Goal: Task Accomplishment & Management: Complete application form

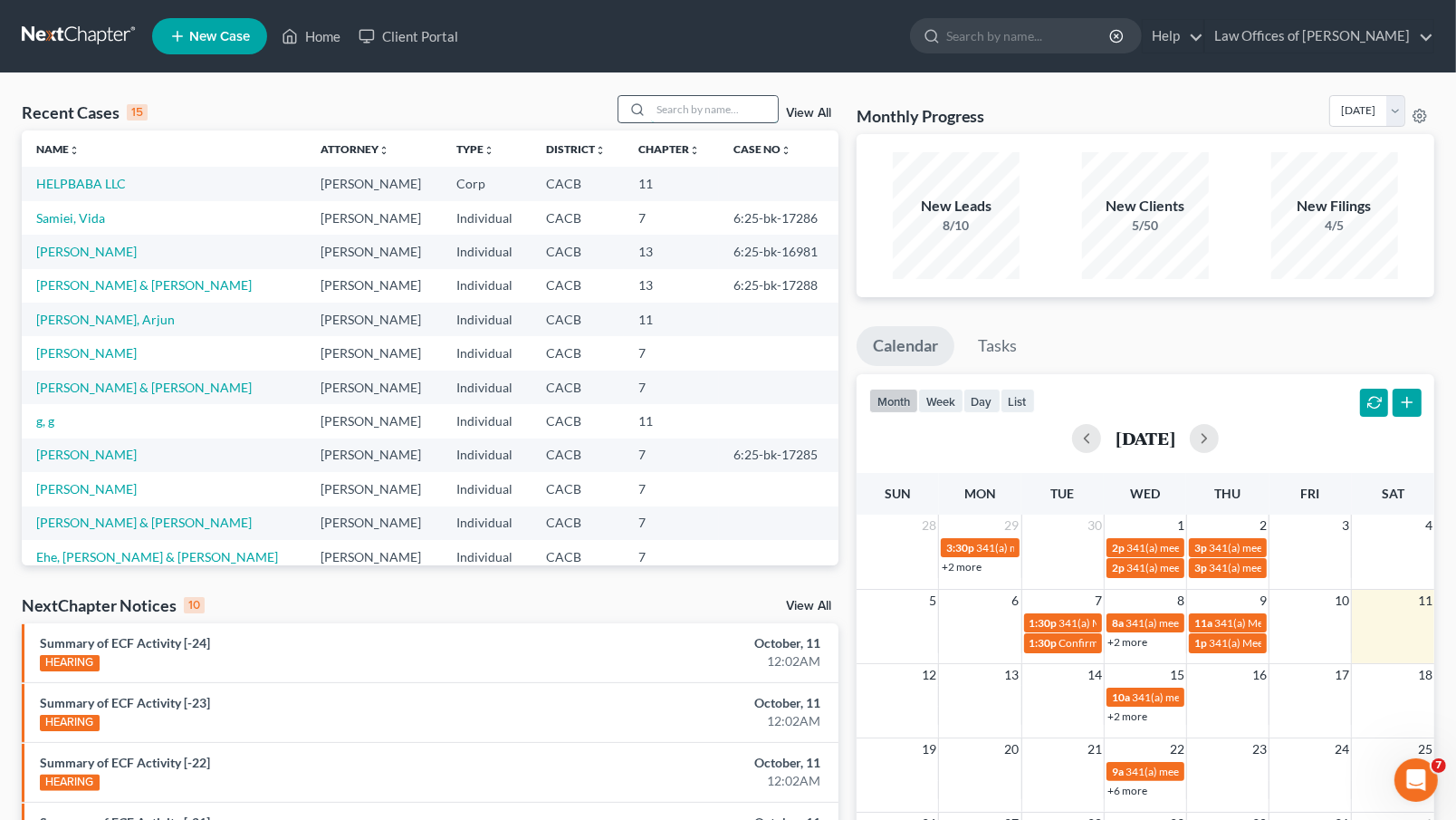
click at [696, 116] on input "search" at bounding box center [714, 109] width 126 height 26
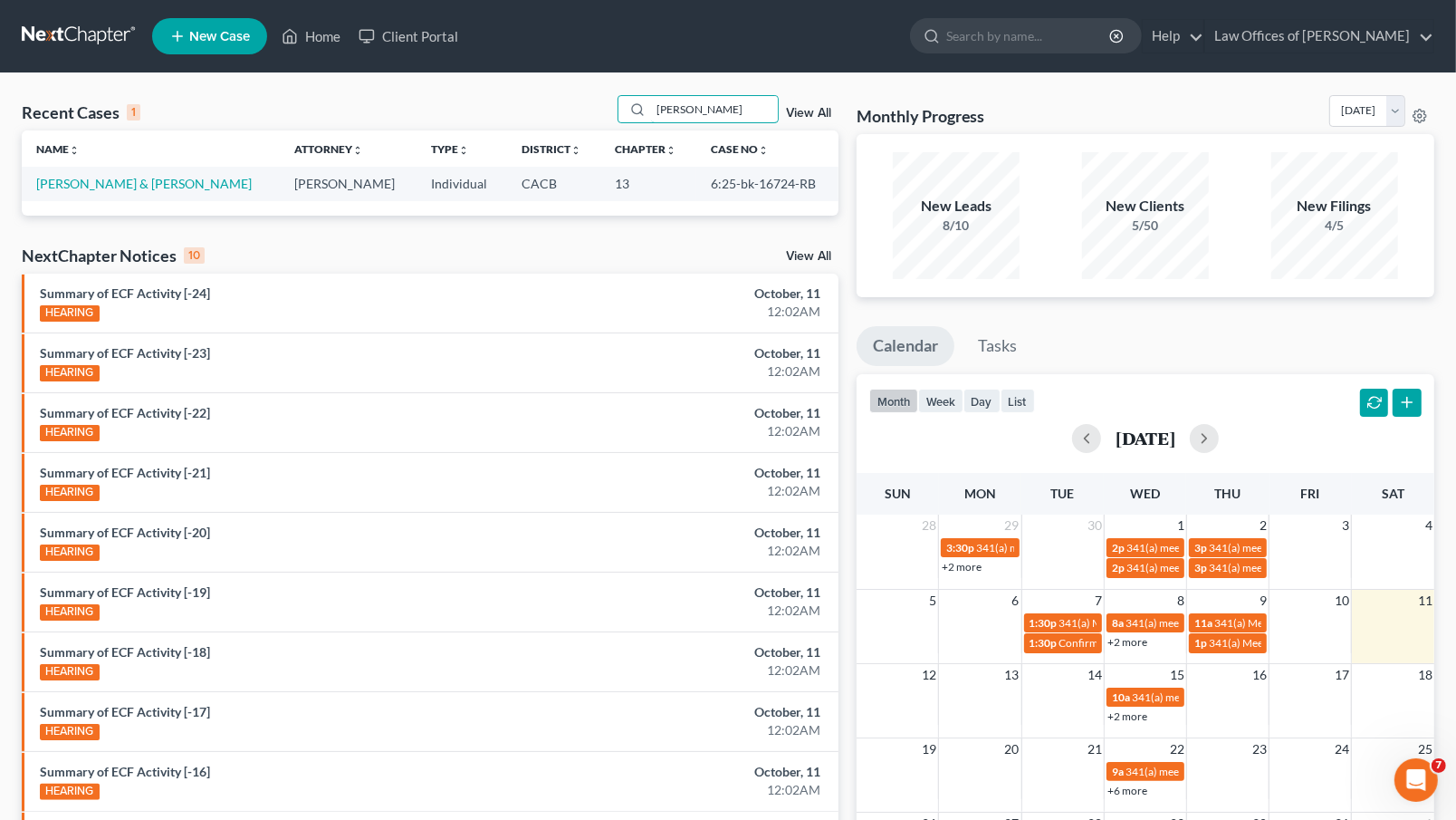
type input "rashers"
click at [176, 172] on td "[PERSON_NAME] & [PERSON_NAME]" at bounding box center [151, 183] width 258 height 34
click at [177, 186] on link "[PERSON_NAME] & [PERSON_NAME]" at bounding box center [145, 183] width 216 height 15
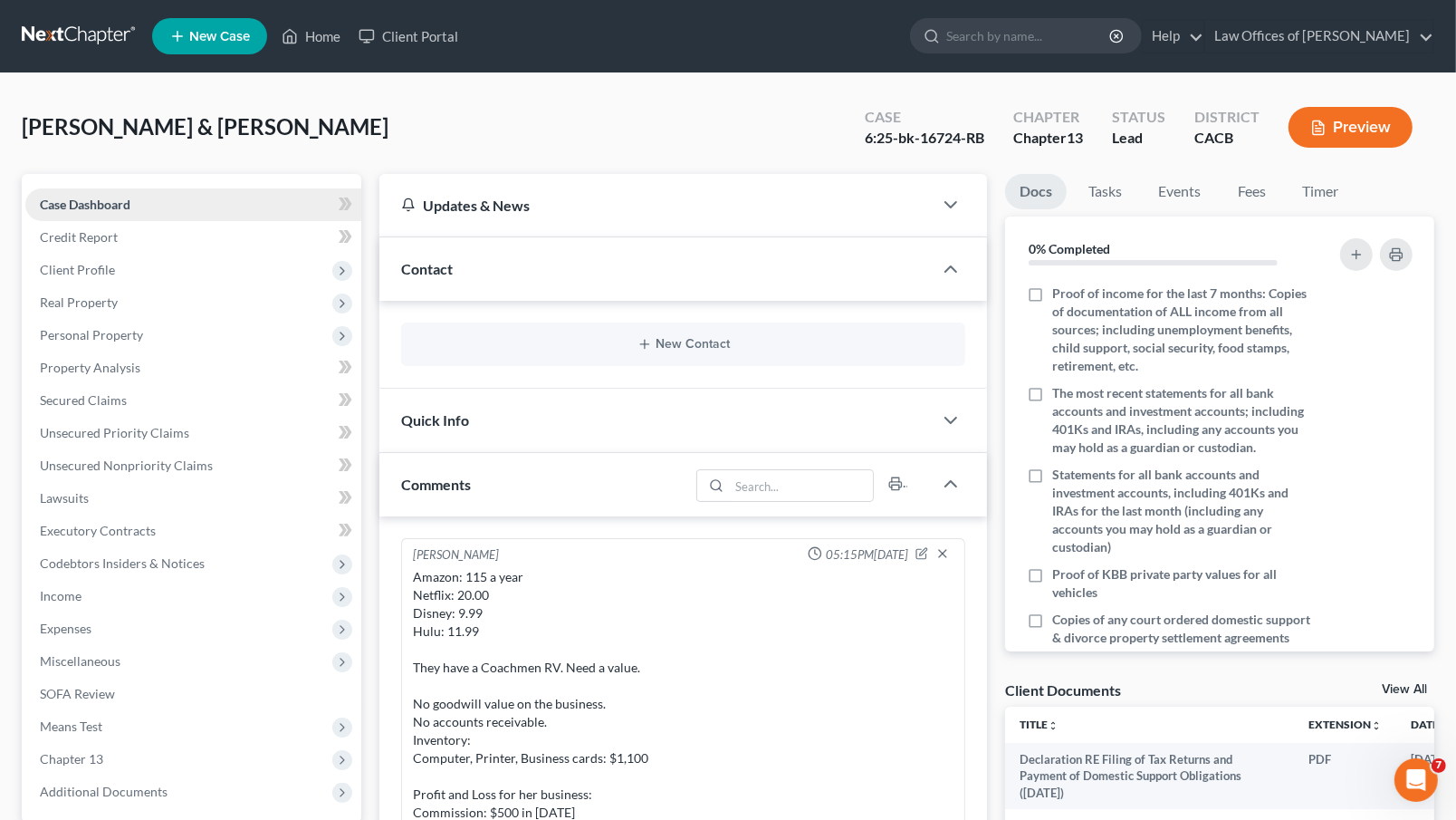
scroll to position [363, 0]
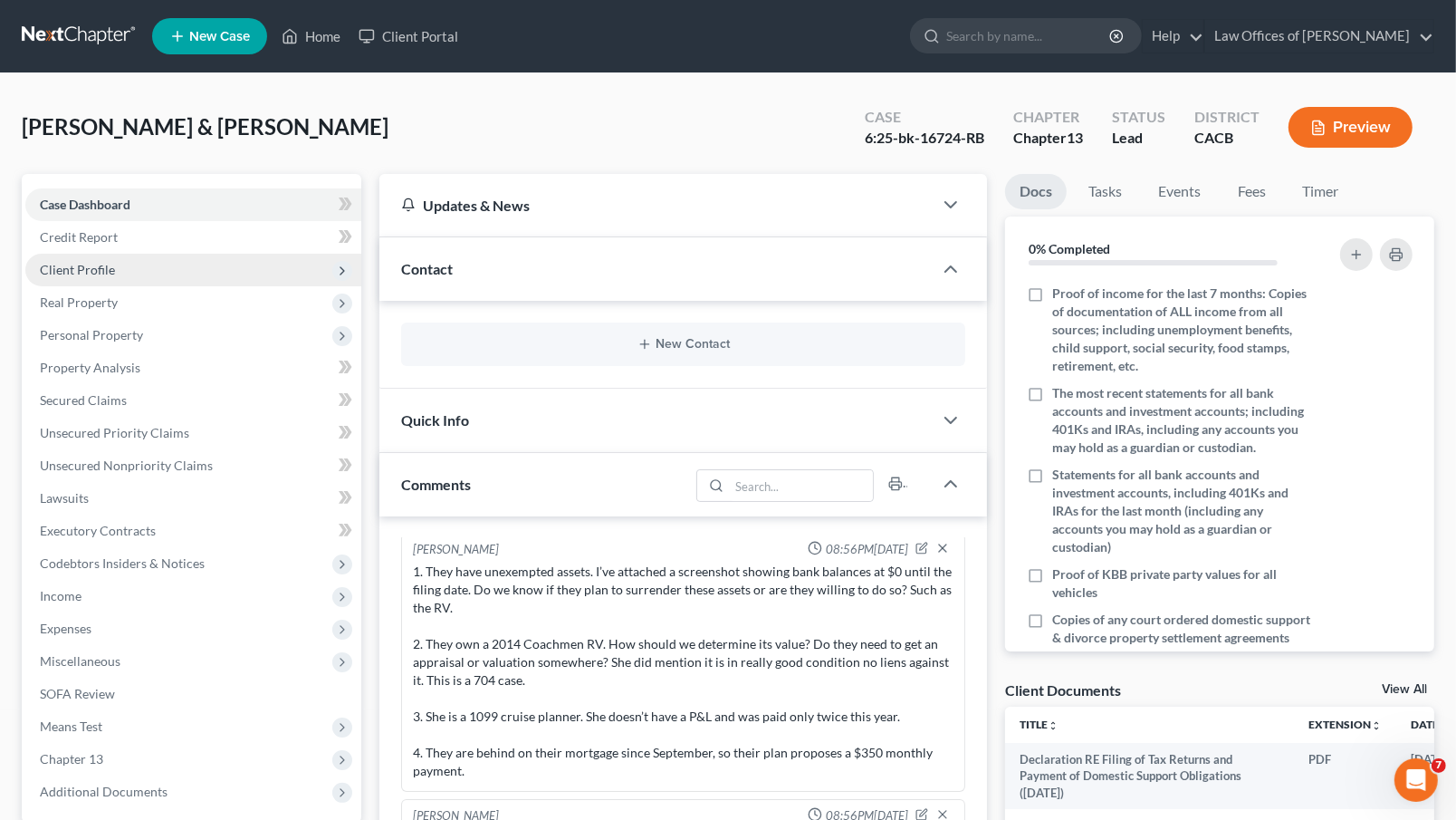
click at [123, 263] on span "Client Profile" at bounding box center [193, 270] width 336 height 33
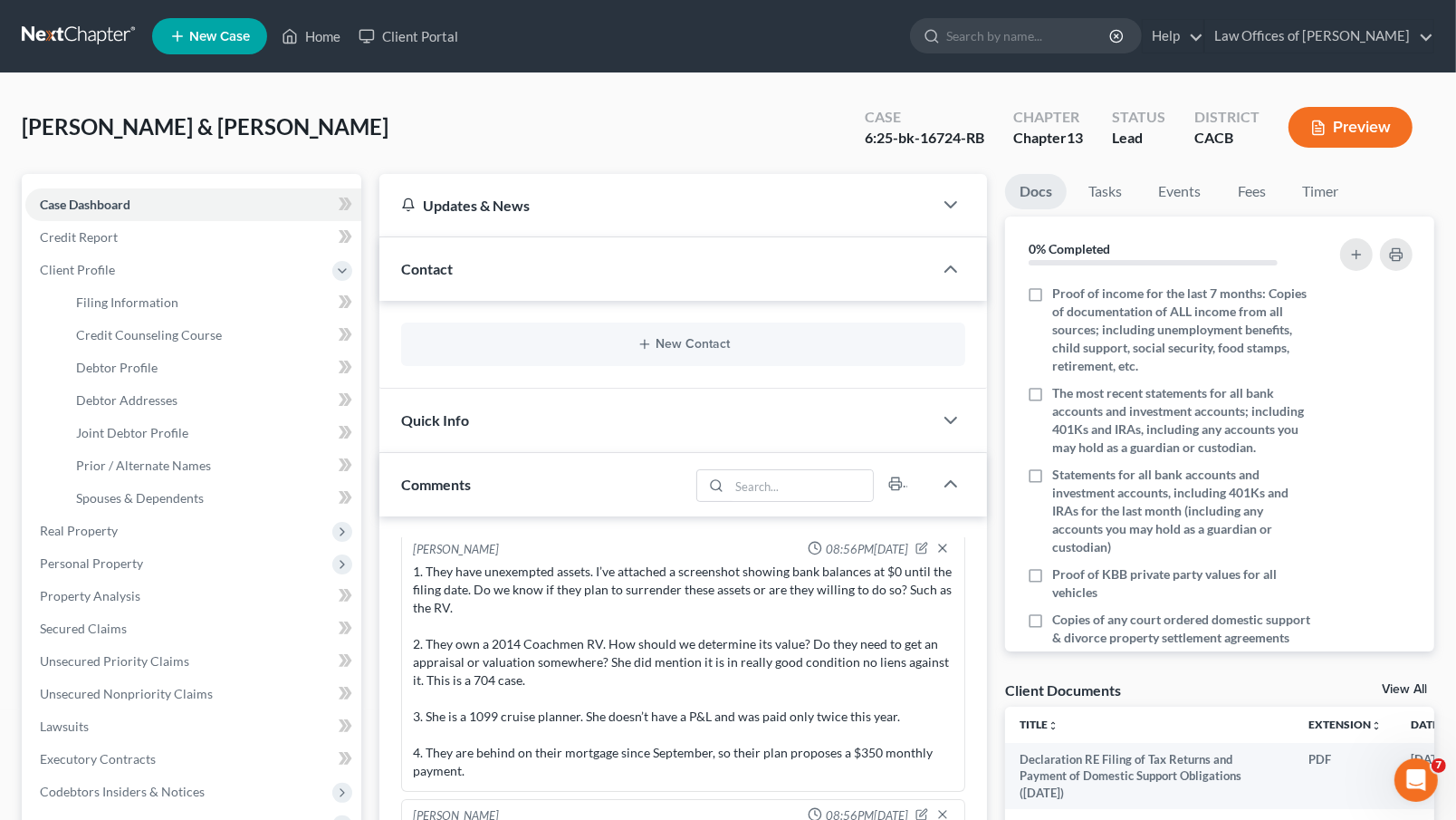
click at [420, 118] on div "[PERSON_NAME] & [PERSON_NAME] Upgraded Case 6:25-bk-16724-RB Chapter Chapter 13…" at bounding box center [728, 135] width 1413 height 79
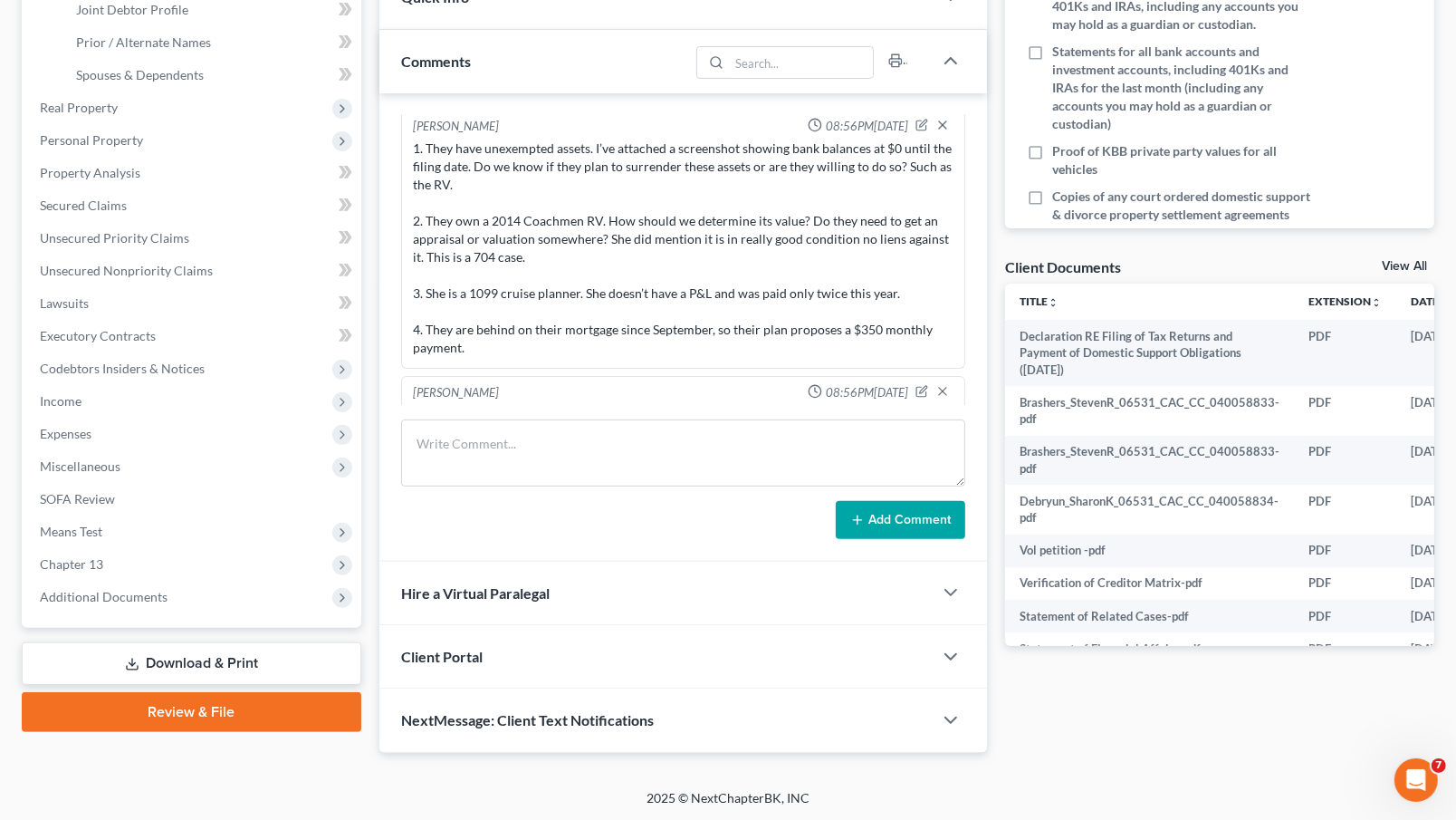
scroll to position [422, 0]
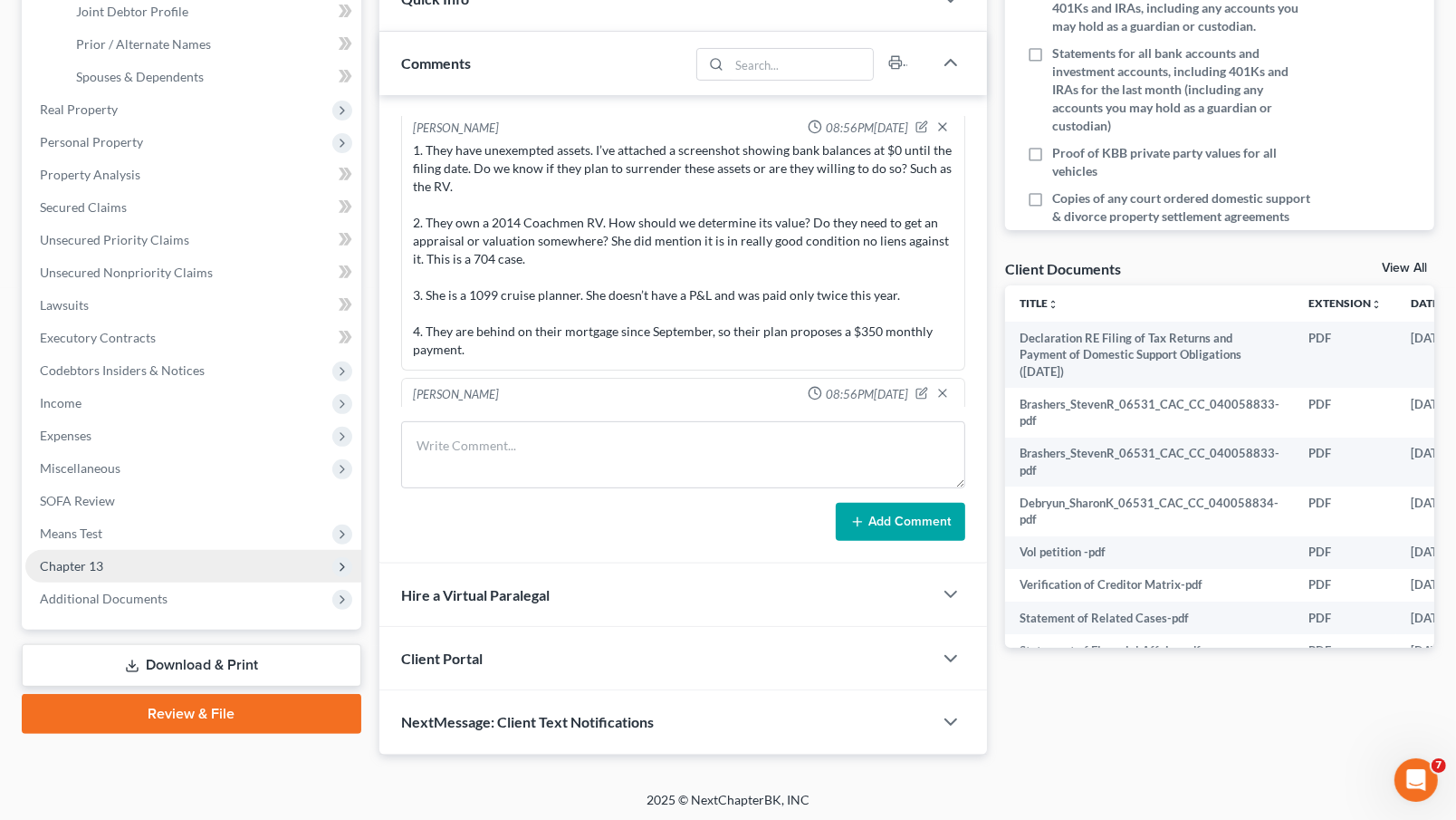
click at [130, 550] on span "Chapter 13" at bounding box center [193, 566] width 336 height 33
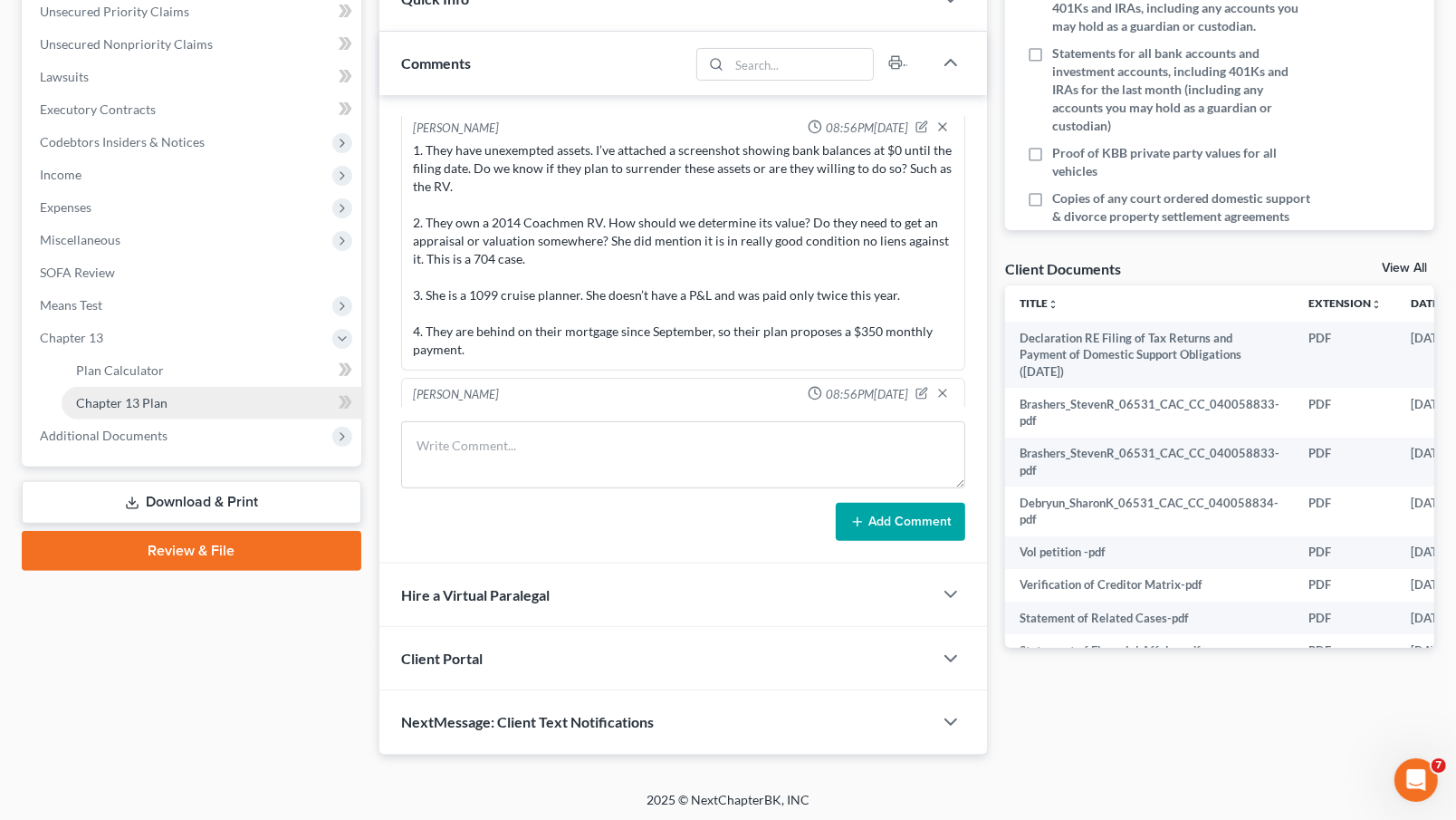
click at [125, 395] on span "Chapter 13 Plan" at bounding box center [121, 402] width 92 height 15
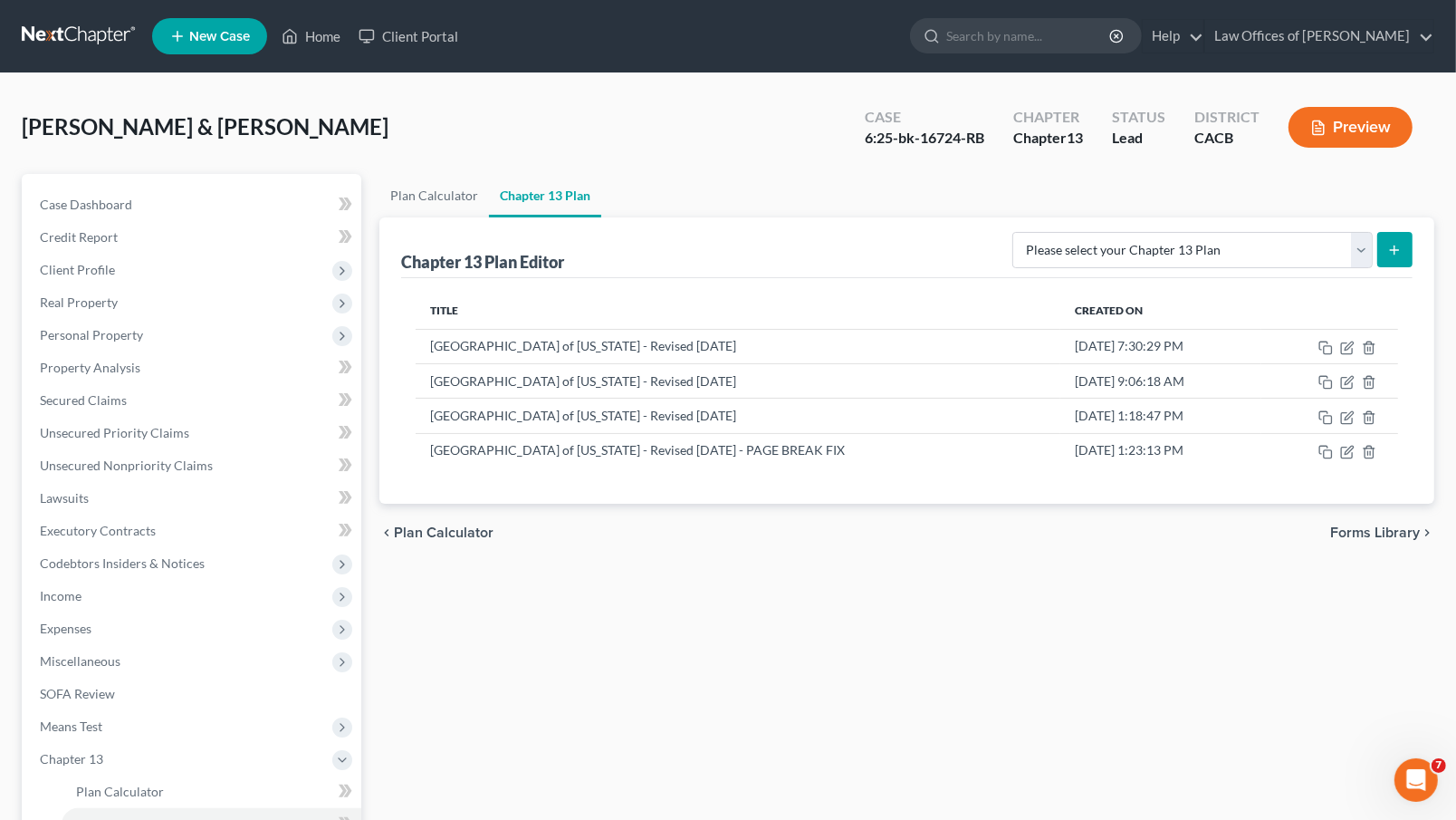
click at [411, 123] on div "[PERSON_NAME] & [PERSON_NAME] Upgraded Case 6:25-bk-16724-RB Chapter Chapter 13…" at bounding box center [728, 135] width 1413 height 79
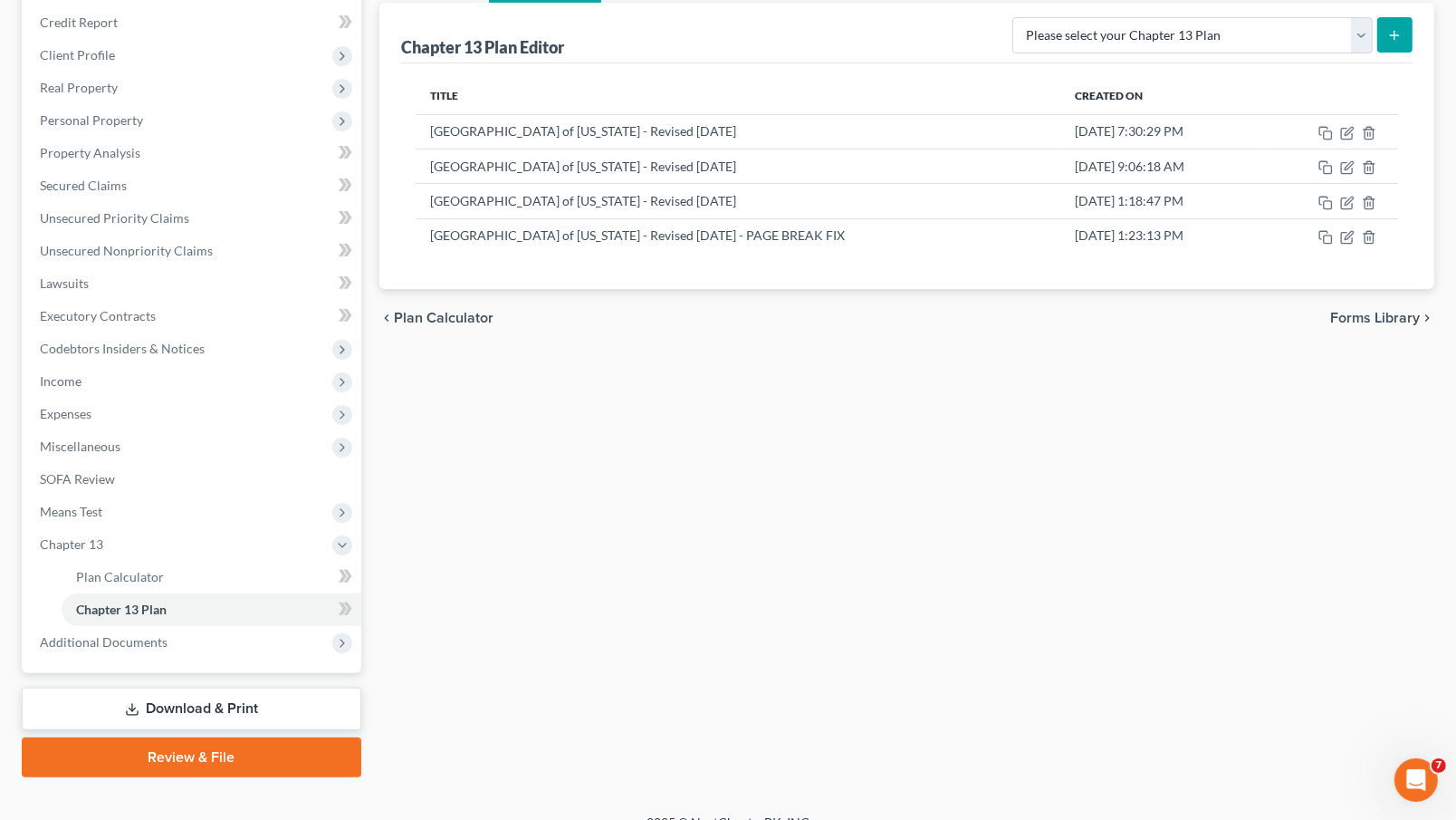
scroll to position [214, 0]
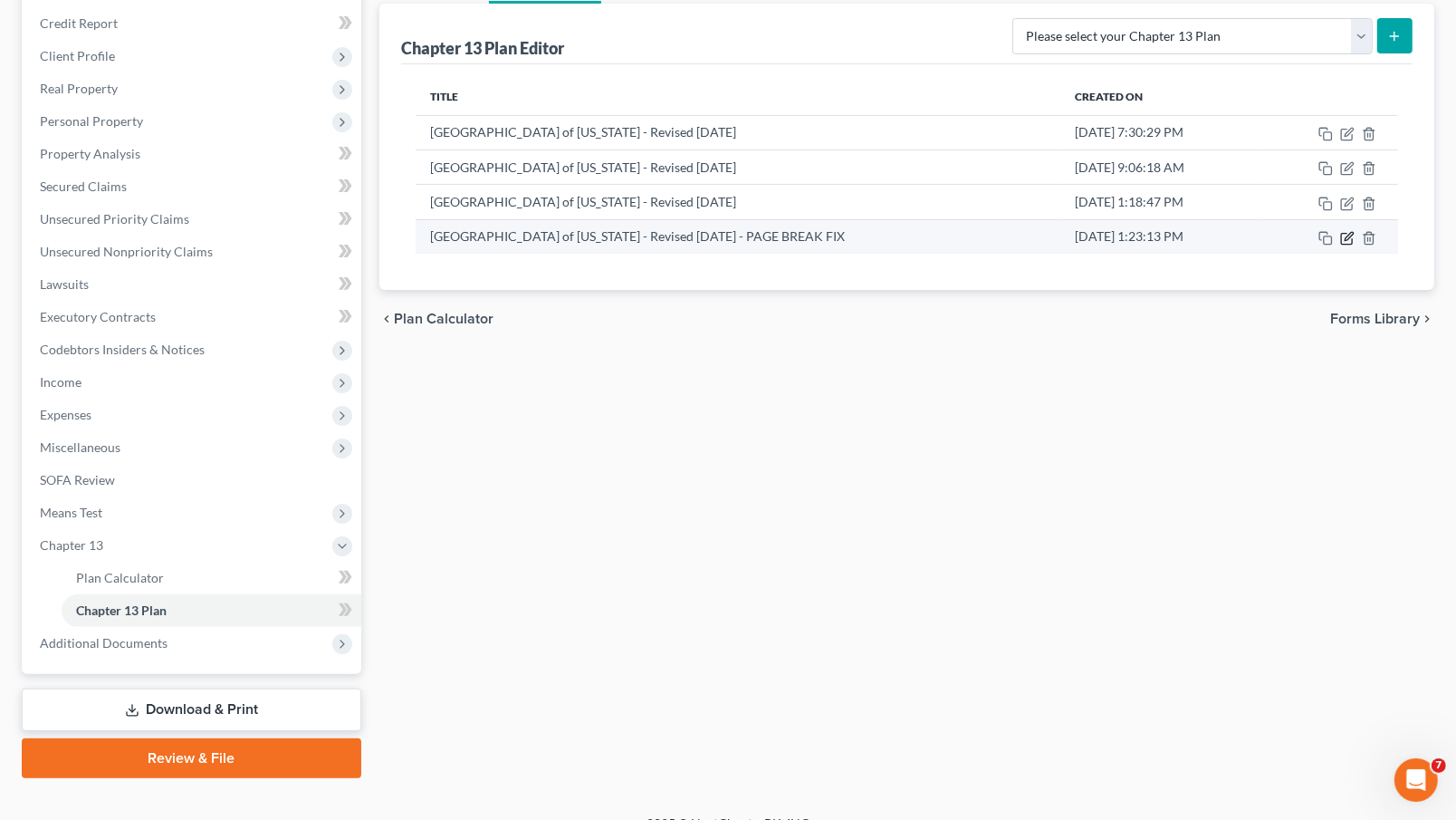
click at [1341, 233] on icon "button" at bounding box center [1346, 238] width 11 height 11
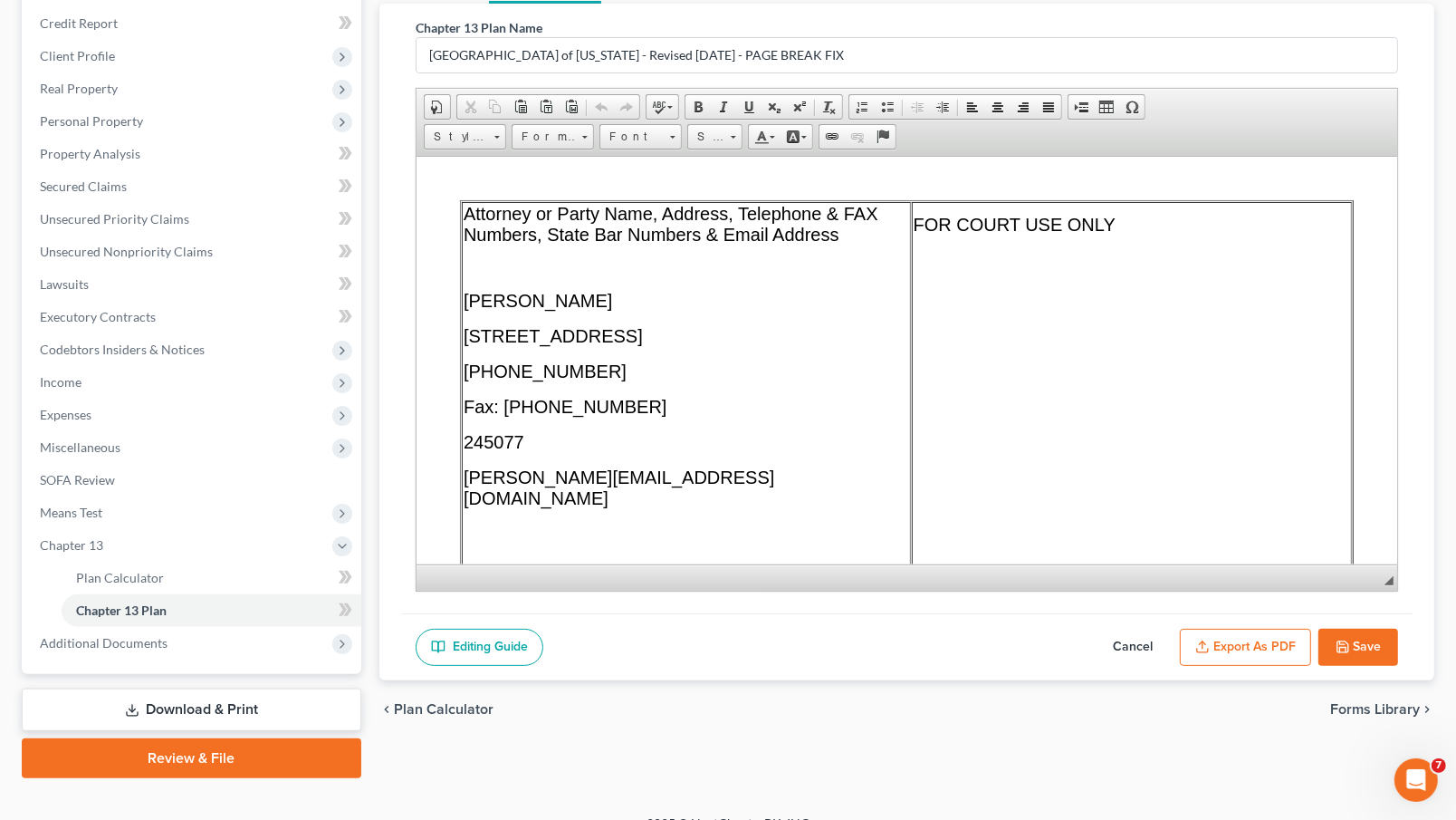
scroll to position [0, 0]
drag, startPoint x: 646, startPoint y: 492, endPoint x: 495, endPoint y: 486, distance: 151.1
click at [495, 486] on td "Attorney or Party Name, Address, Telephone & FAX Numbers, State Bar Numbers & E…" at bounding box center [686, 452] width 449 height 503
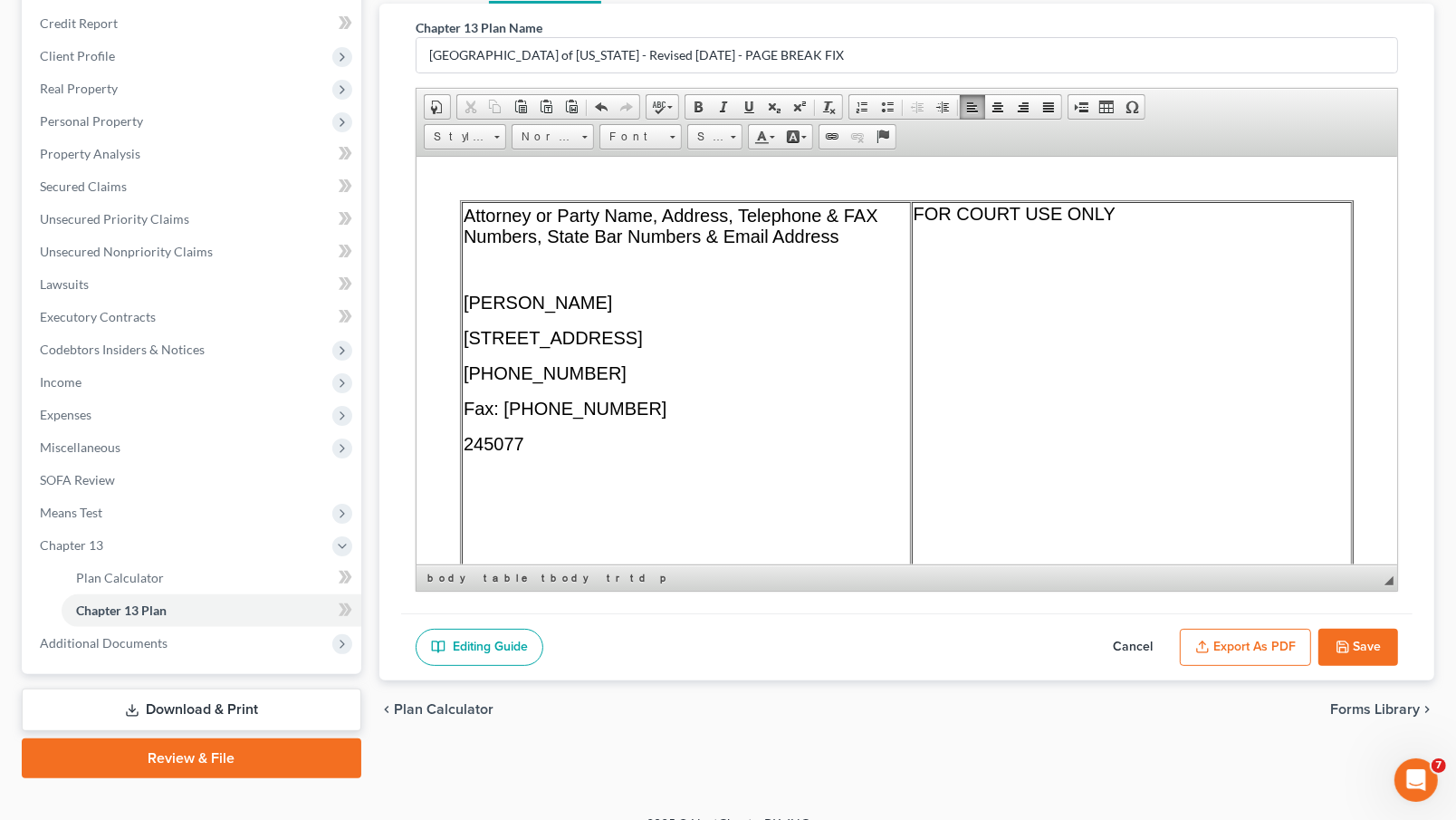
scroll to position [176, 0]
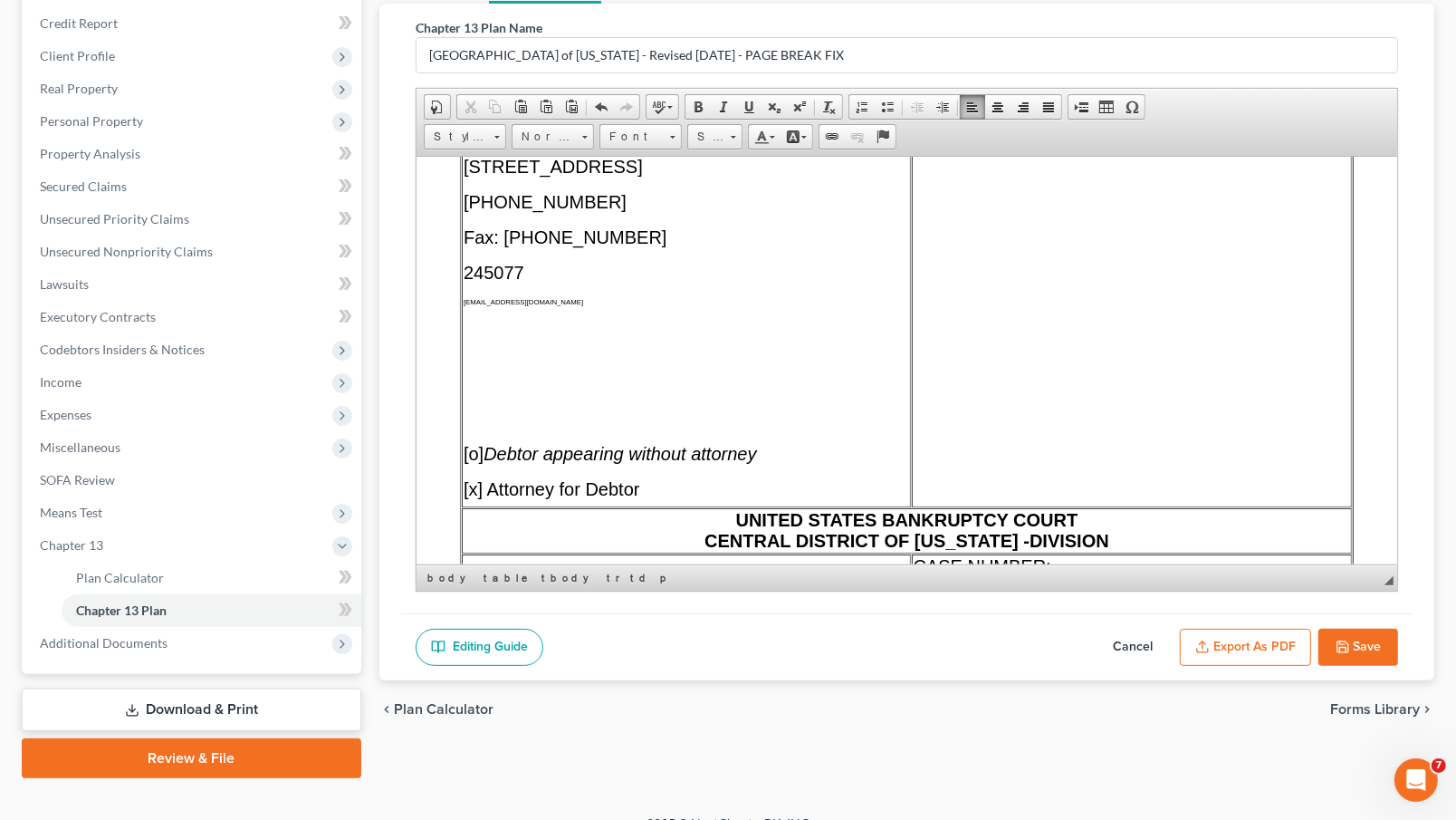
drag, startPoint x: 567, startPoint y: 314, endPoint x: 576, endPoint y: 320, distance: 10.8
click at [576, 320] on td "Attorney or Party Name, Address, Telephone & FAX Numbers, State Bar Numbers & E…" at bounding box center [686, 265] width 449 height 481
click at [677, 136] on link "Font" at bounding box center [640, 137] width 82 height 25
click at [681, 183] on link "Arial" at bounding box center [668, 181] width 130 height 23
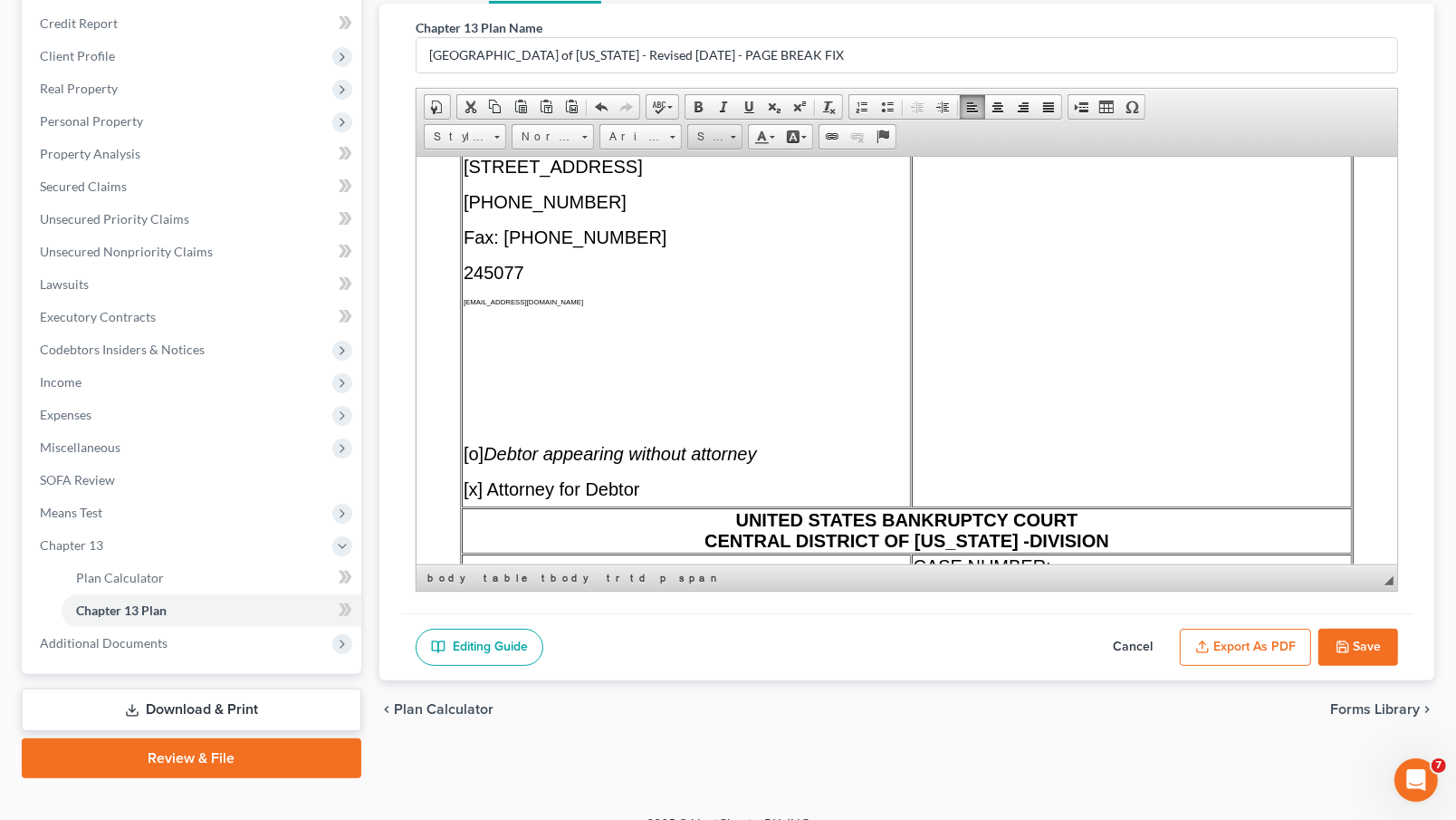
click at [723, 136] on span "Size" at bounding box center [707, 137] width 37 height 23
click at [734, 273] on link "12" at bounding box center [743, 275] width 103 height 23
drag, startPoint x: 720, startPoint y: 136, endPoint x: 32, endPoint y: 26, distance: 696.7
click at [720, 136] on span "12" at bounding box center [707, 137] width 37 height 23
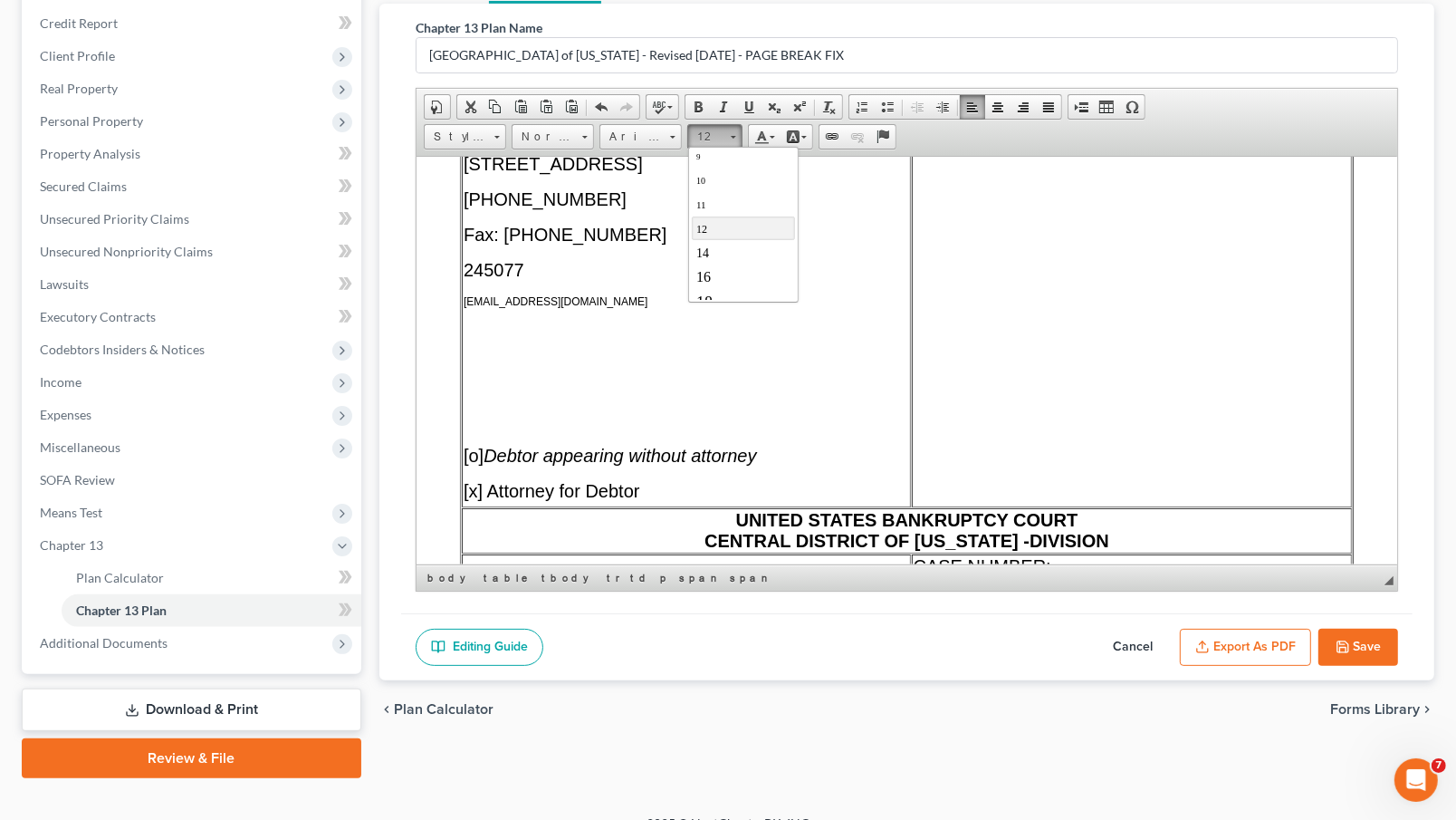
scroll to position [164, 0]
click at [724, 184] on link "18" at bounding box center [743, 187] width 103 height 26
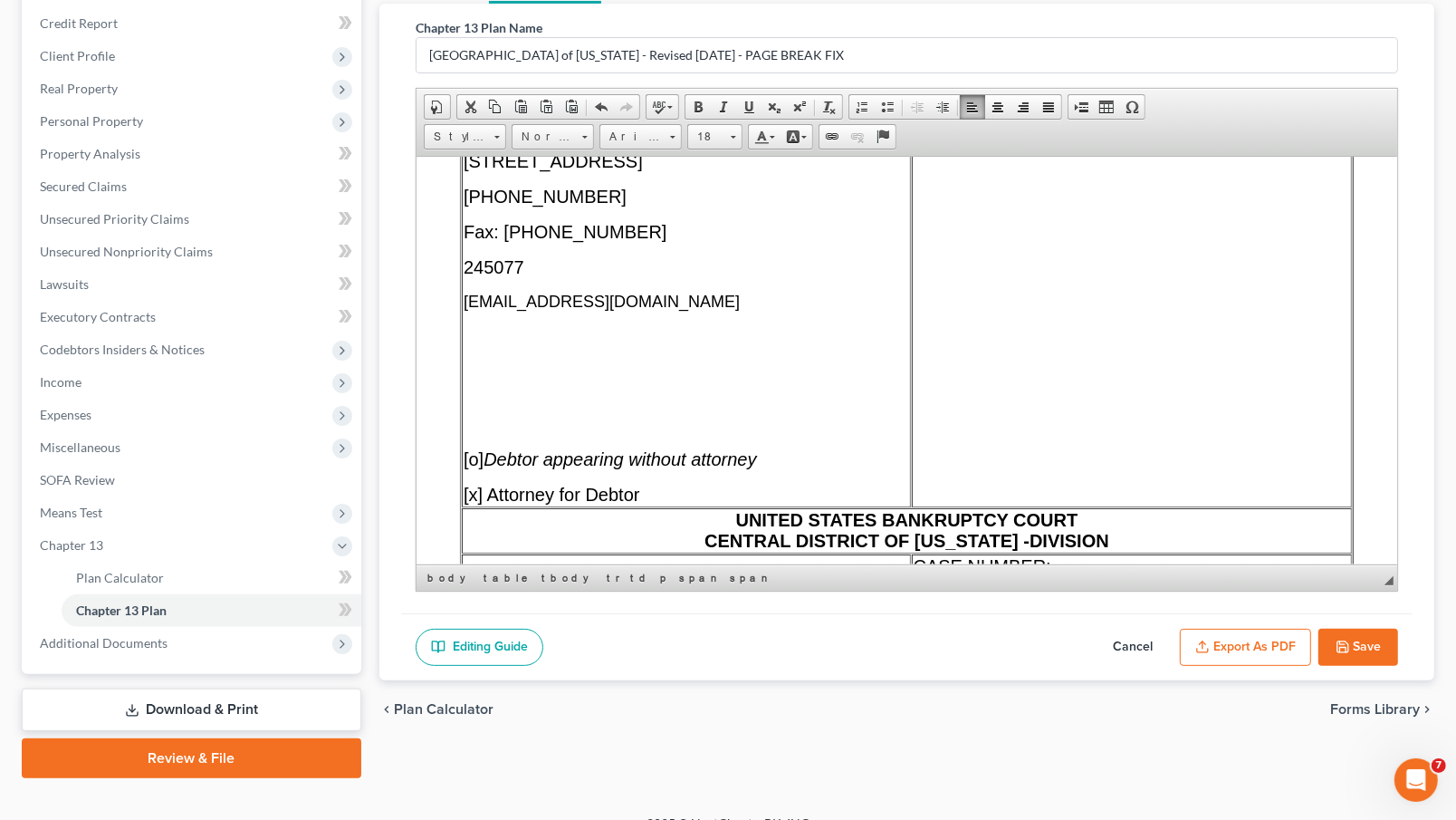
click at [715, 311] on p "[EMAIL_ADDRESS][DOMAIN_NAME]" at bounding box center [686, 301] width 445 height 19
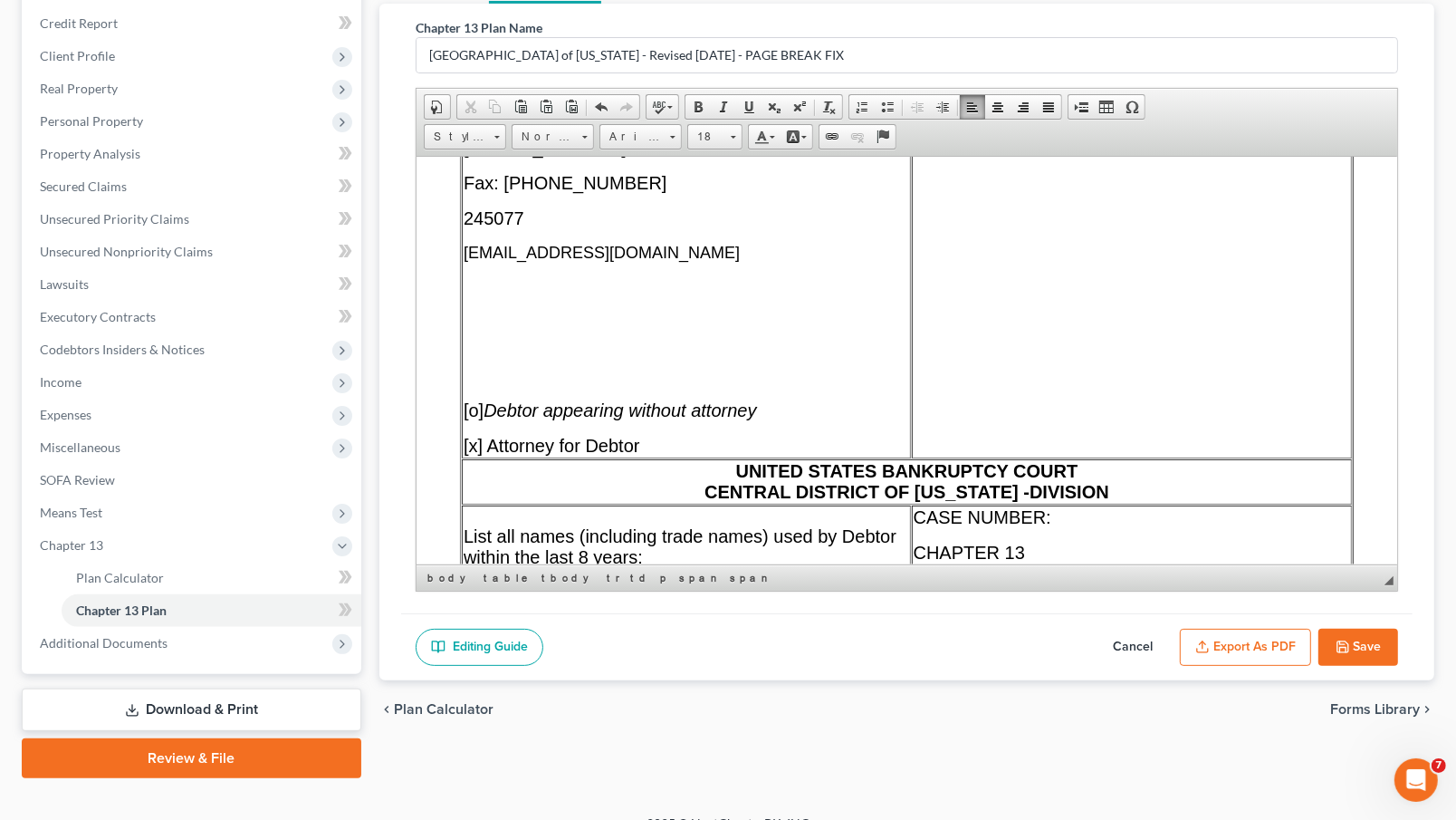
scroll to position [269, 0]
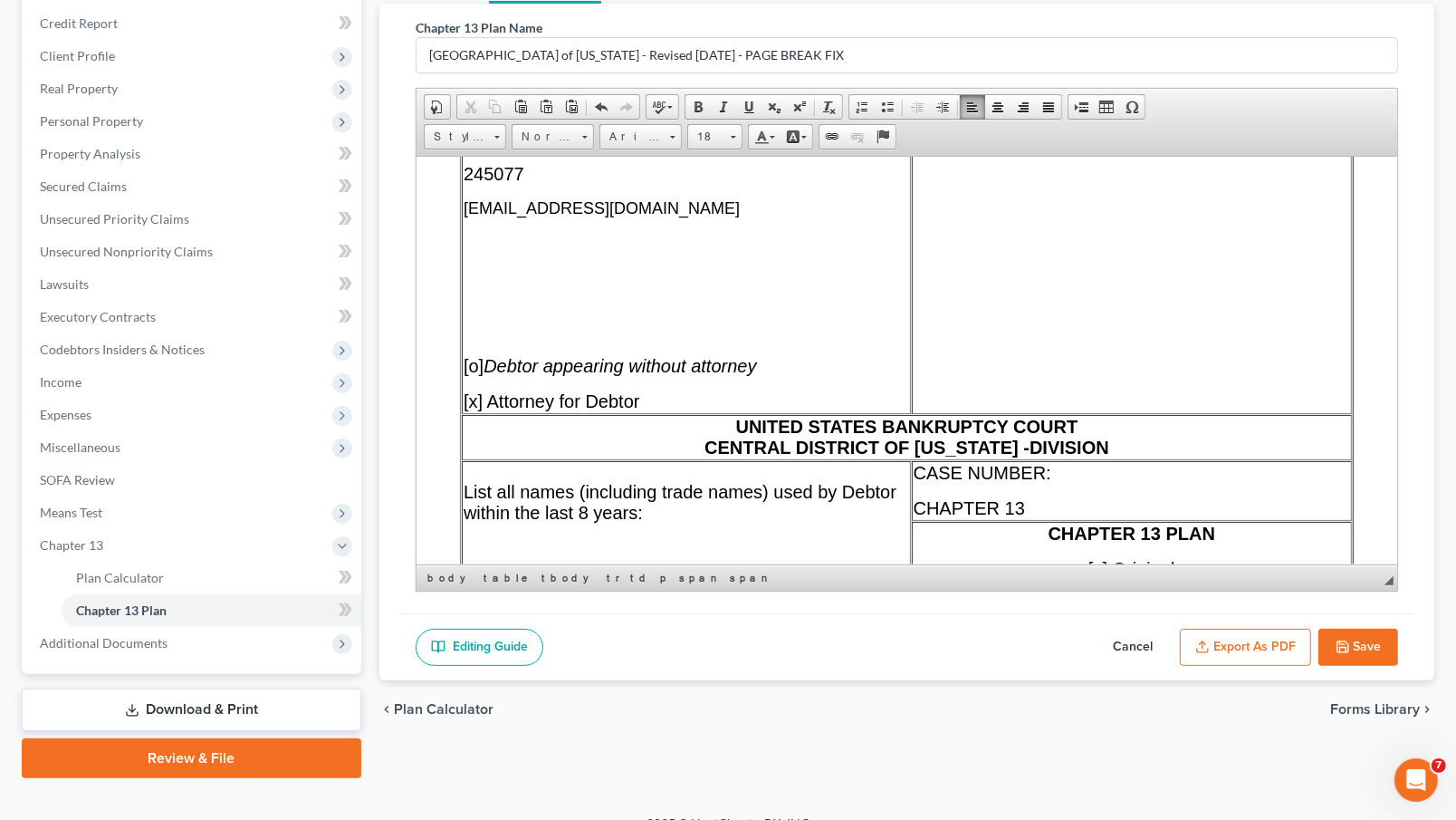
click at [639, 410] on span "[x] Attorney for Debtor" at bounding box center [551, 400] width 176 height 20
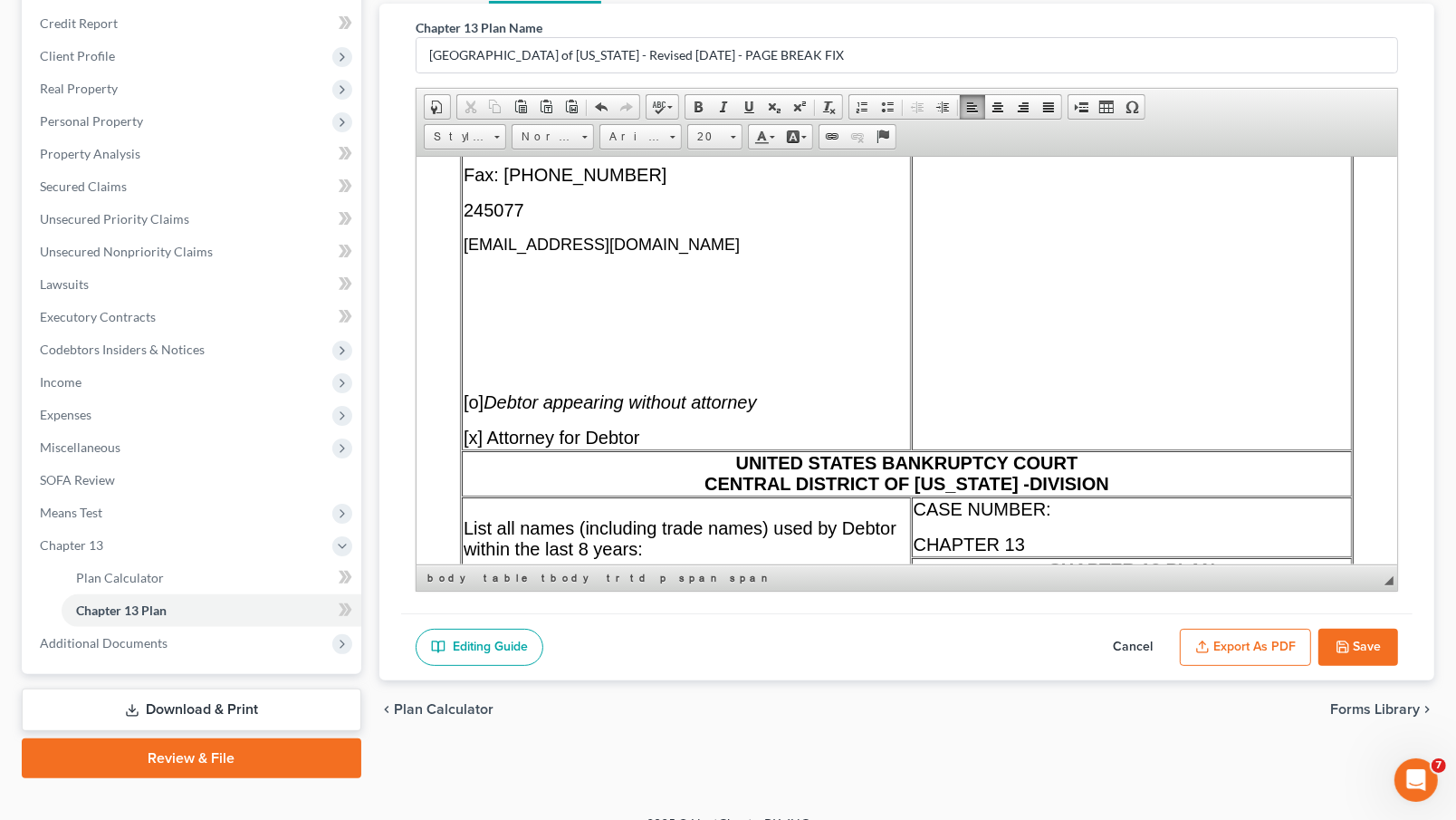
scroll to position [229, 0]
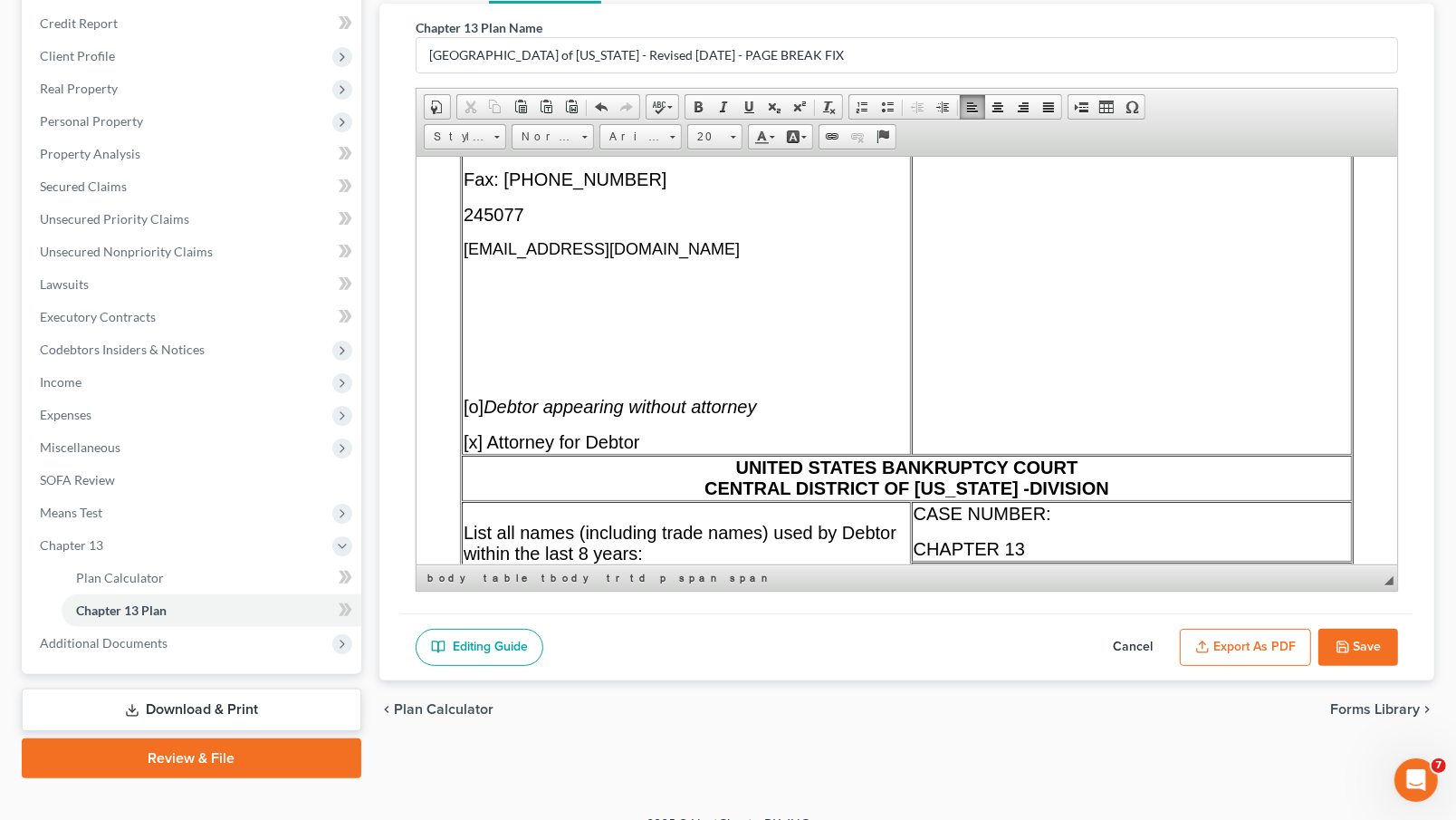
drag, startPoint x: 684, startPoint y: 275, endPoint x: 459, endPoint y: 262, distance: 225.4
click at [459, 262] on table "Attorney or Party Name, Address, Telephone & FAX Numbers, State Bar Numbers & E…" at bounding box center [905, 638] width 894 height 1333
click at [741, 137] on link "18" at bounding box center [715, 137] width 55 height 25
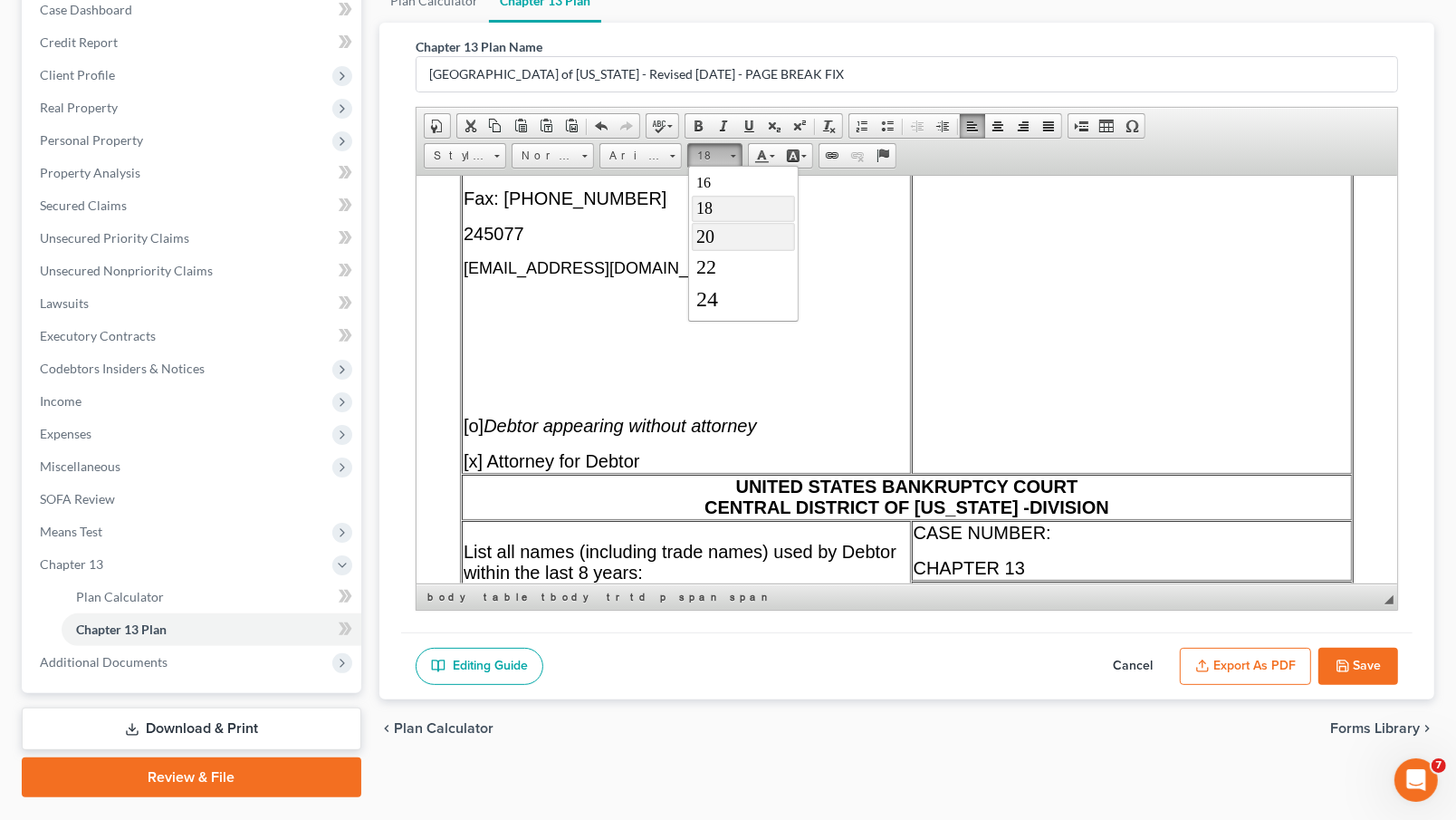
drag, startPoint x: 735, startPoint y: 238, endPoint x: 1007, endPoint y: 231, distance: 272.1
click at [735, 238] on link "20" at bounding box center [743, 236] width 103 height 28
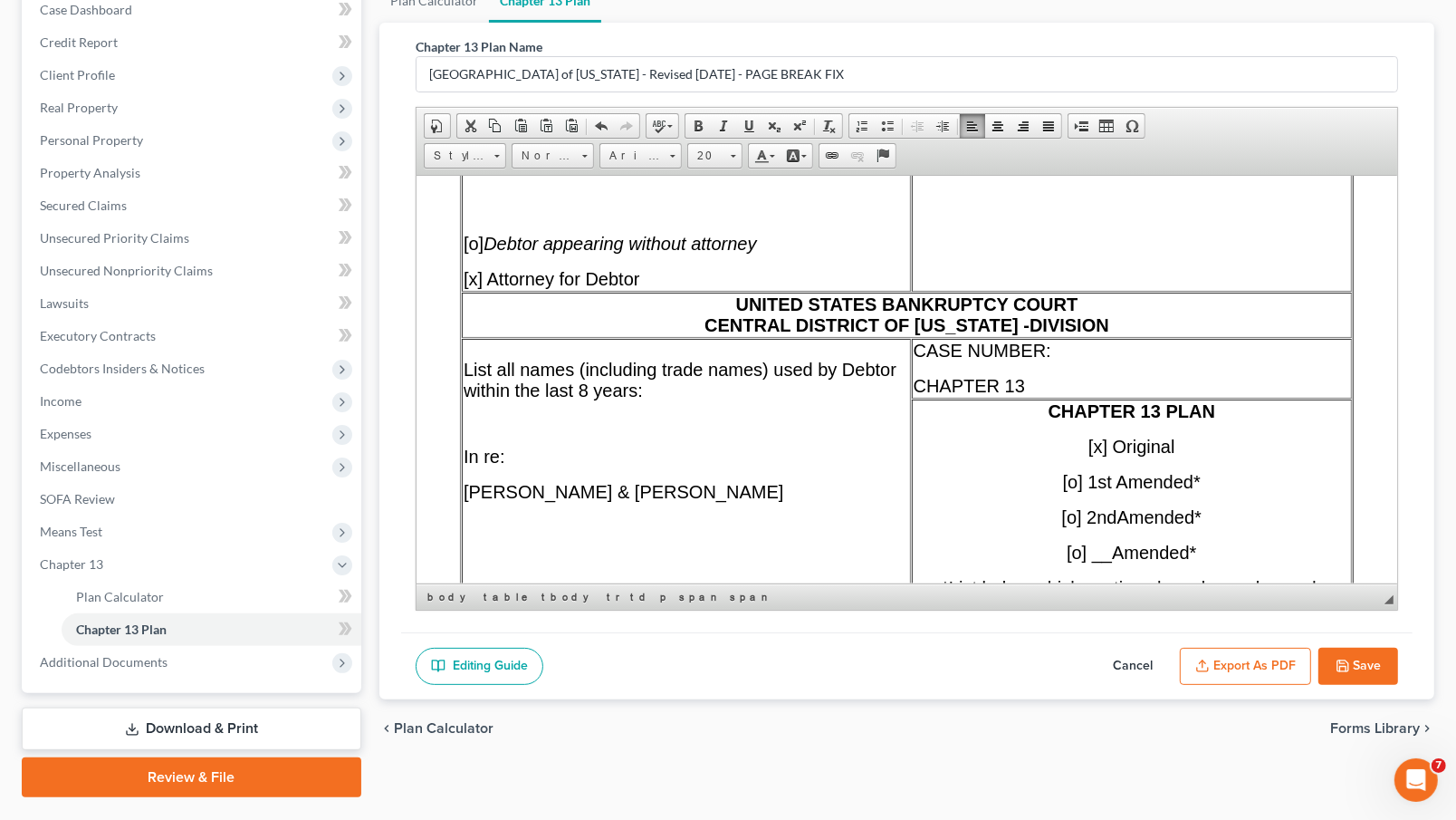
click at [639, 288] on span "[x] Attorney for Debtor" at bounding box center [551, 278] width 176 height 20
click at [1023, 335] on span "UNITED STATES BANKRUPTCY COURT CENTRAL DISTRICT OF [US_STATE] - DIVISION" at bounding box center [906, 314] width 405 height 41
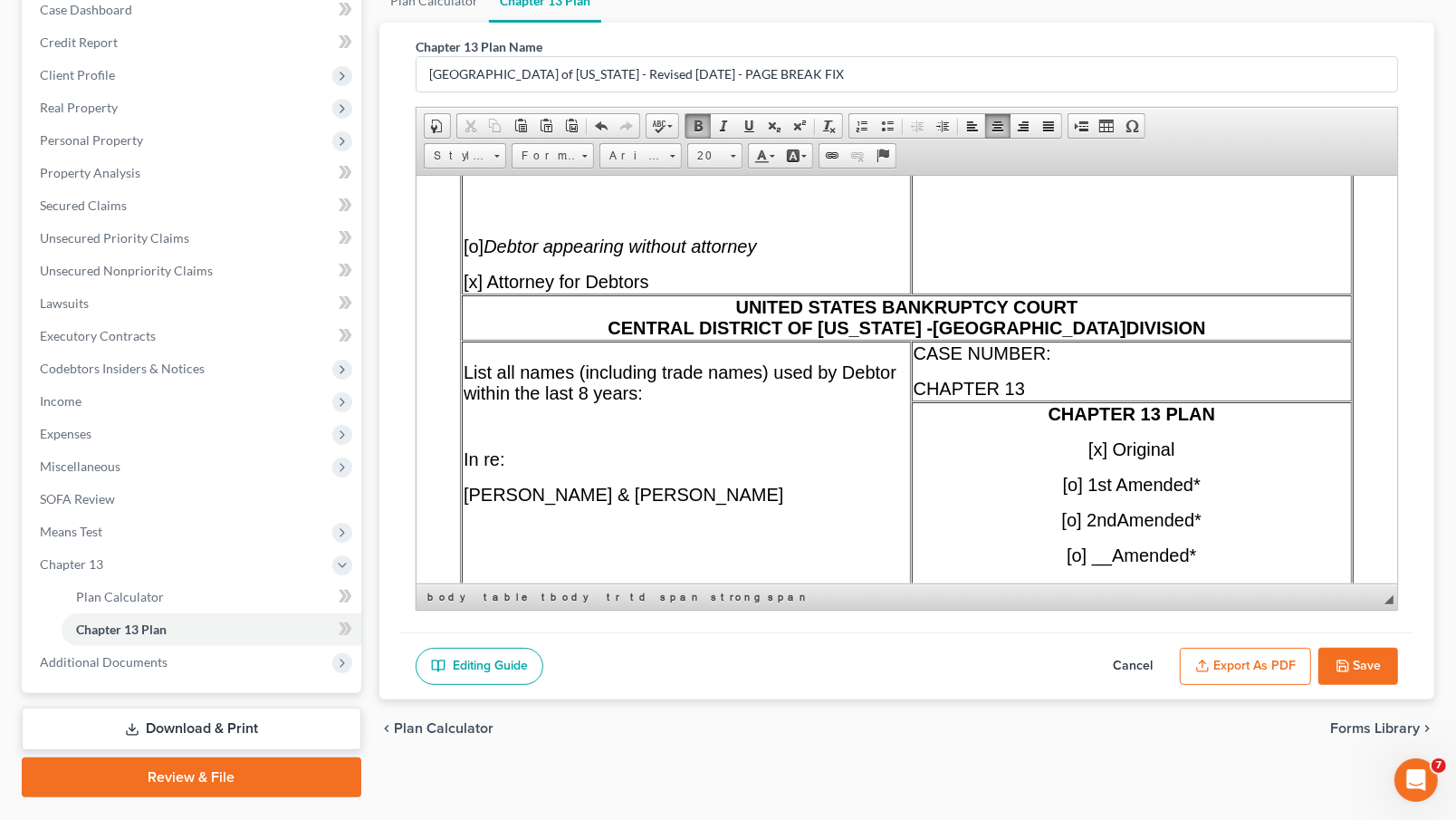
scroll to position [446, 0]
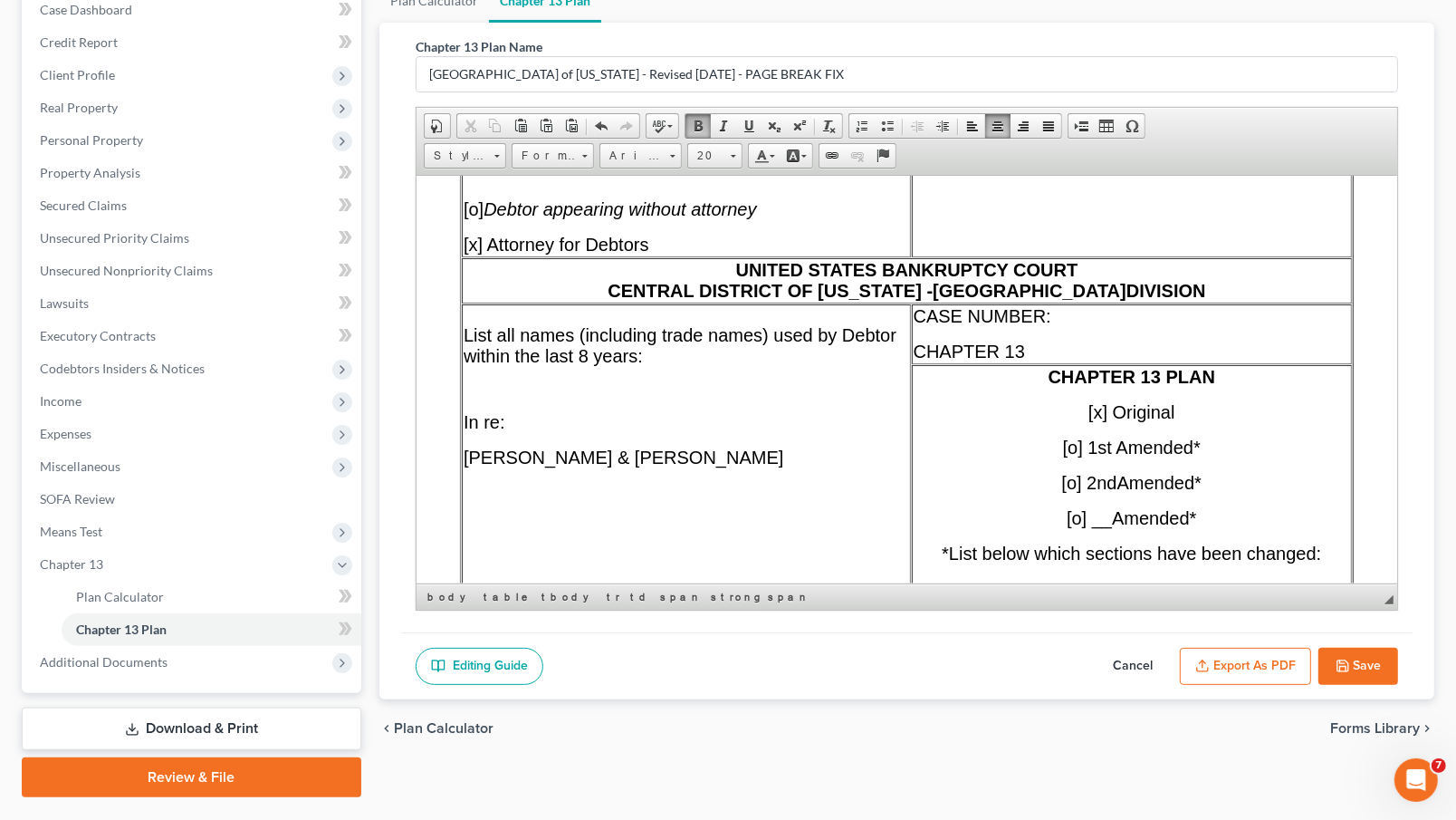
click at [1088, 422] on span "[x] Original" at bounding box center [1131, 411] width 87 height 20
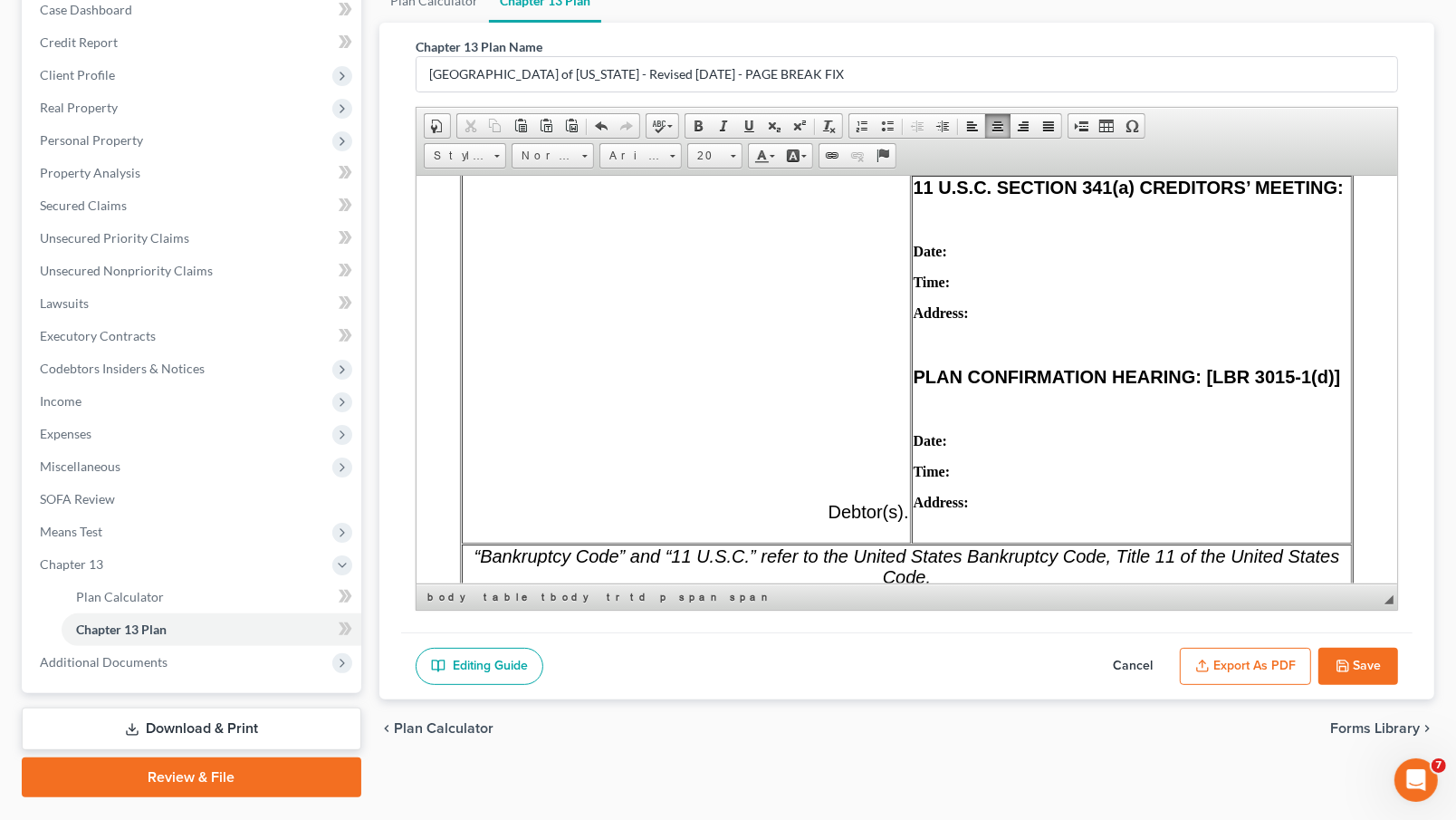
scroll to position [924, 0]
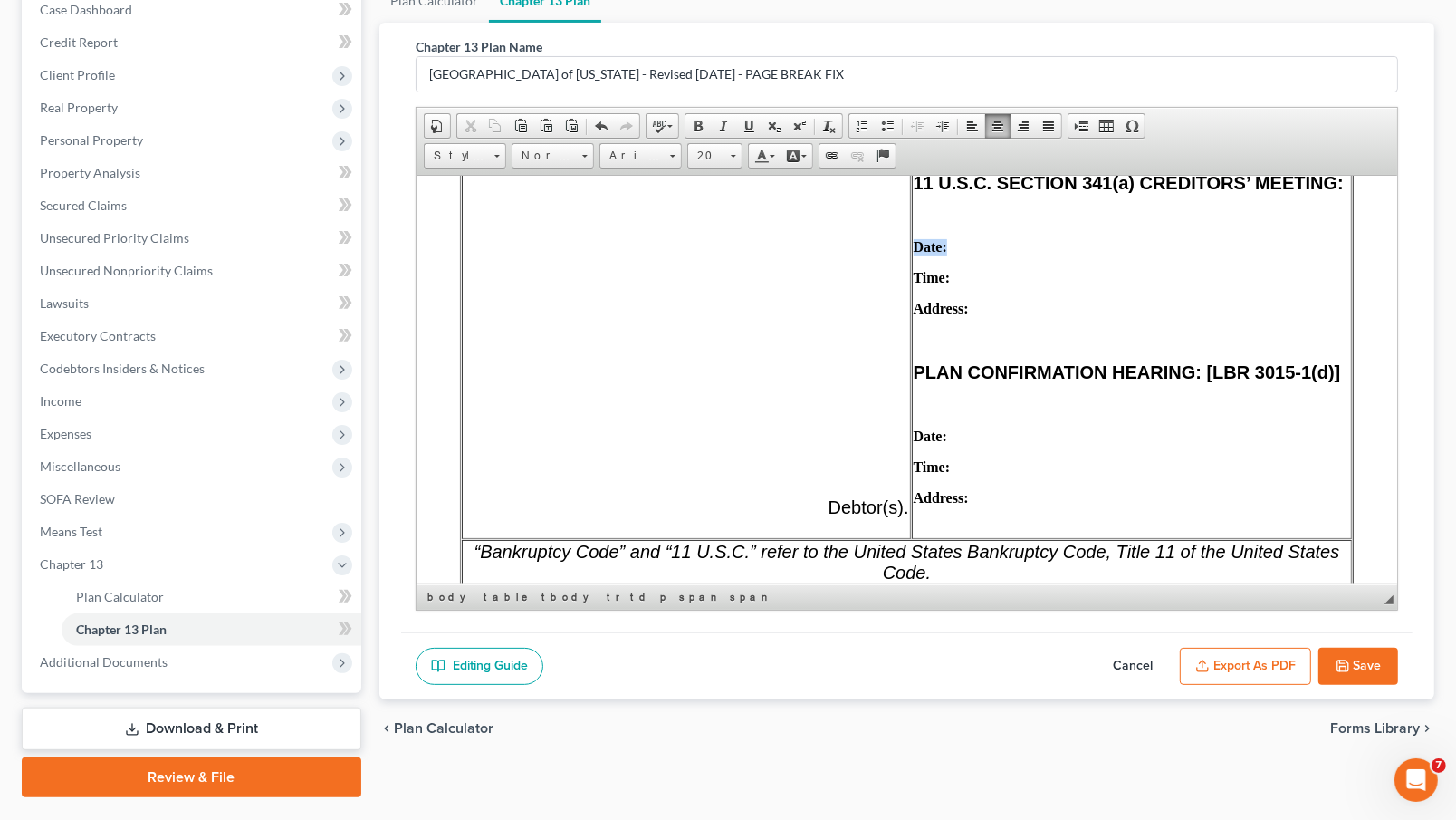
click at [996, 255] on p "Date:" at bounding box center [1131, 246] width 437 height 16
click at [1011, 255] on p "Date:" at bounding box center [1131, 246] width 437 height 16
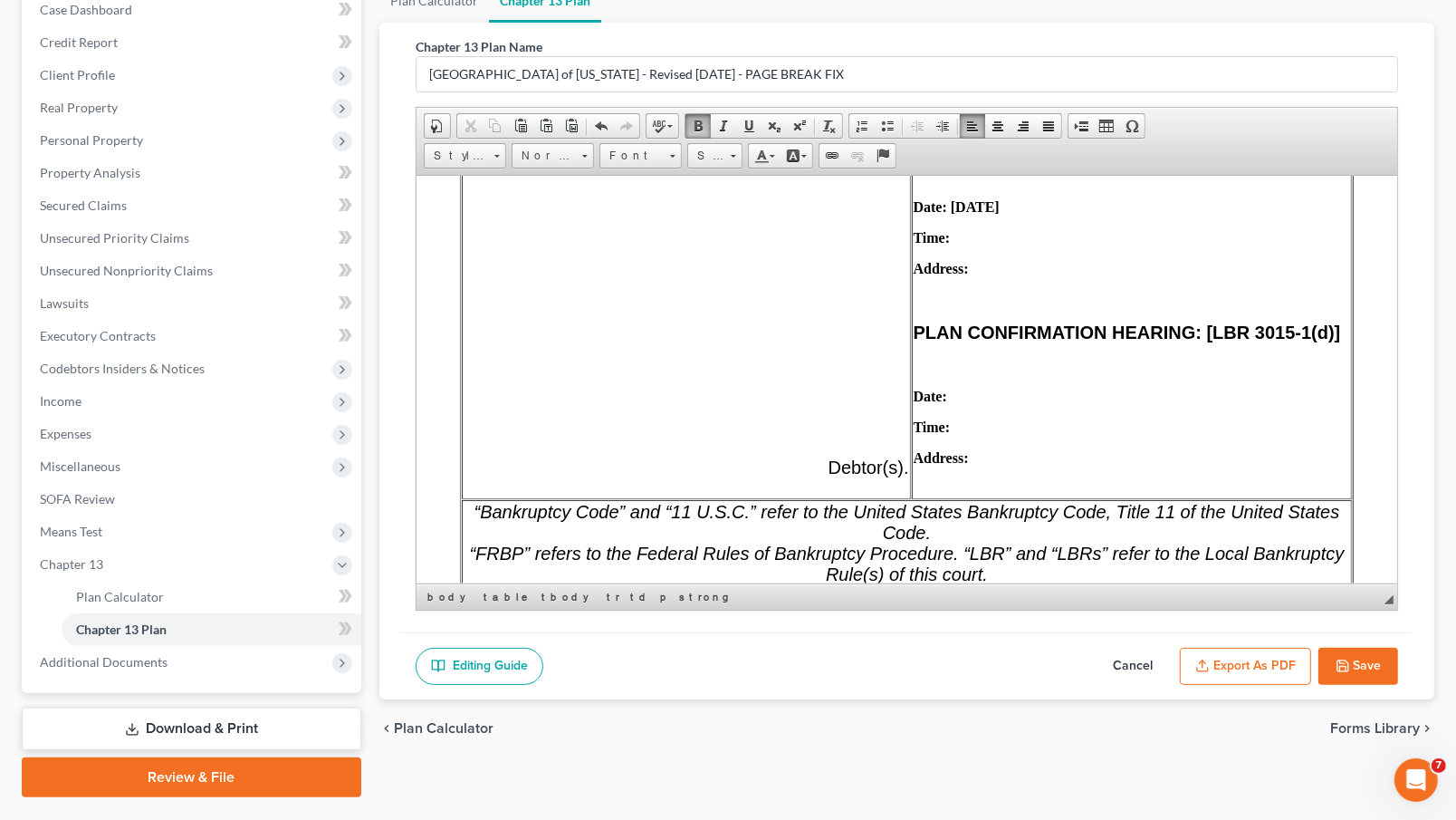
click at [982, 257] on td "11 U.S.C. SECTION 341(a) CREDITORS’ MEETING: Date: [DATE] Time: Address: PLAN C…" at bounding box center [1131, 314] width 440 height 368
click at [1006, 246] on p "Time:" at bounding box center [1131, 237] width 437 height 16
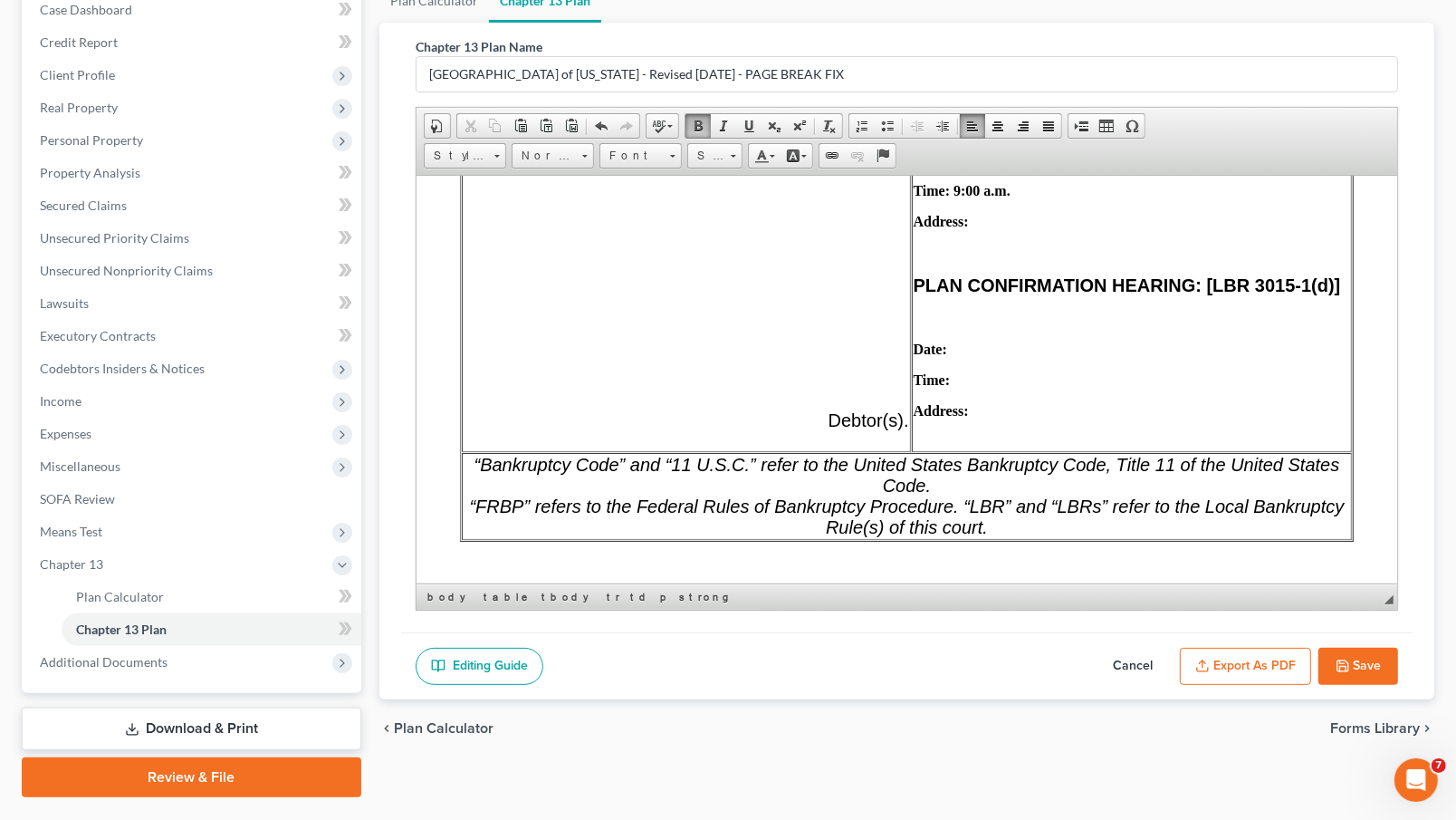
click at [1015, 230] on p "Address:" at bounding box center [1131, 221] width 437 height 16
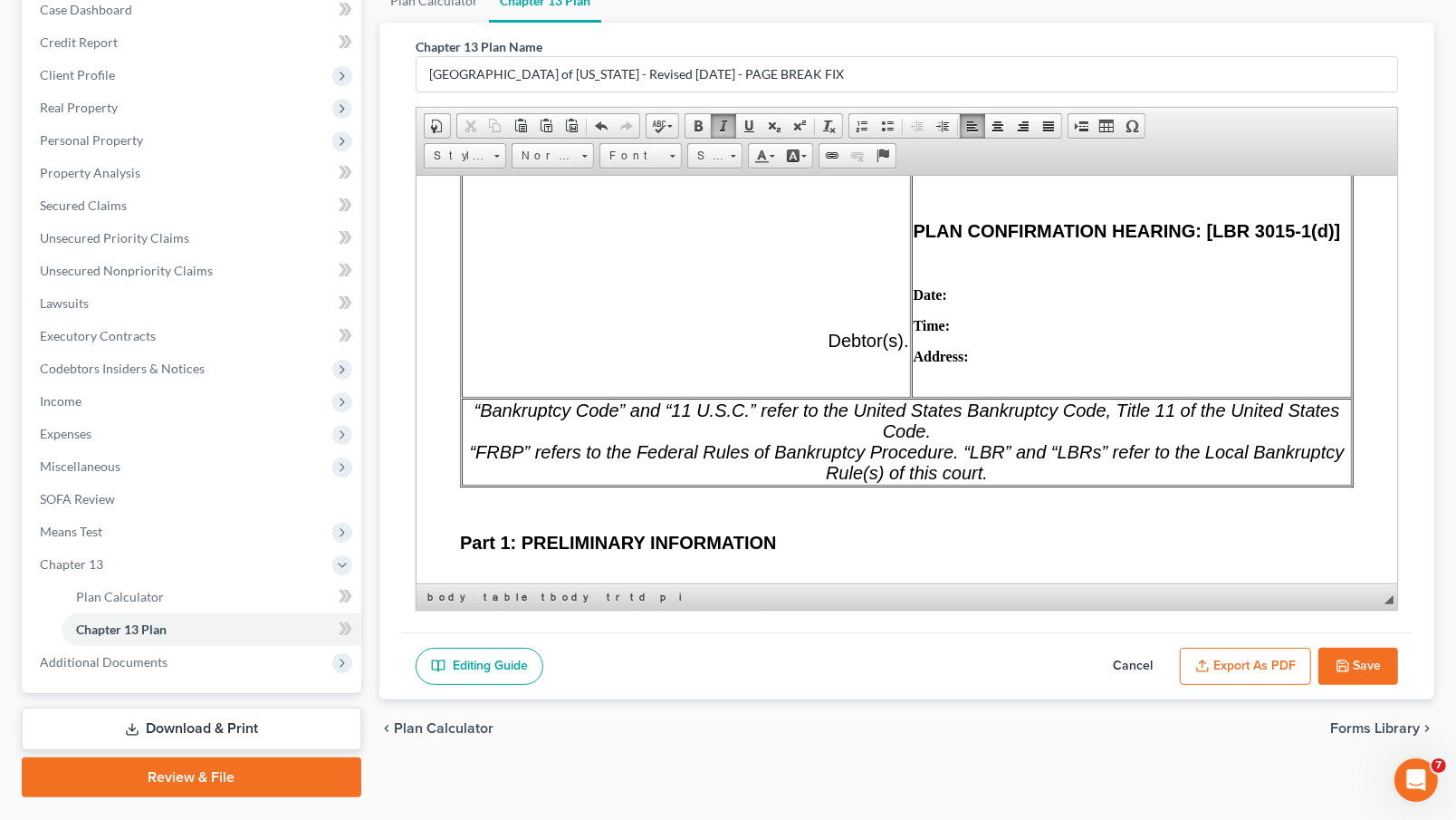
scroll to position [1082, 0]
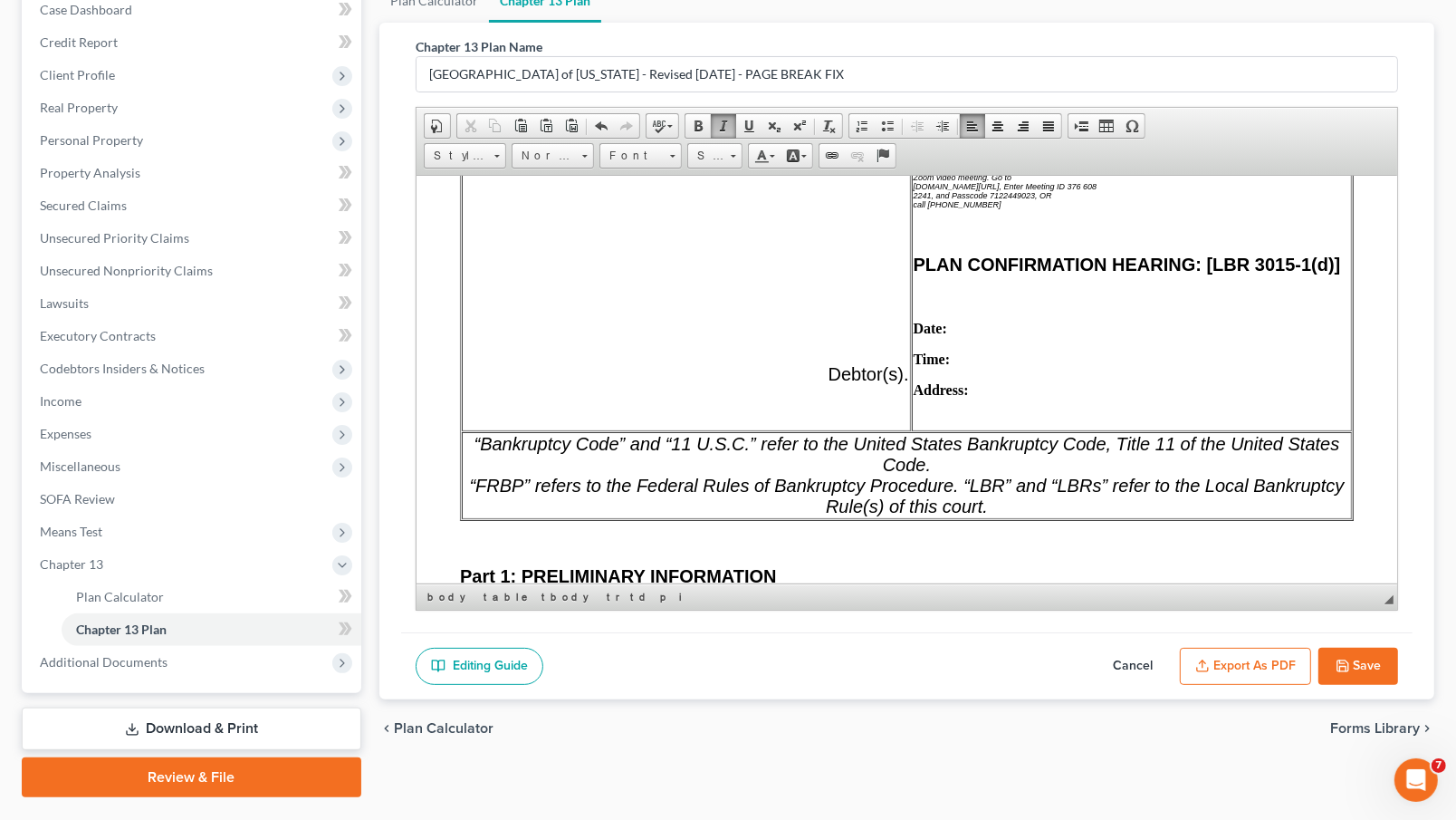
click at [913, 181] on icon "Zoom video meeting. Go to" at bounding box center [962, 176] width 98 height 9
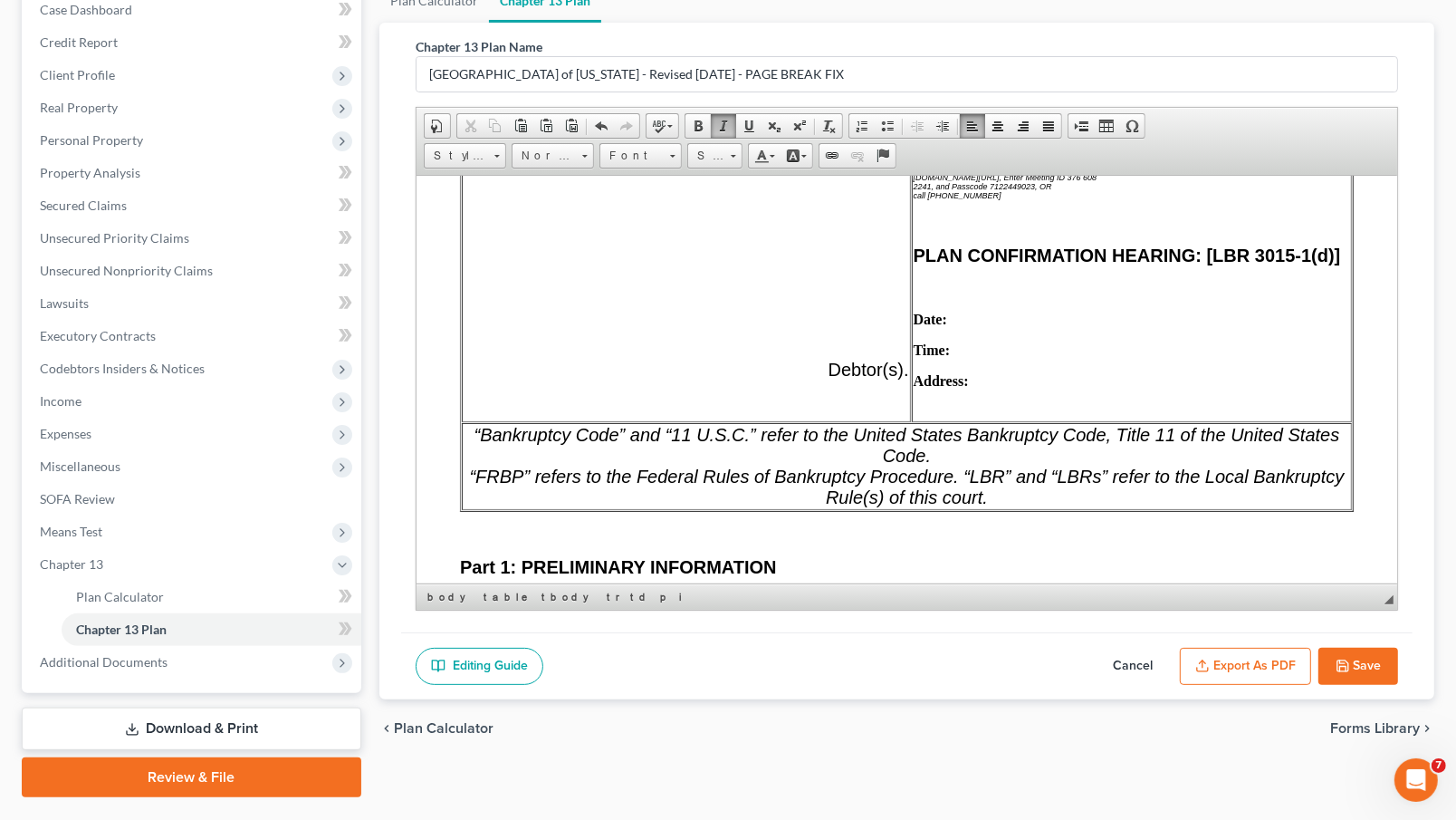
click at [913, 181] on icon "[DOMAIN_NAME][URL], Enter Meeting ID 376 608" at bounding box center [1005, 176] width 184 height 9
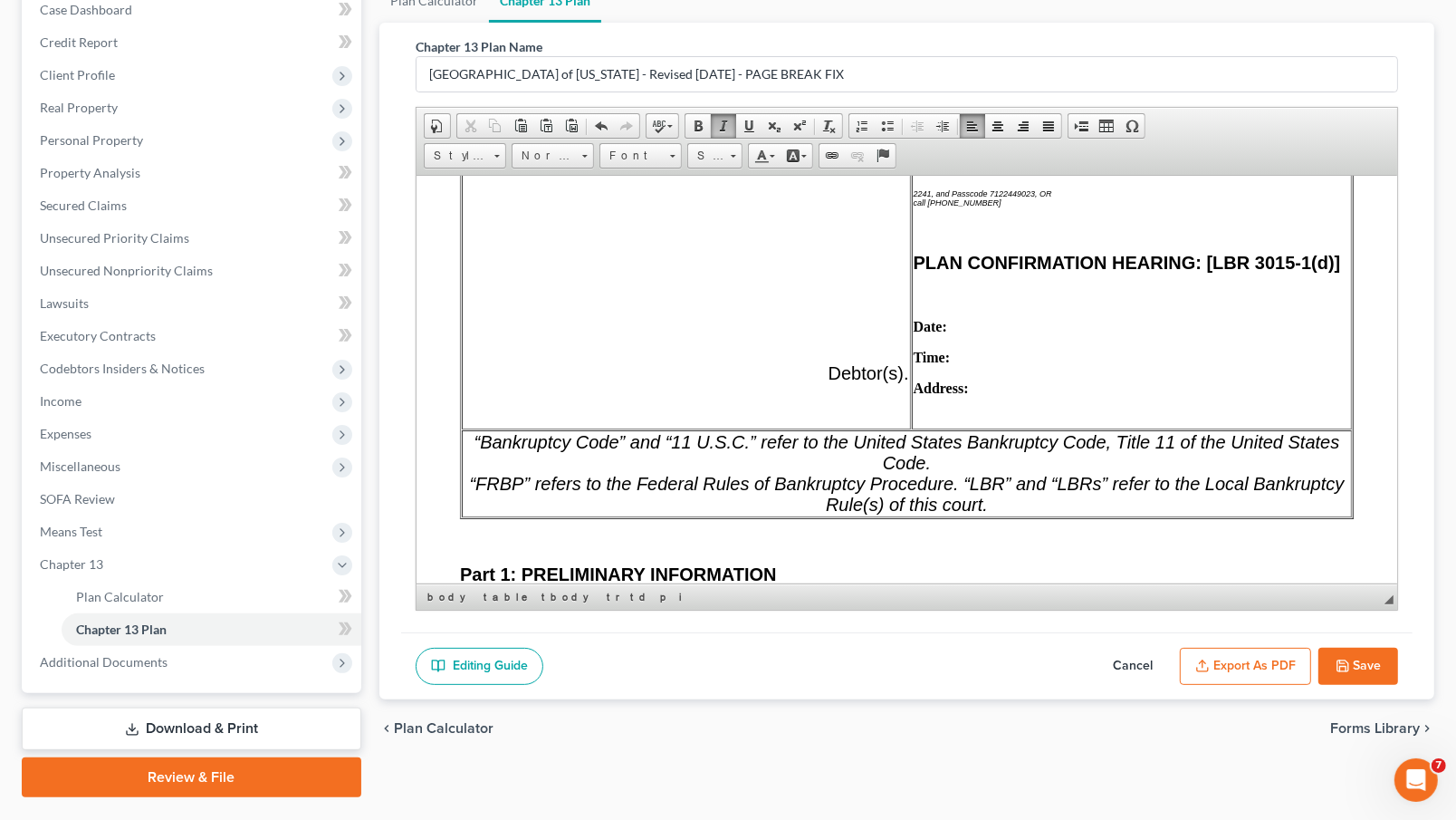
scroll to position [1079, 0]
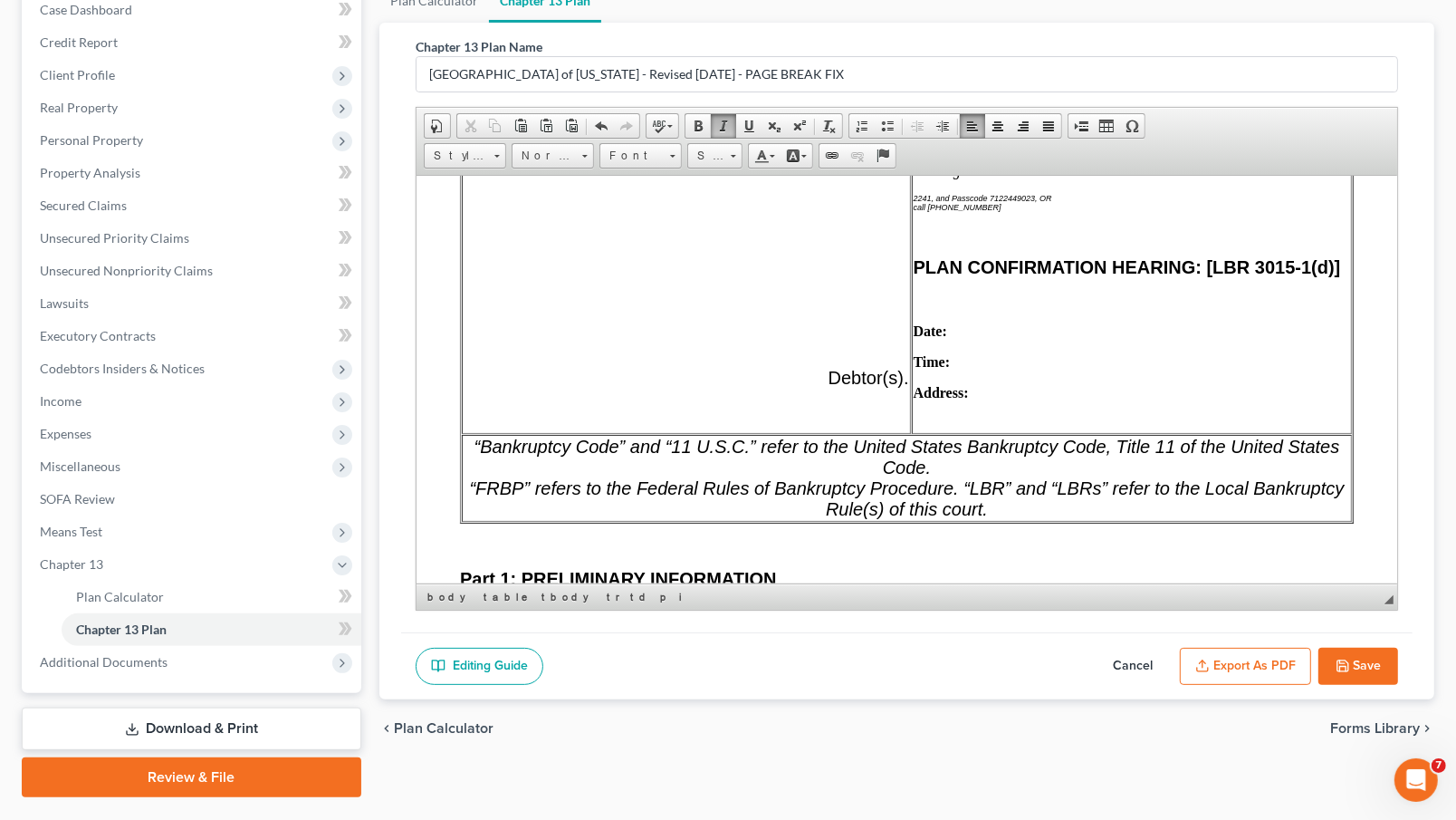
click at [913, 202] on icon "2241, and Passcode 7122449023, OR" at bounding box center [983, 197] width 139 height 9
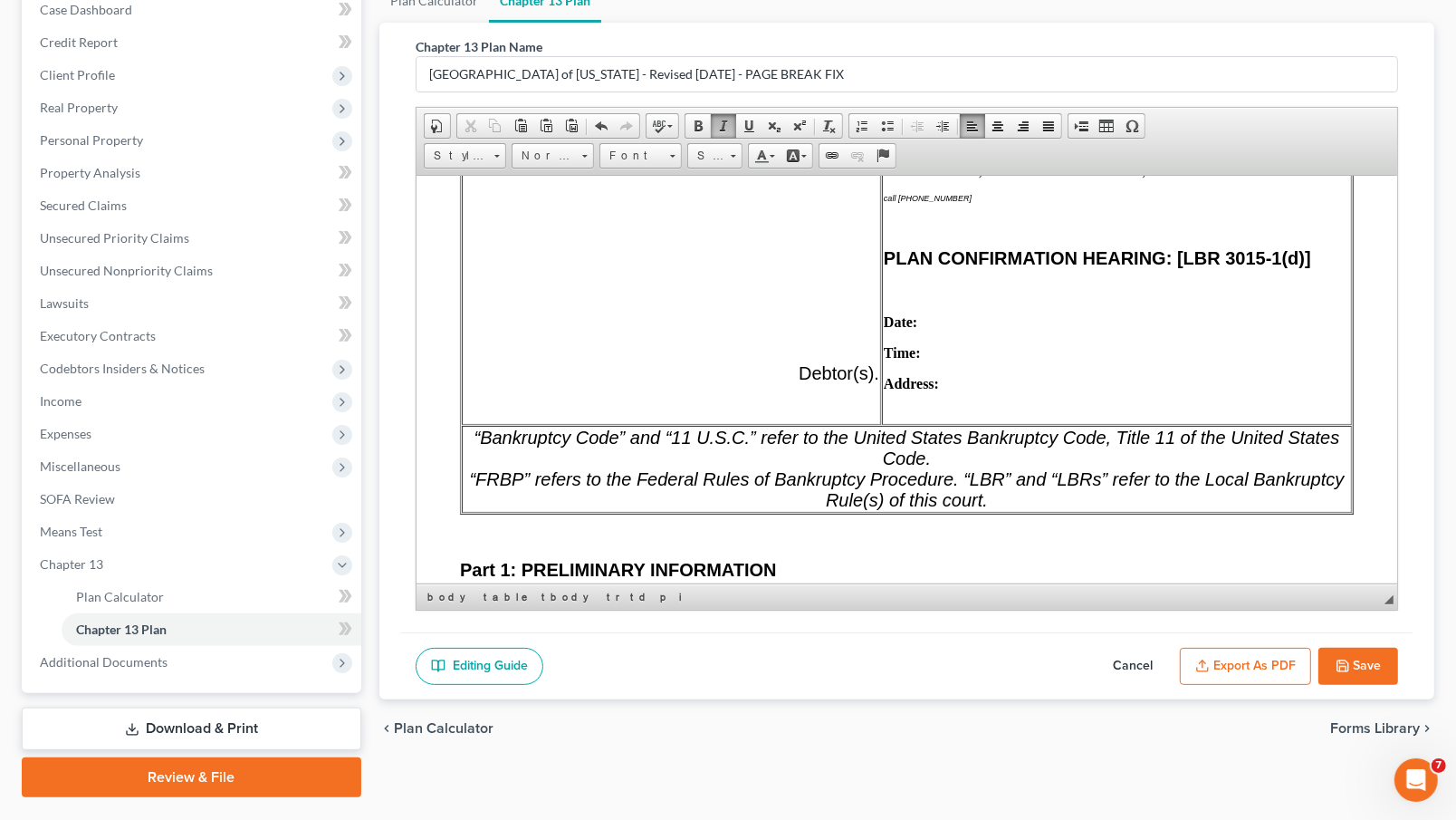
click at [883, 202] on icon "call [PHONE_NUMBER]" at bounding box center [927, 197] width 88 height 9
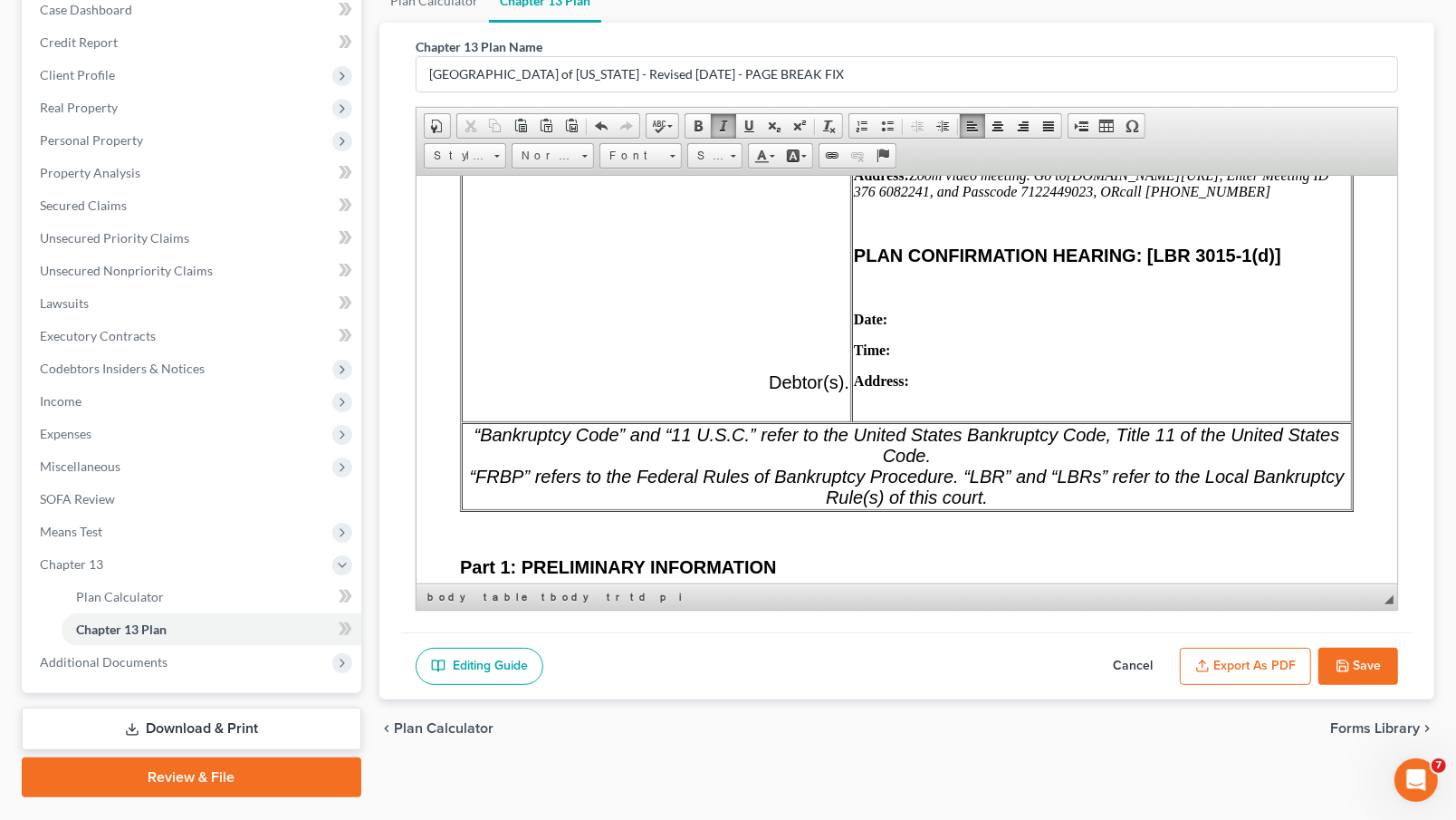
click at [1034, 199] on icon "Zoom video meeting. Go to [DOMAIN_NAME][URL], Enter Meeting ID [PHONE_NUMBER], …" at bounding box center [1091, 182] width 475 height 32
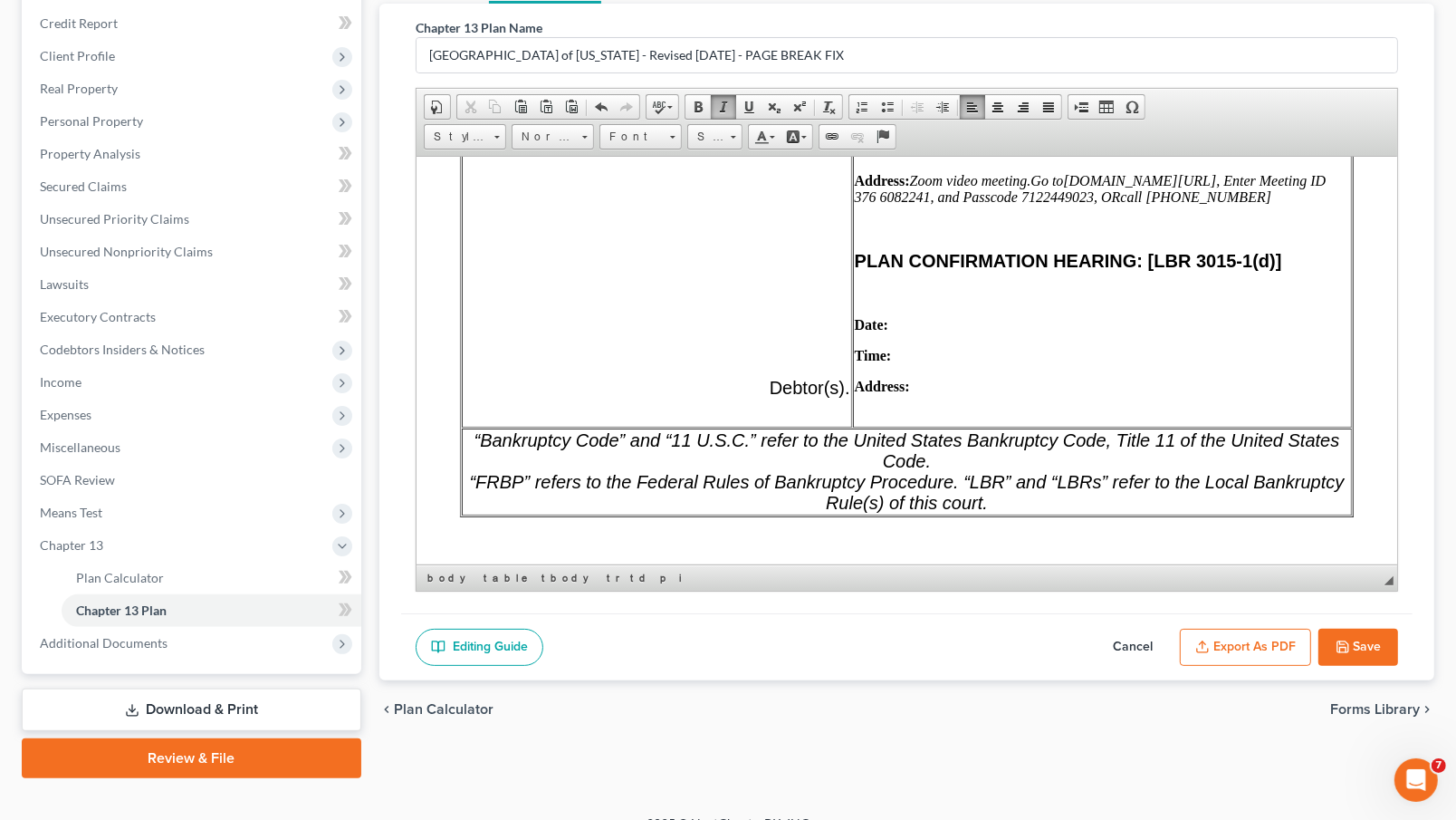
scroll to position [1017, 0]
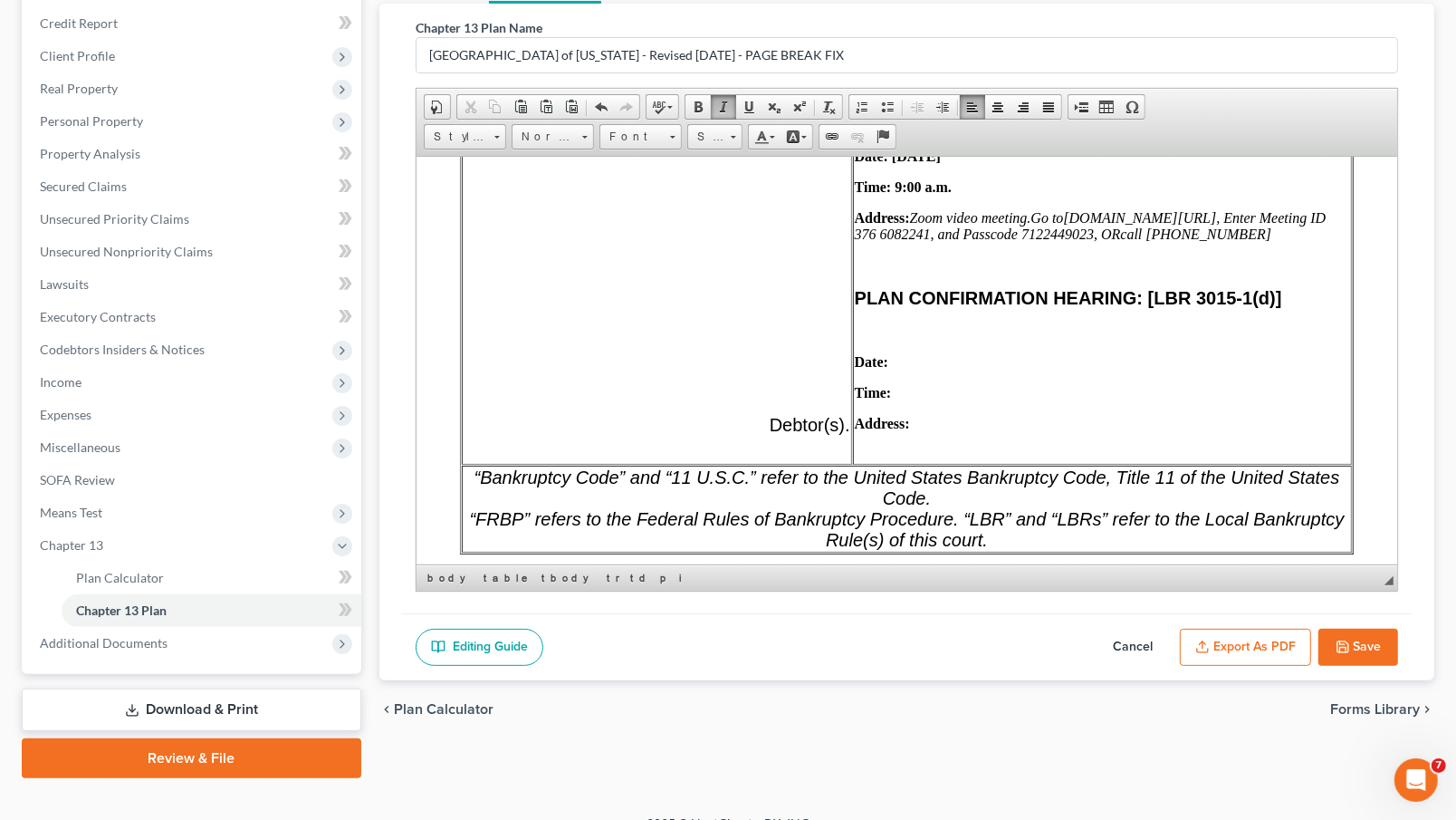
click at [916, 378] on td "11 U.S.C. SECTION 341(a) CREDITORS’ MEETING: Date: [DATE] Time: 9:00 a.m. Addre…" at bounding box center [1102, 272] width 499 height 384
click at [942, 369] on p "Date:" at bounding box center [1102, 361] width 496 height 16
click at [940, 369] on strong "Date: [DATE]" at bounding box center [897, 361] width 86 height 15
click at [906, 400] on p "Time:" at bounding box center [1102, 392] width 496 height 16
click at [938, 464] on td "11 U.S.C. SECTION 341(a) CREDITORS’ MEETING: Date: [DATE] Time: 9:00 a.m. Addre…" at bounding box center [1102, 272] width 499 height 384
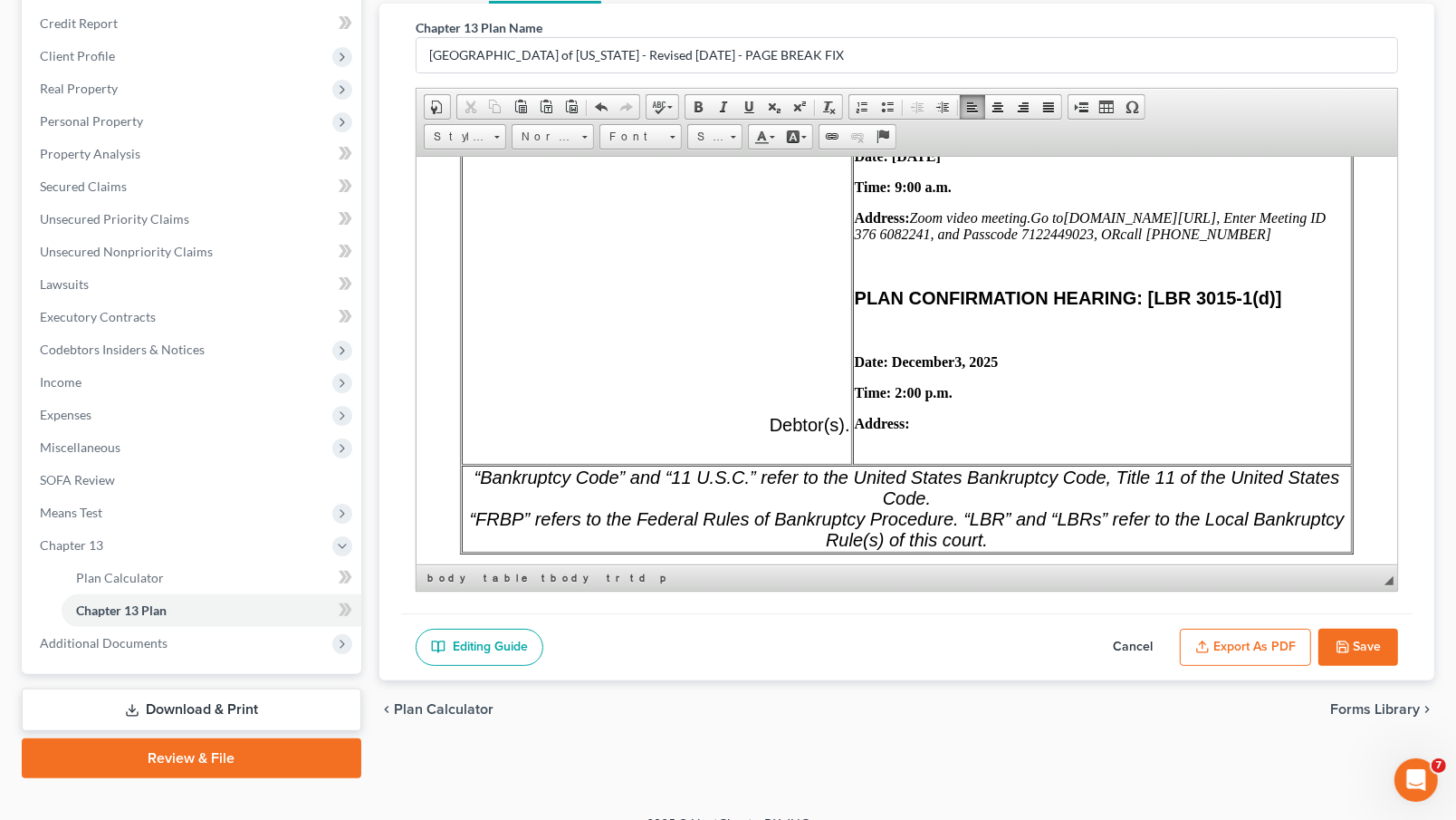
click at [937, 431] on p "Address:" at bounding box center [1102, 423] width 496 height 16
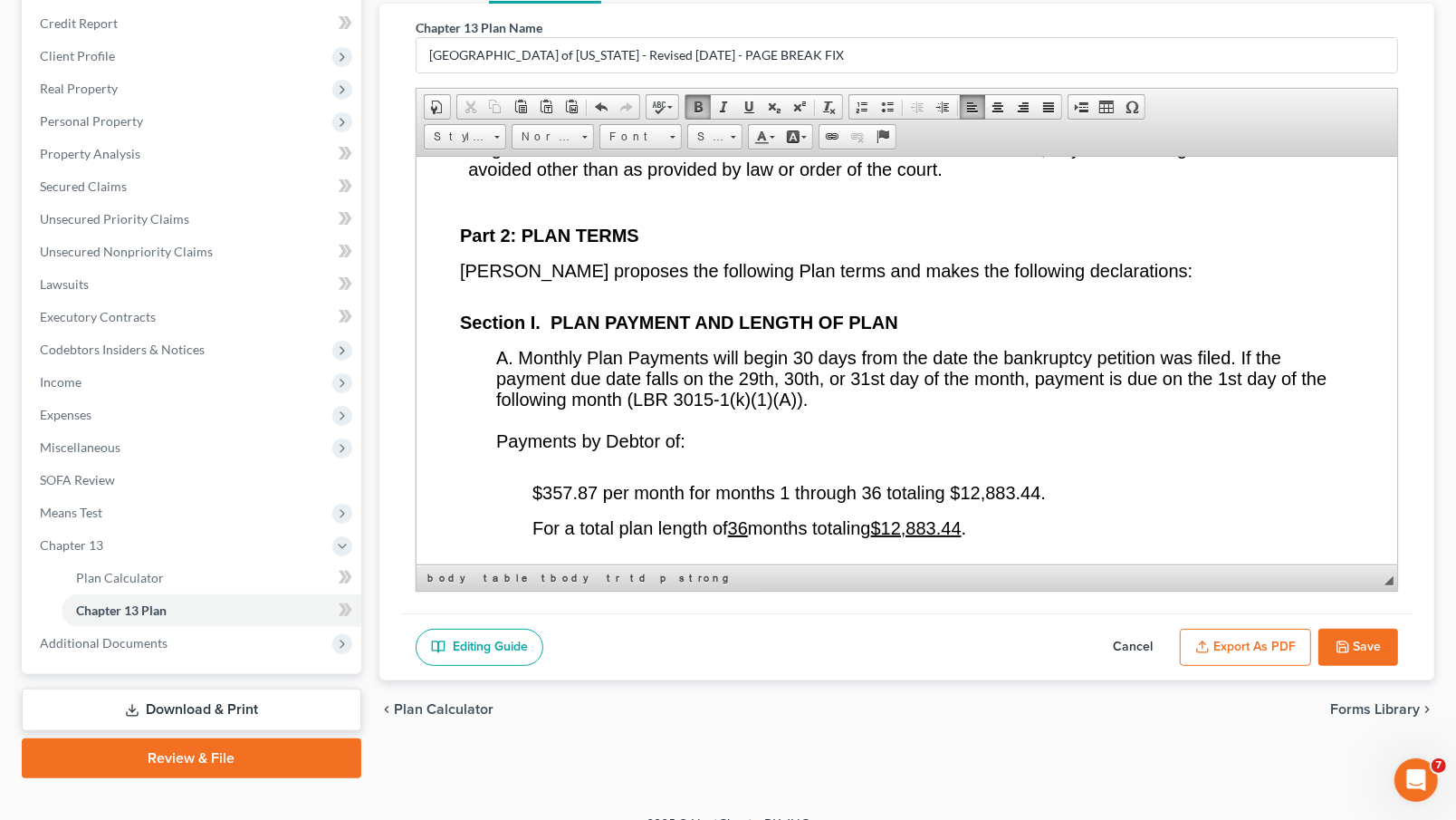
scroll to position [3266, 0]
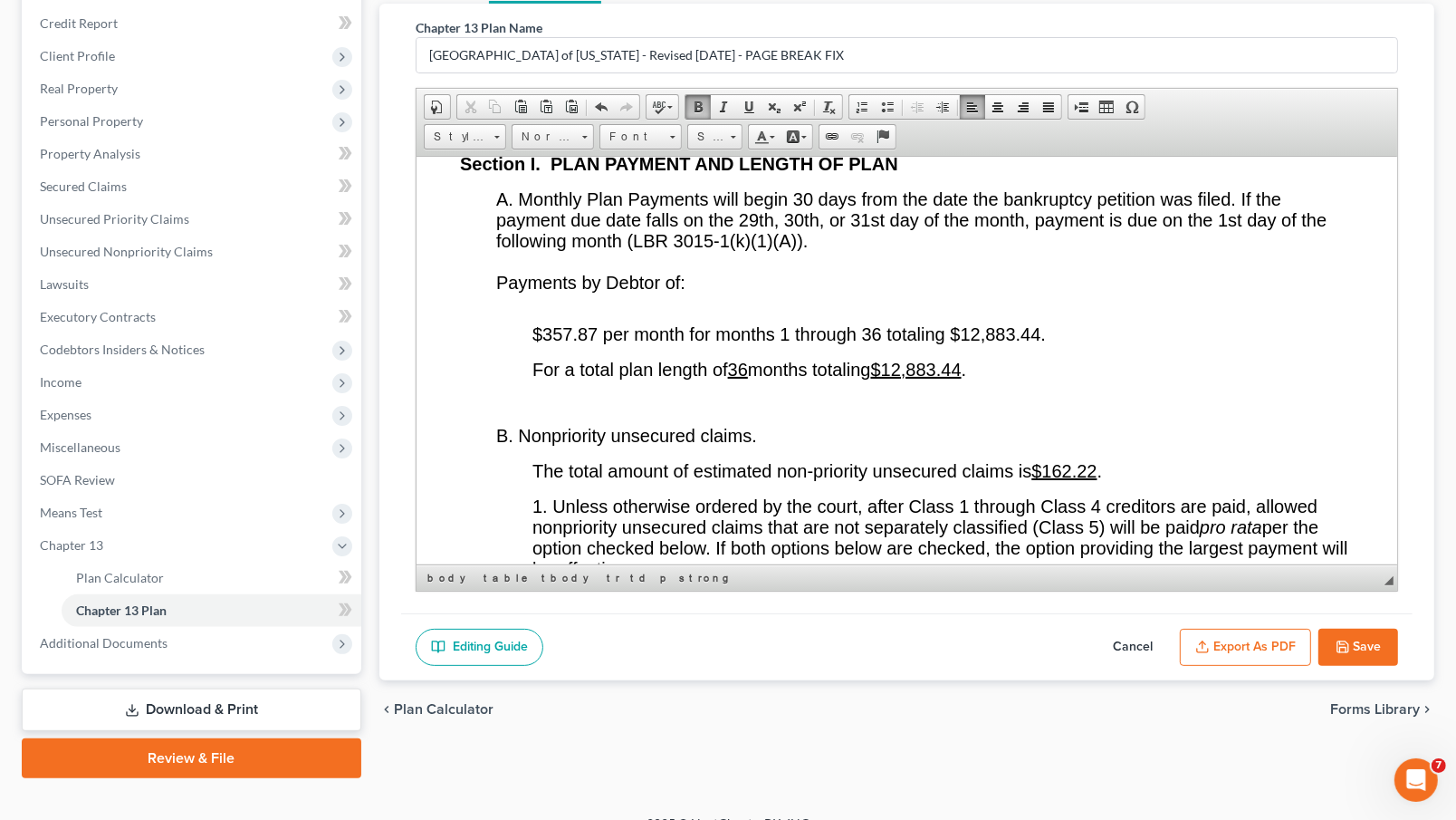
click at [594, 343] on span "$357.87 per month for months 1 through 36 totaling $12,883.44." at bounding box center [788, 333] width 514 height 20
click at [569, 343] on span "$358.00 per month for months 1 through 36 totaling $12,883.44." at bounding box center [786, 333] width 509 height 20
click at [1051, 344] on p "$359 .00 per month for months 1 through 36 totaling $12,883.44." at bounding box center [942, 334] width 822 height 21
click at [1036, 343] on span "$359 .00 per month for months 1 through 36 totaling $12,883.44." at bounding box center [786, 333] width 509 height 20
click at [961, 379] on u "$12,883.44" at bounding box center [916, 369] width 91 height 20
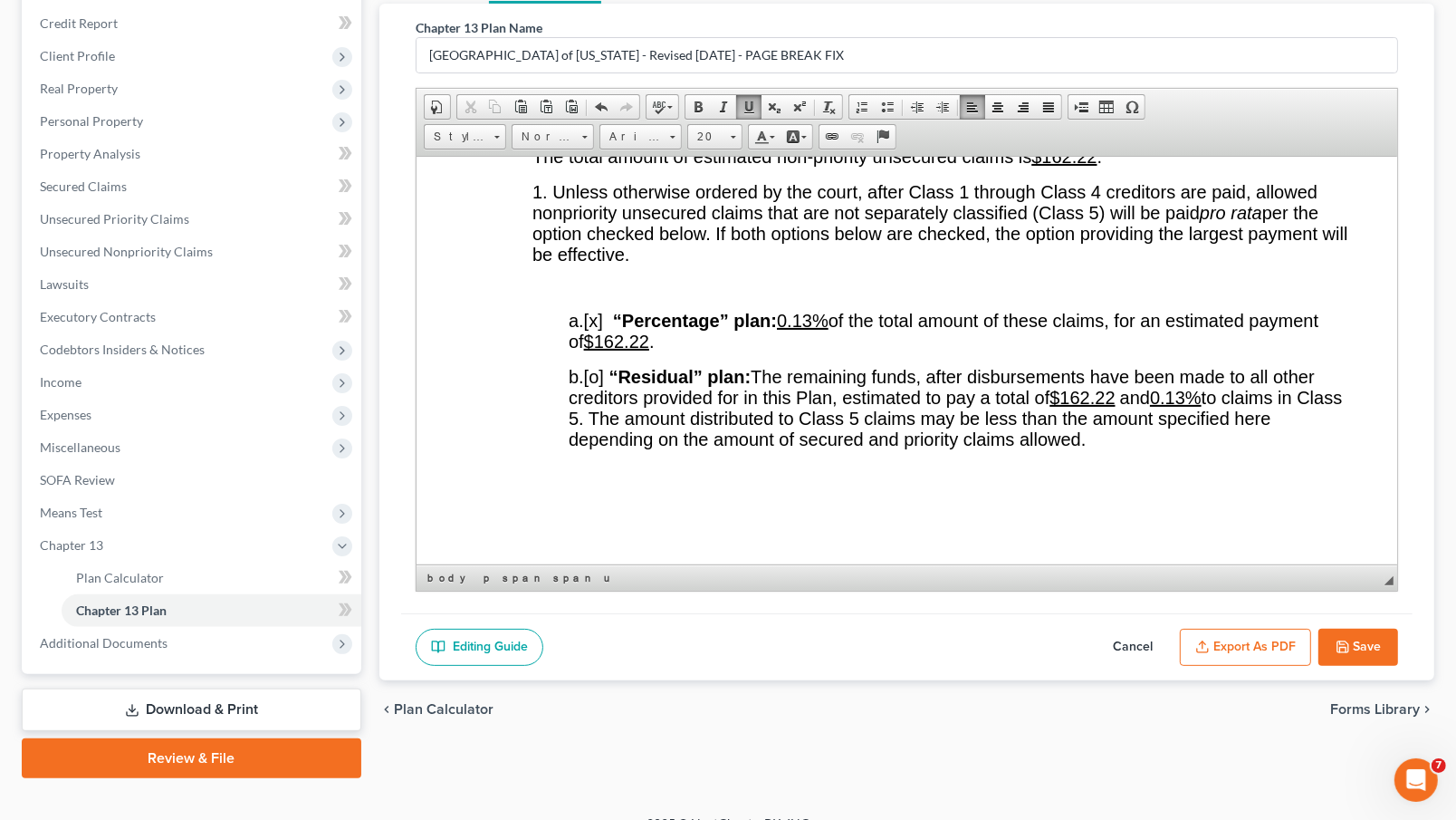
scroll to position [3607, 0]
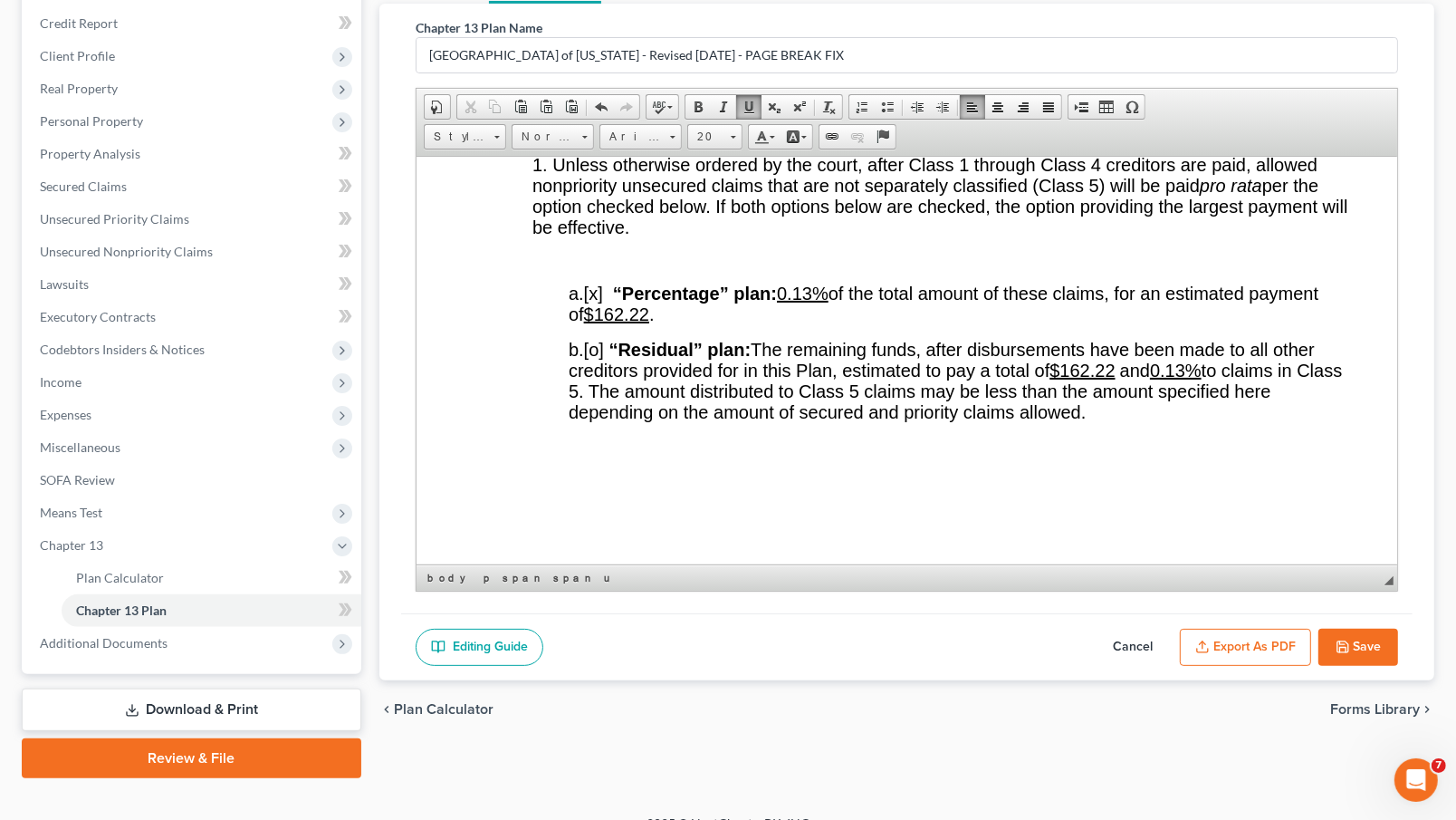
click at [817, 303] on u "0.13%" at bounding box center [802, 292] width 52 height 20
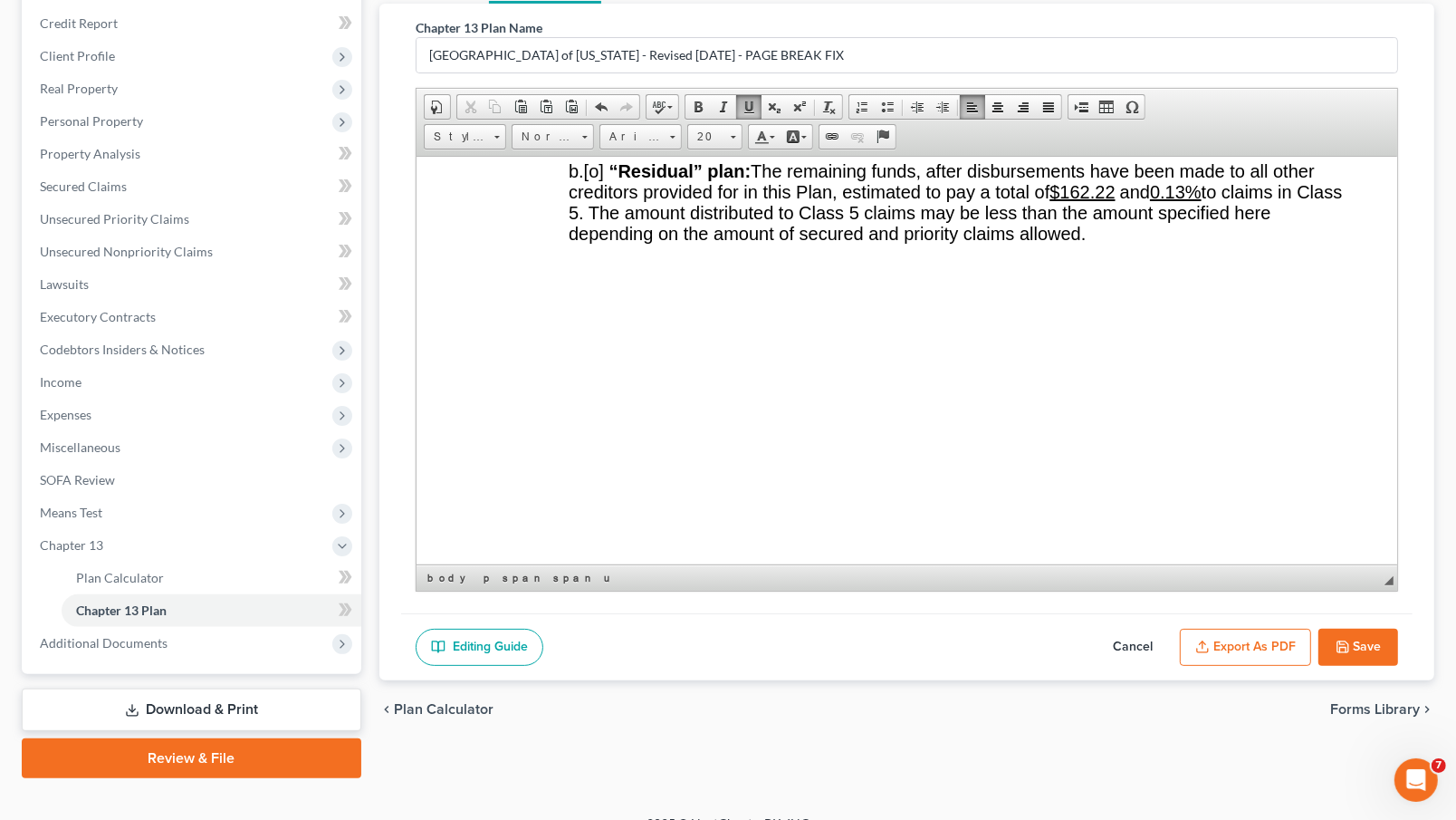
scroll to position [3782, 0]
click at [648, 149] on u "$162.22" at bounding box center [616, 138] width 66 height 20
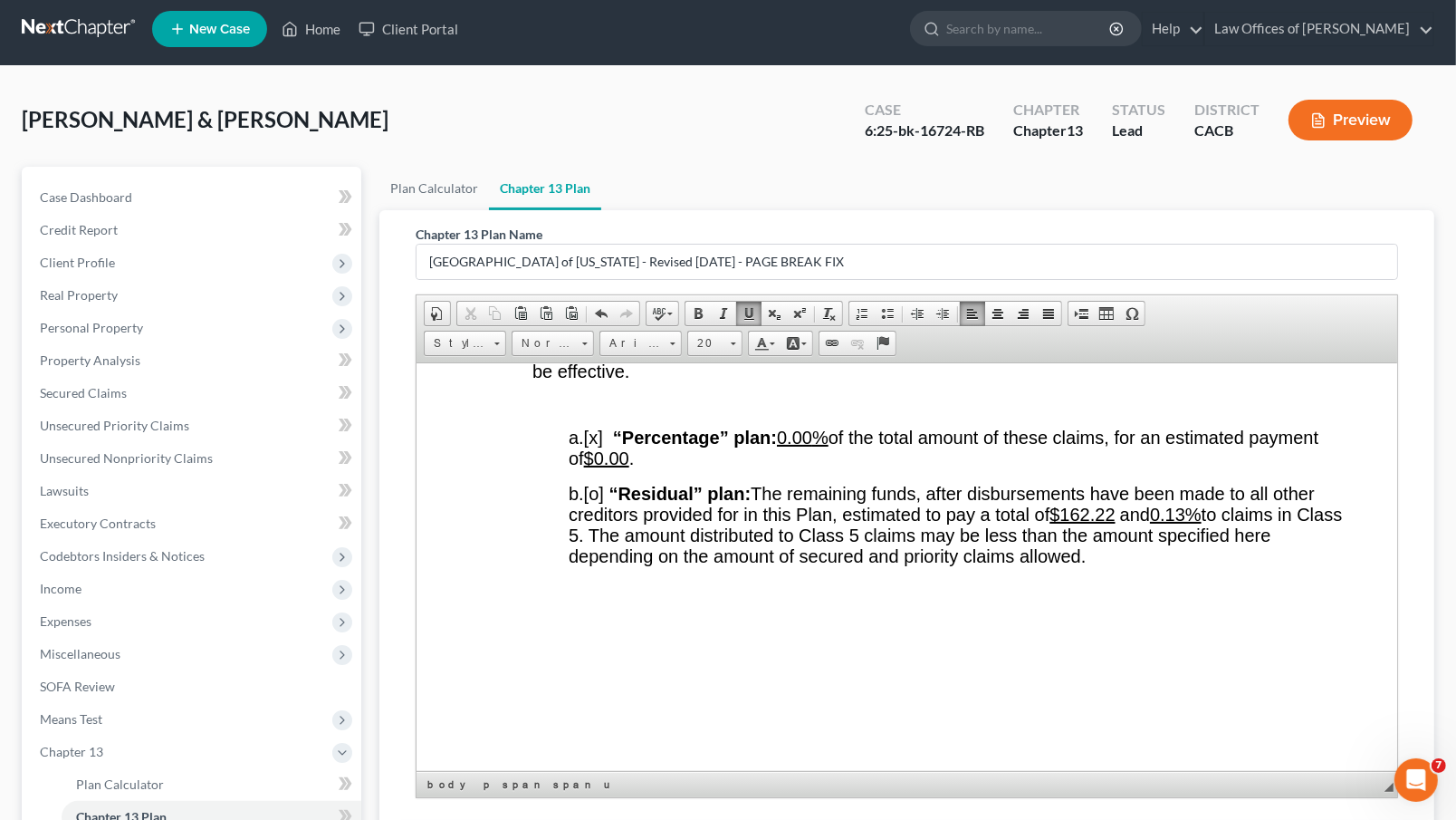
scroll to position [3629, 0]
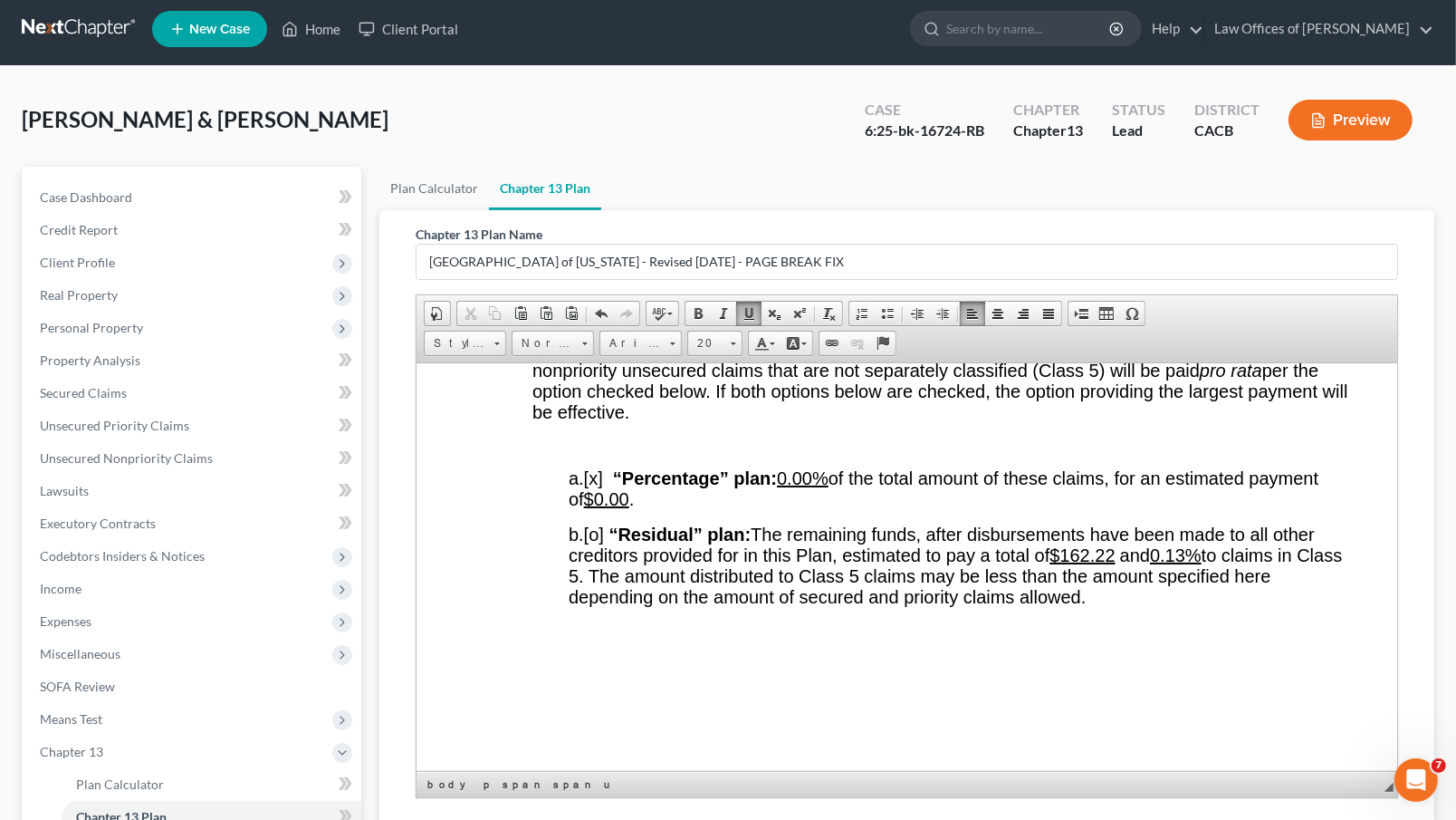
click at [1095, 323] on u "$162.22" at bounding box center [1064, 314] width 66 height 20
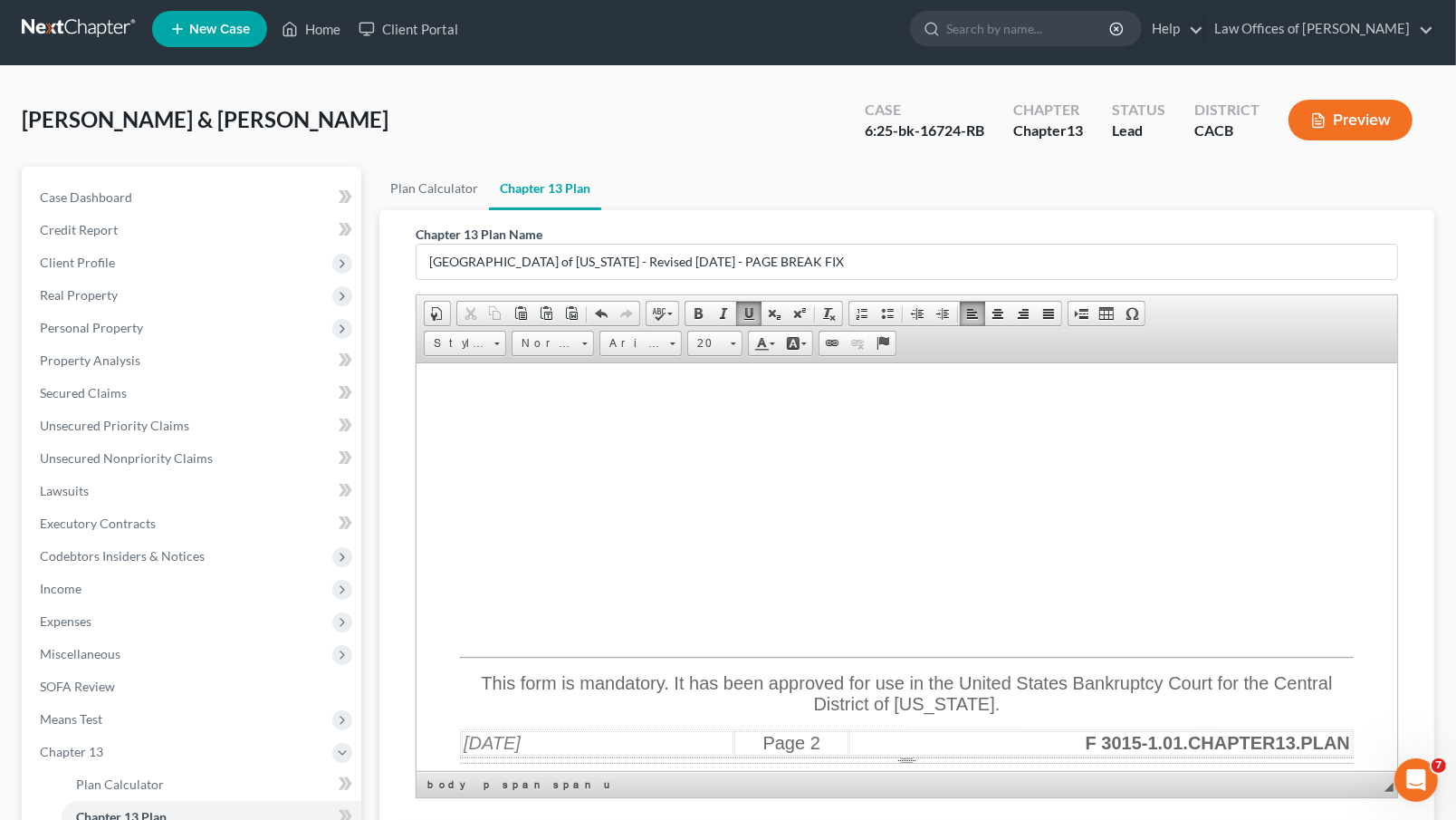
scroll to position [3718, 0]
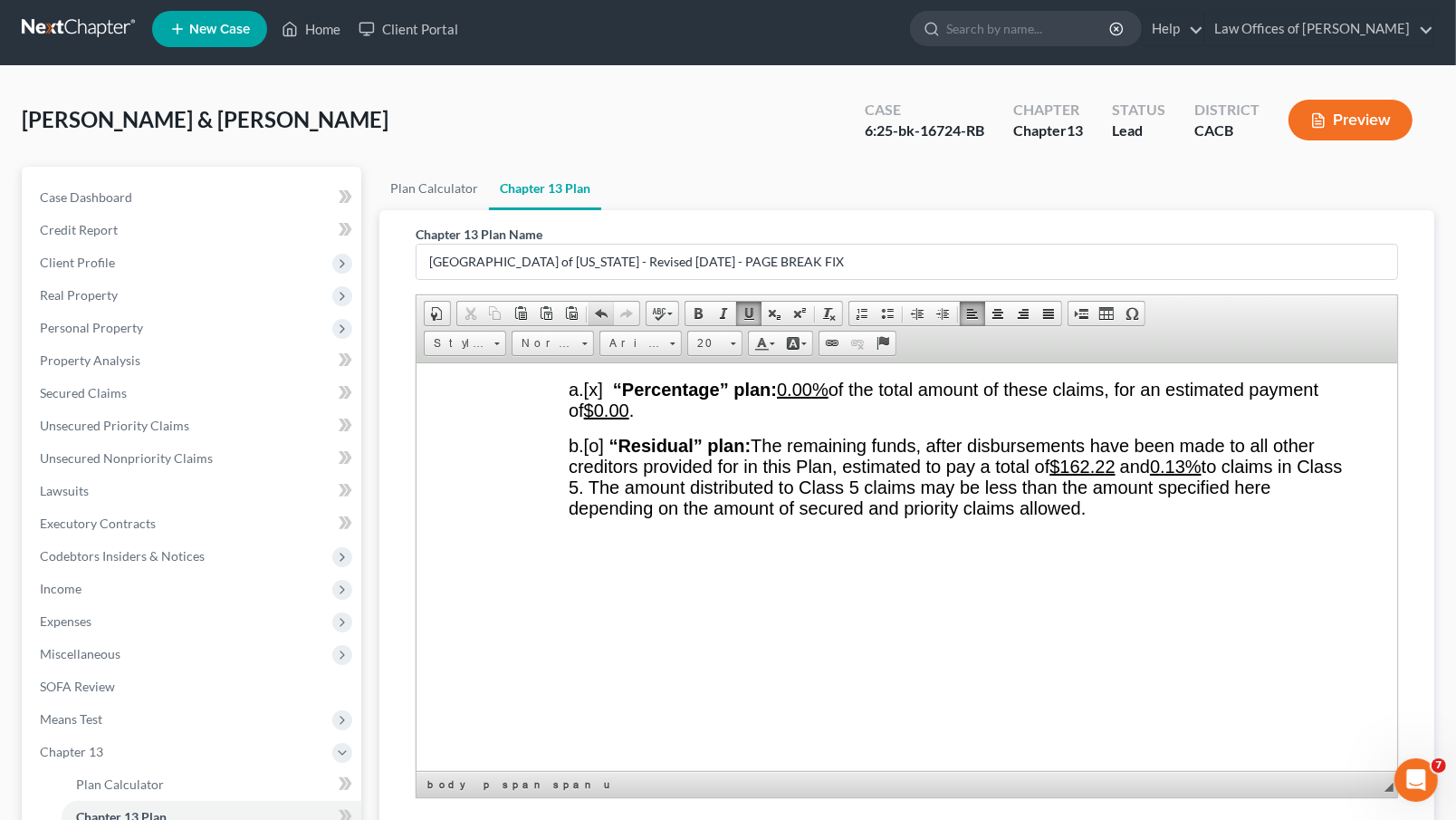
click at [603, 316] on span at bounding box center [601, 313] width 14 height 14
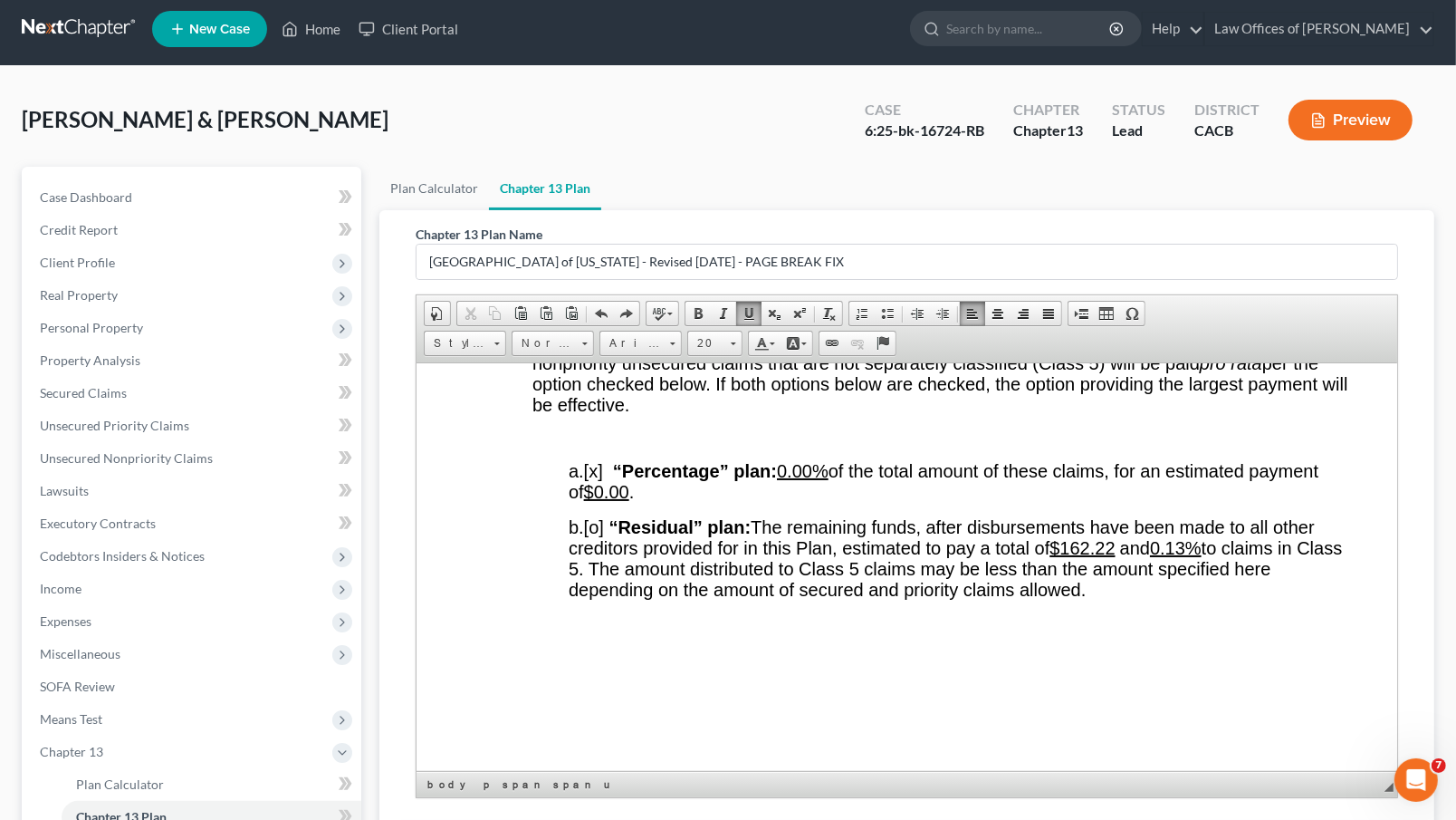
scroll to position [3544, 0]
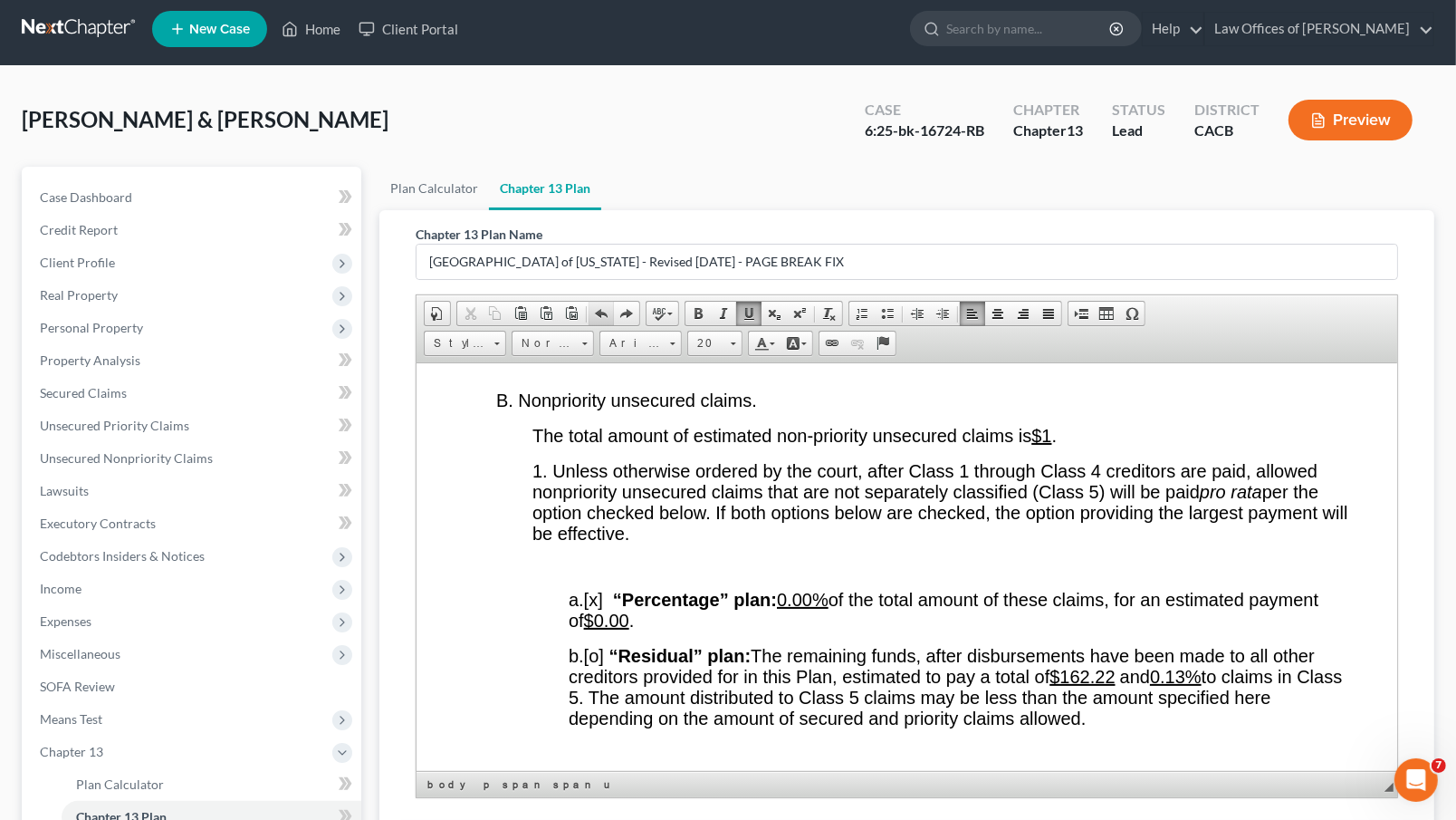
click at [606, 318] on span at bounding box center [601, 313] width 14 height 14
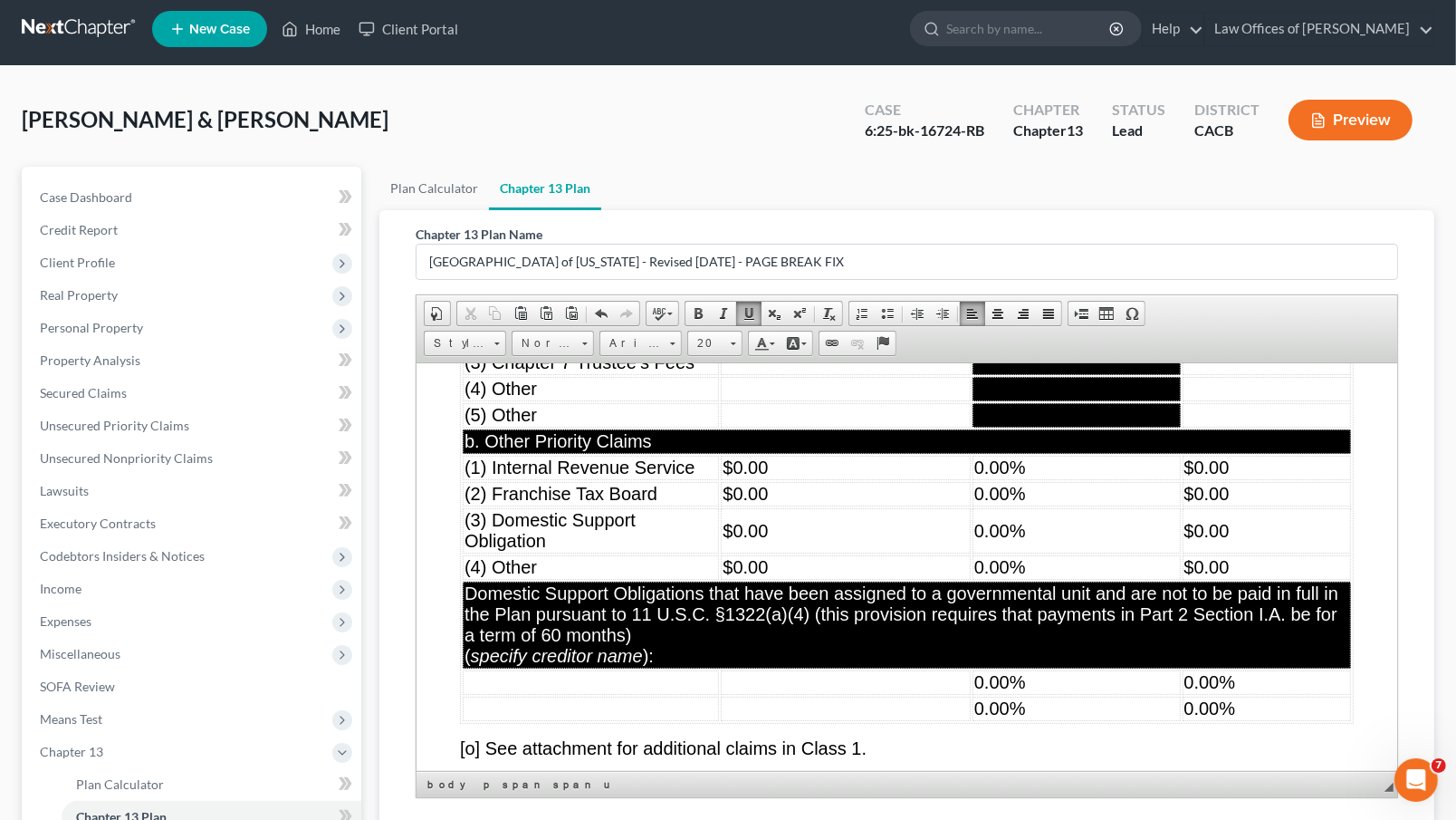
scroll to position [7585, 0]
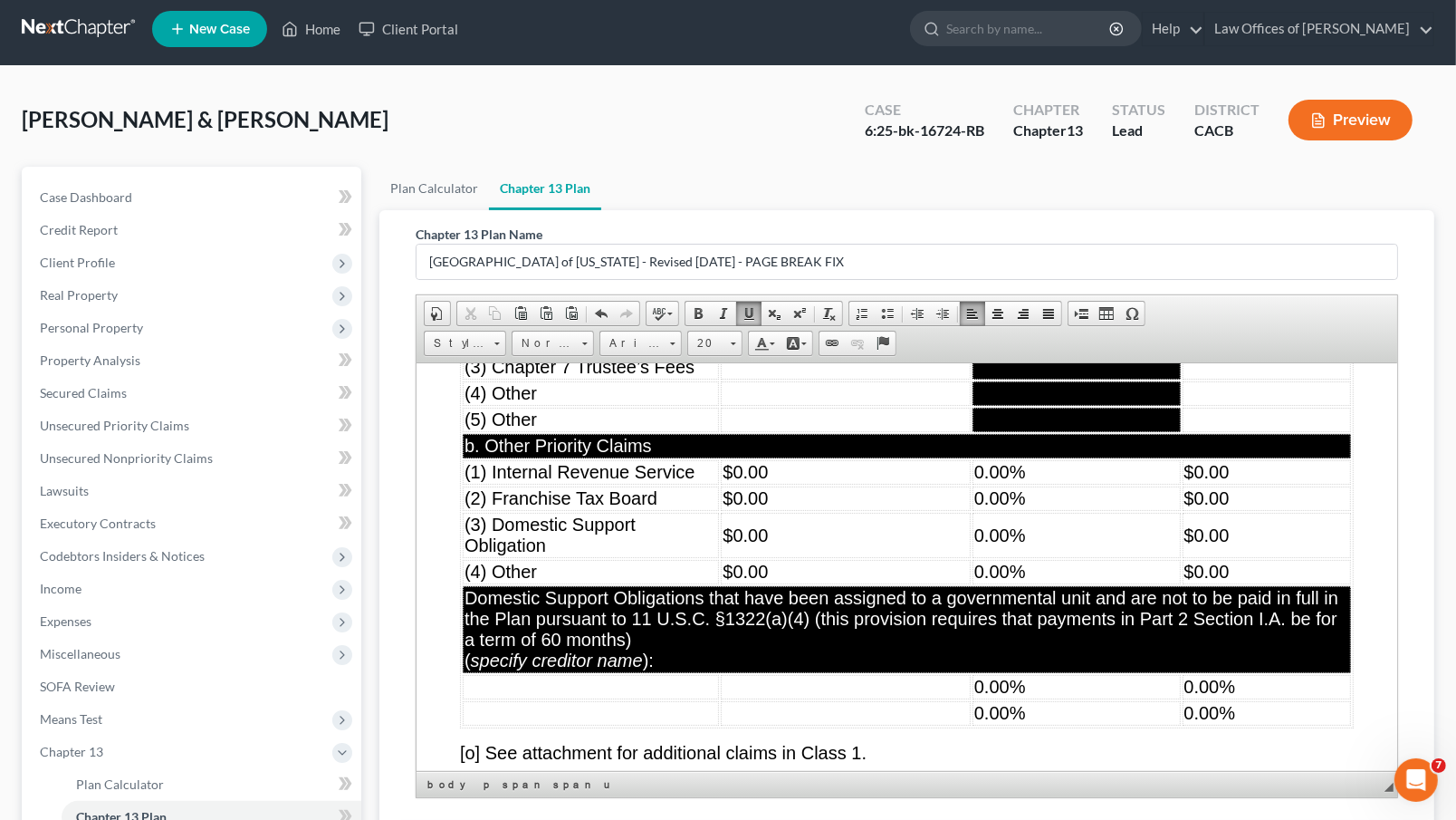
click at [825, 484] on td "$0.00" at bounding box center [845, 471] width 250 height 24
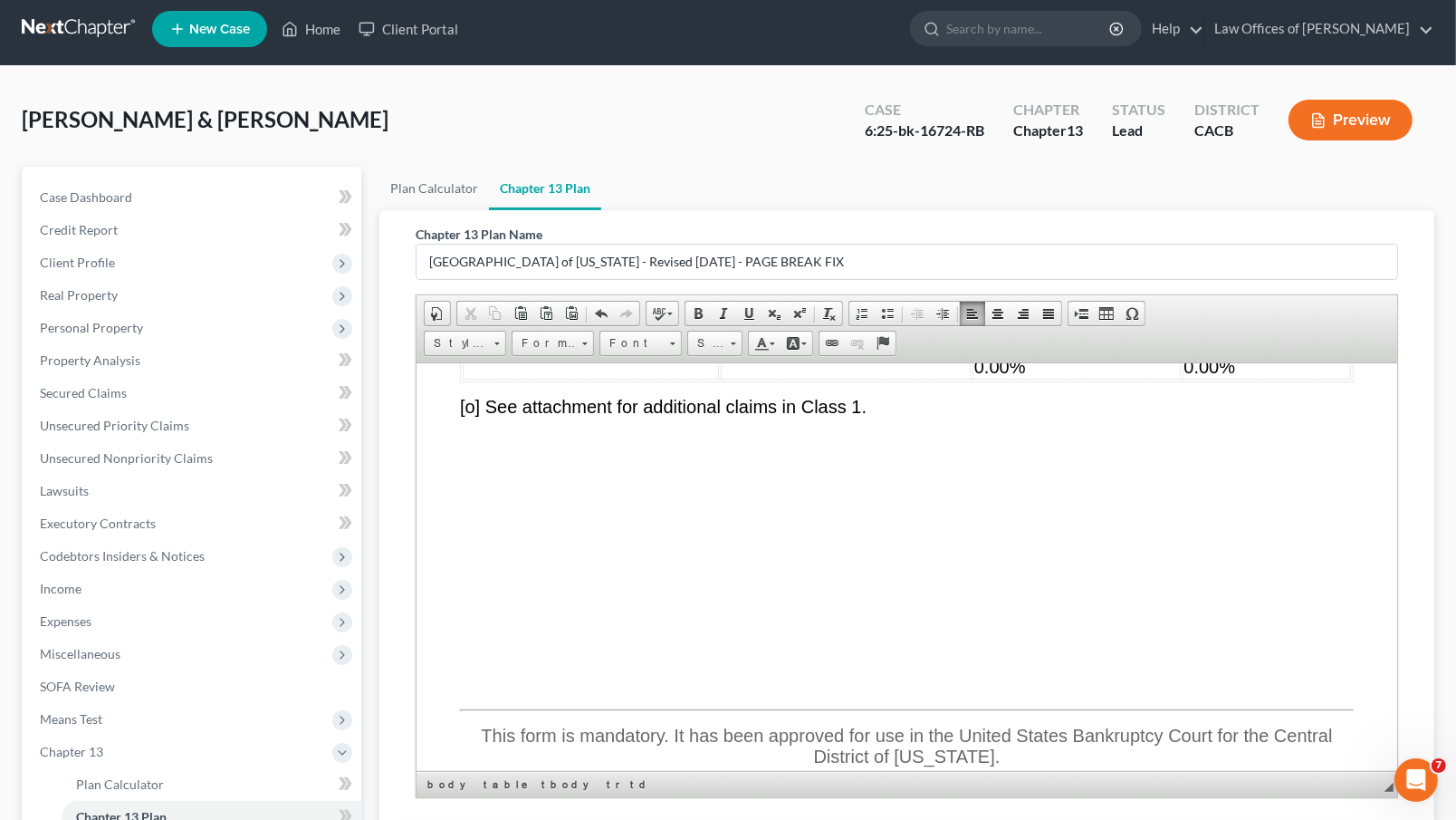
scroll to position [7936, 0]
click at [1051, 349] on td "0.00%" at bounding box center [1076, 336] width 208 height 24
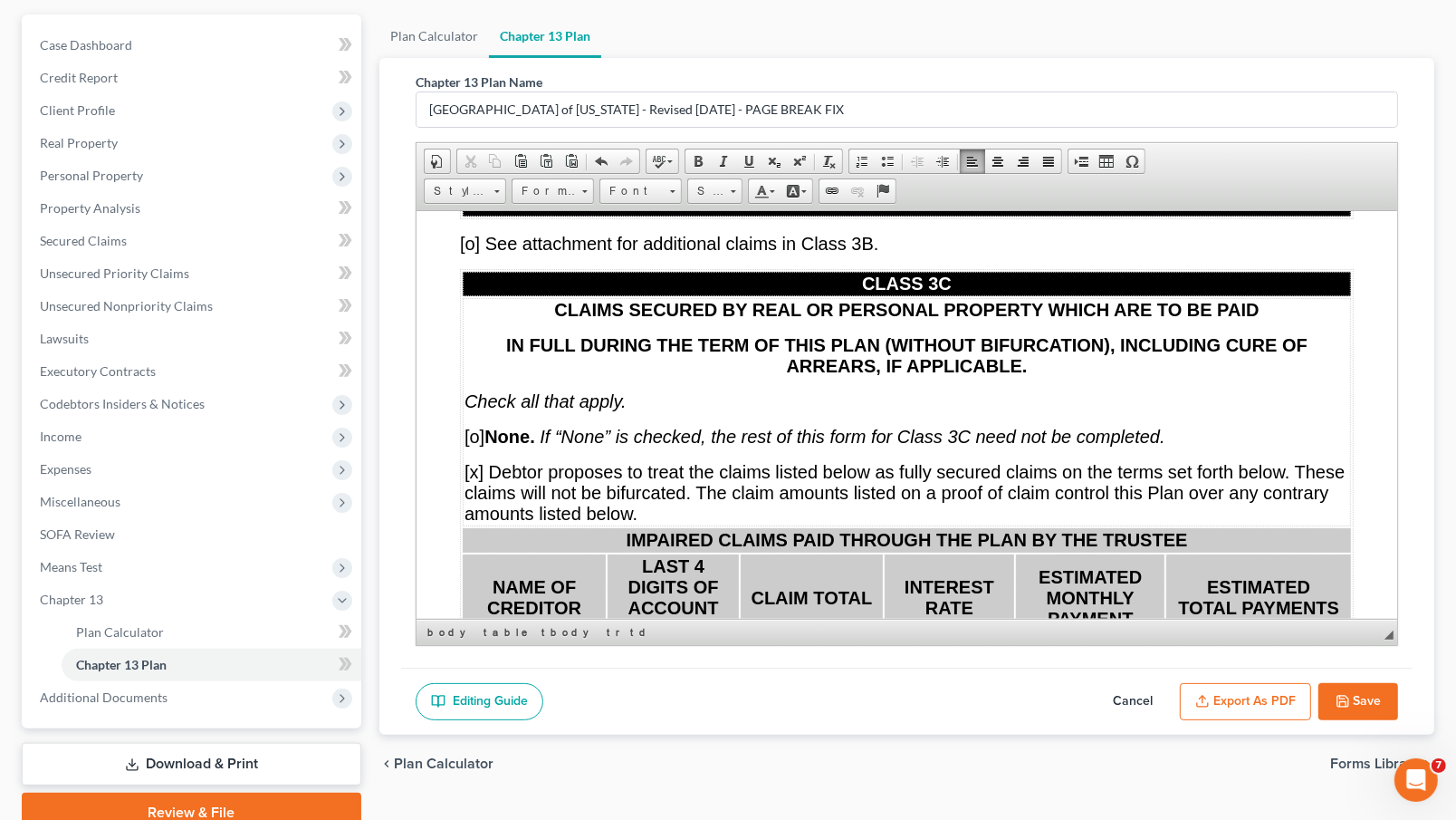
scroll to position [10710, 0]
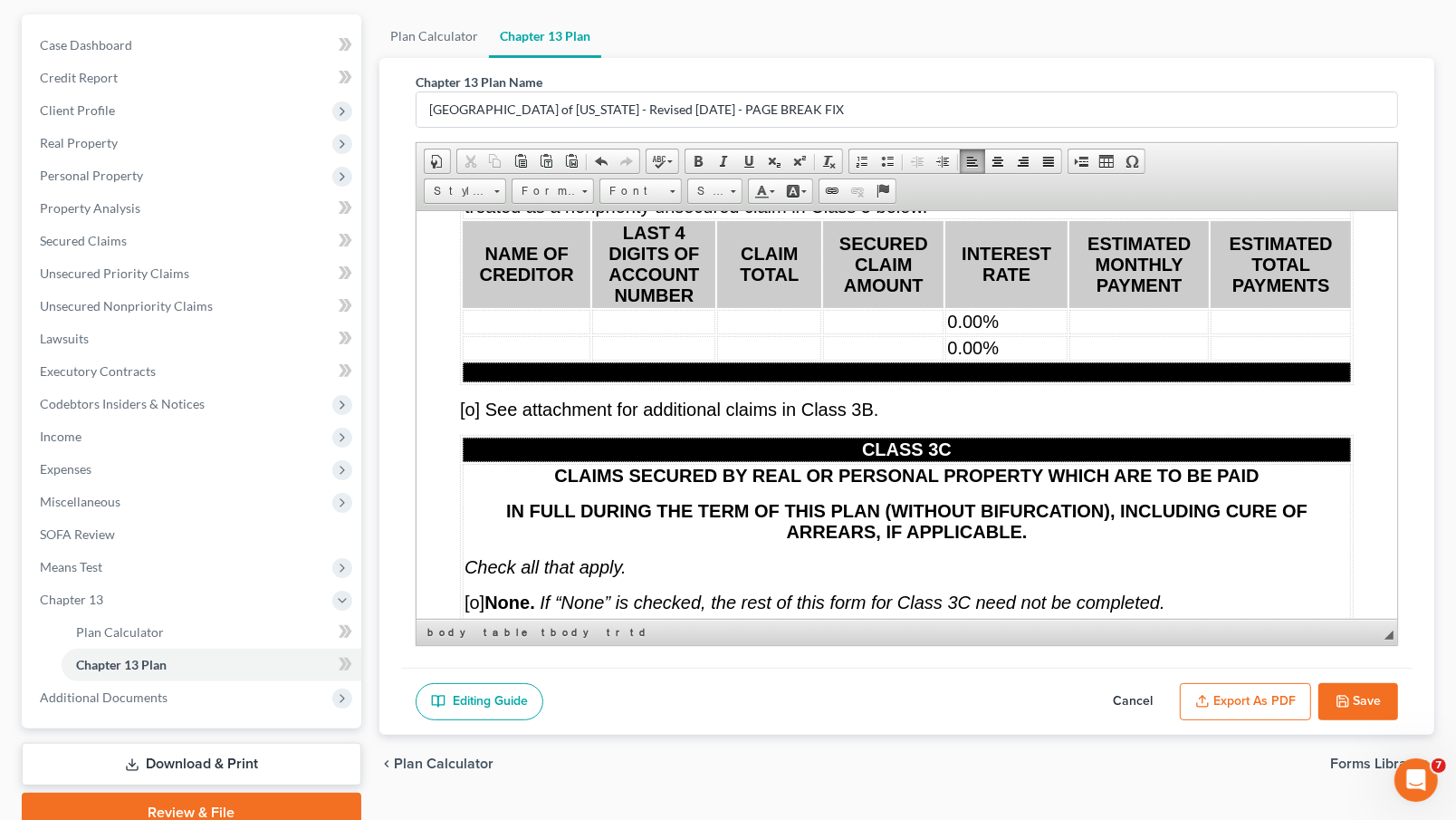
click at [1061, 334] on td "0.00%" at bounding box center [1006, 320] width 122 height 24
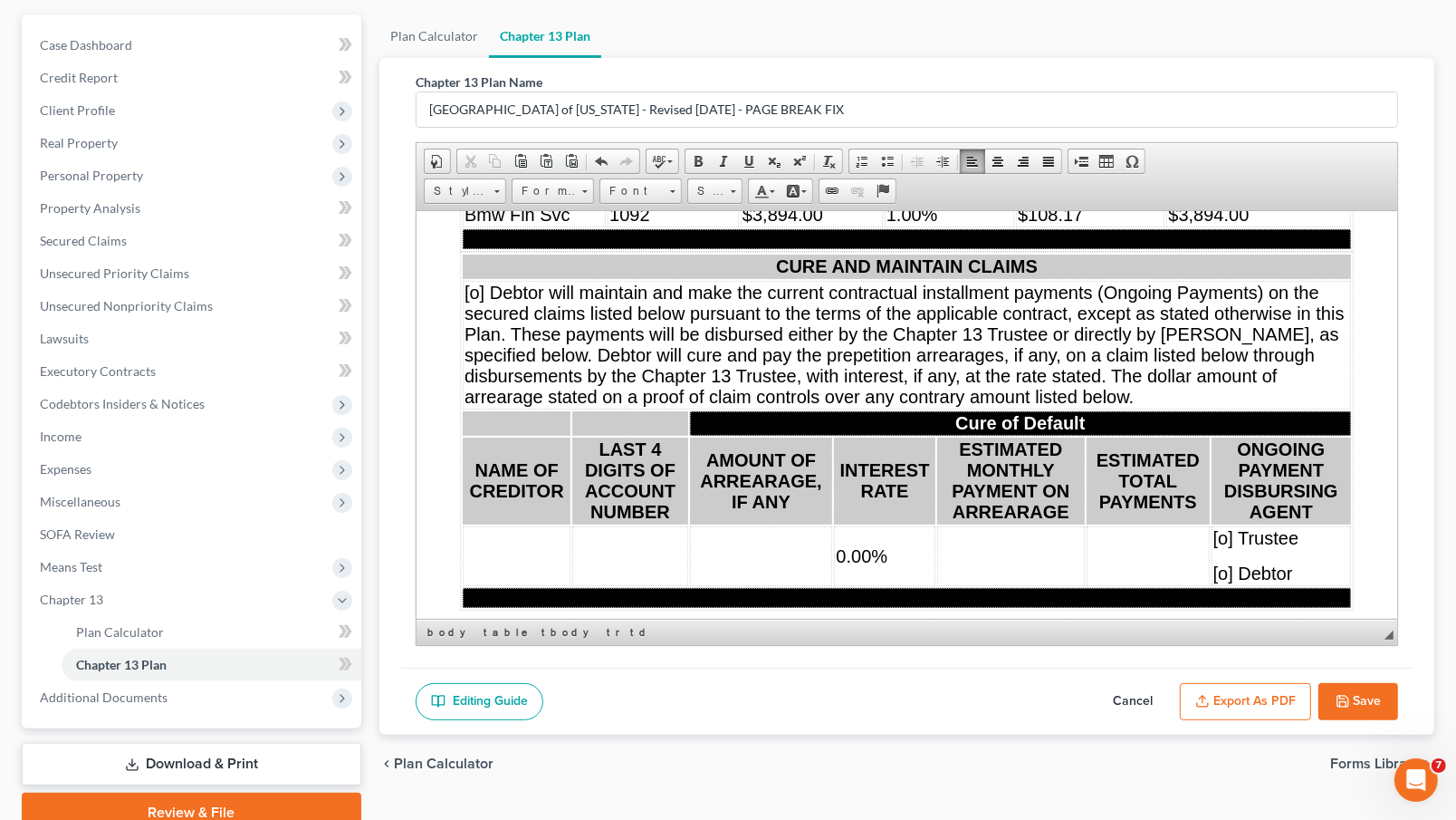
scroll to position [11321, 0]
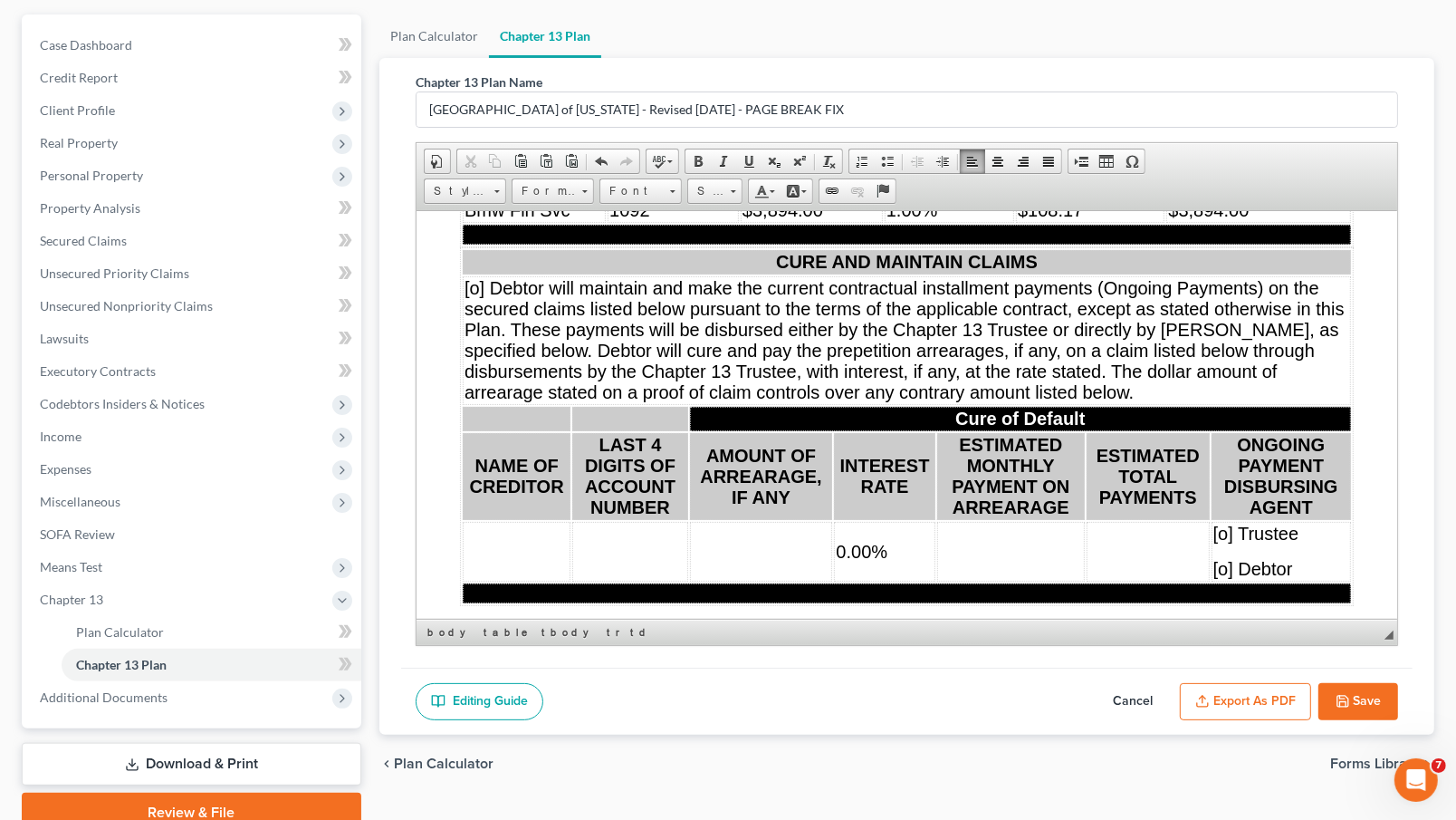
click at [1100, 222] on td "$108.17" at bounding box center [1090, 209] width 148 height 24
click at [1263, 222] on td "$3,894.00" at bounding box center [1258, 209] width 185 height 24
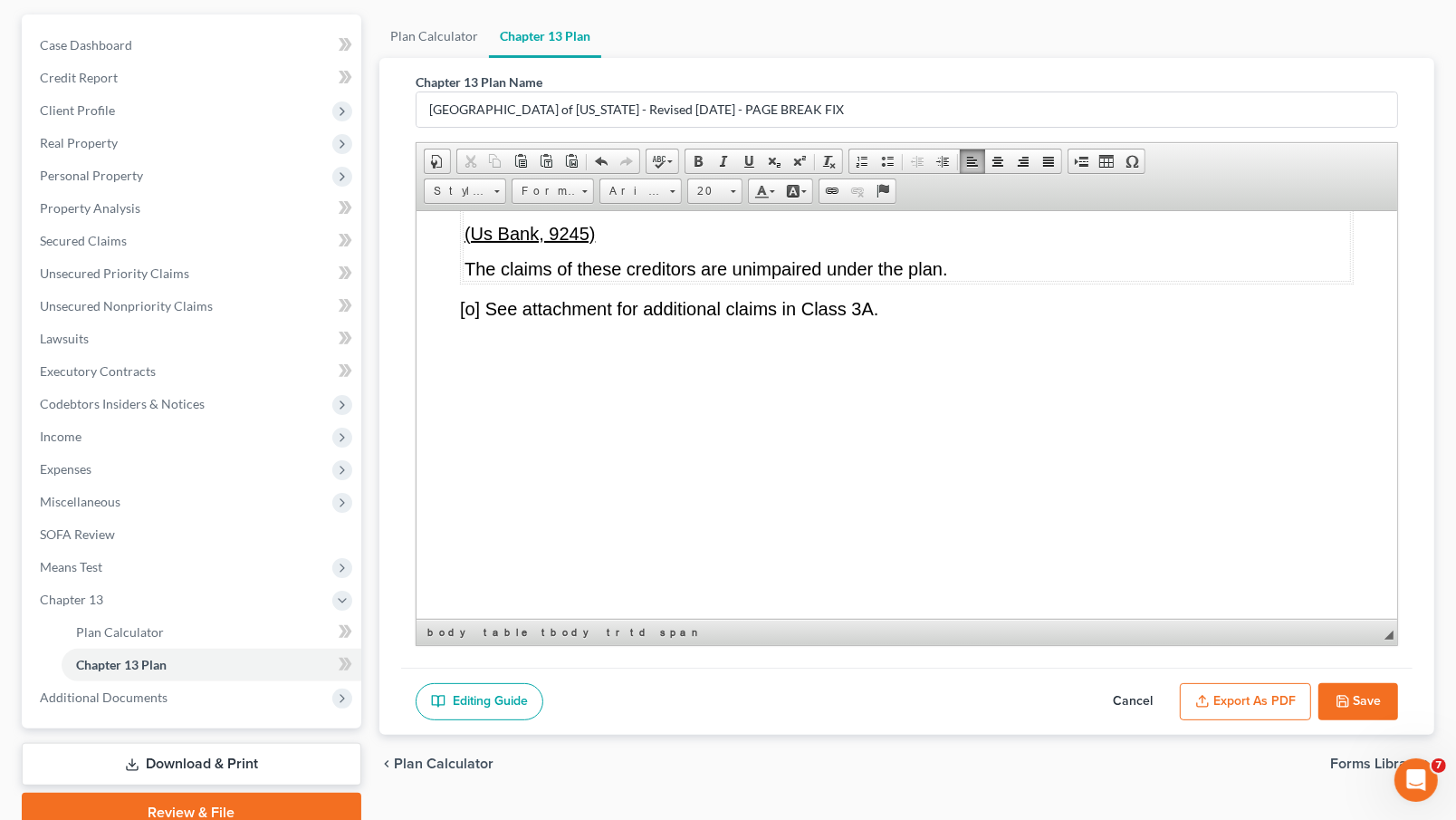
scroll to position [9002, 0]
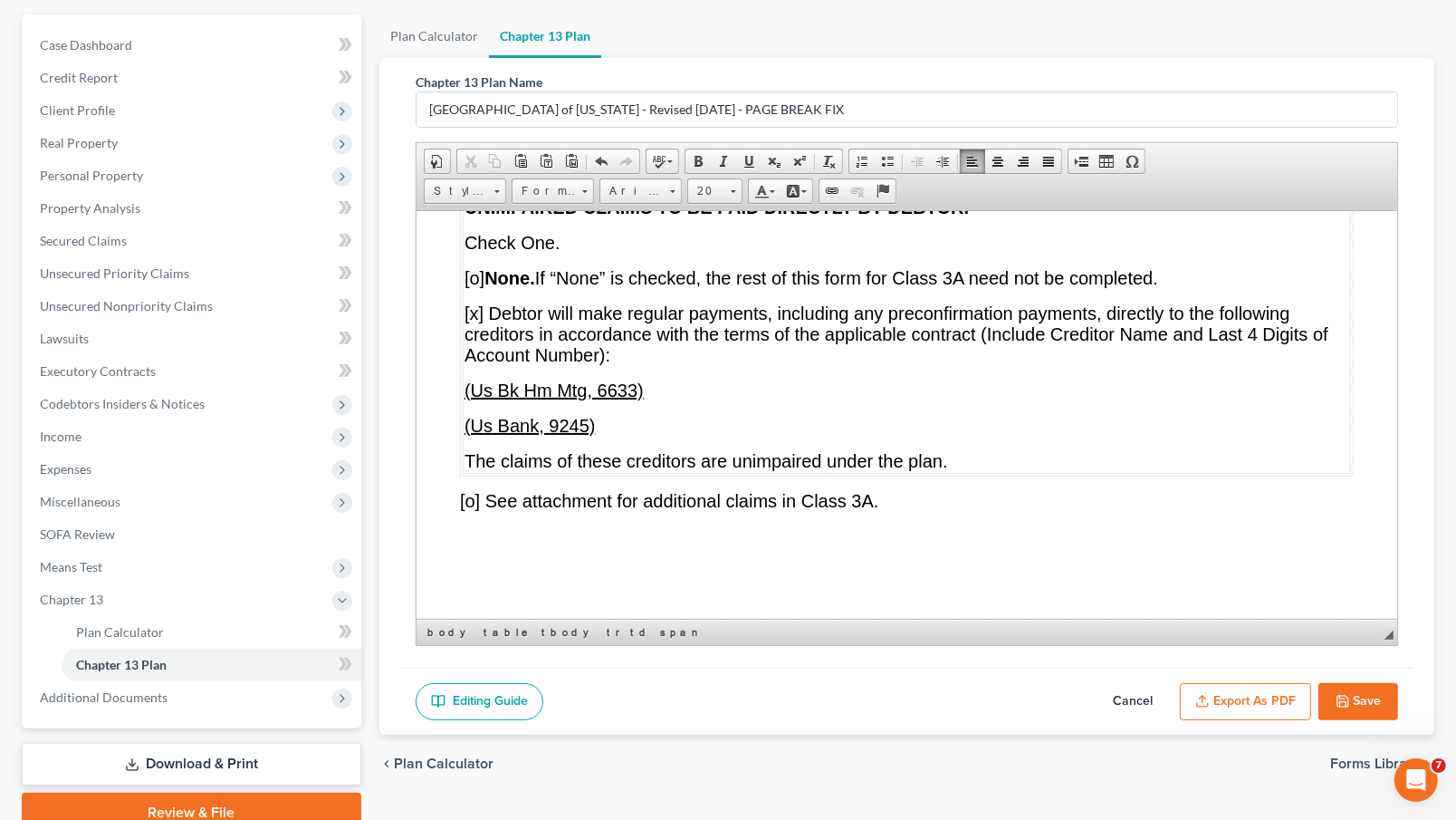
click at [480, 287] on span "[o] None. If “None” is checked, the rest of this form for Class 3A need not be …" at bounding box center [810, 277] width 693 height 20
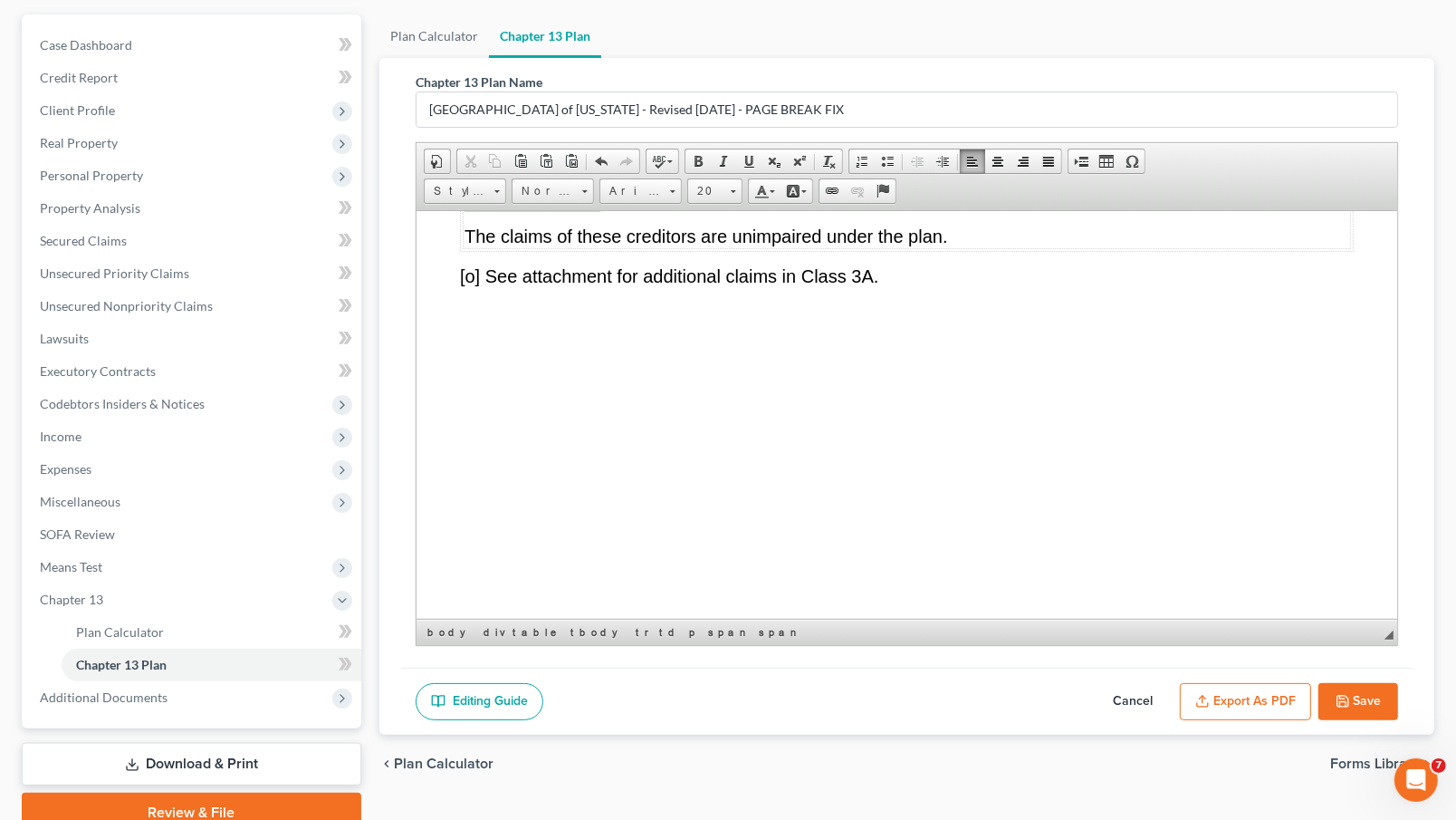
drag, startPoint x: 607, startPoint y: 333, endPoint x: 459, endPoint y: 282, distance: 156.5
click at [459, 251] on table "CLASS 3A UNIMPAIRED CLAIMS TO BE PAID DIRECTLY BY DEBTOR. Check One. [x ] None.…" at bounding box center [905, 96] width 894 height 310
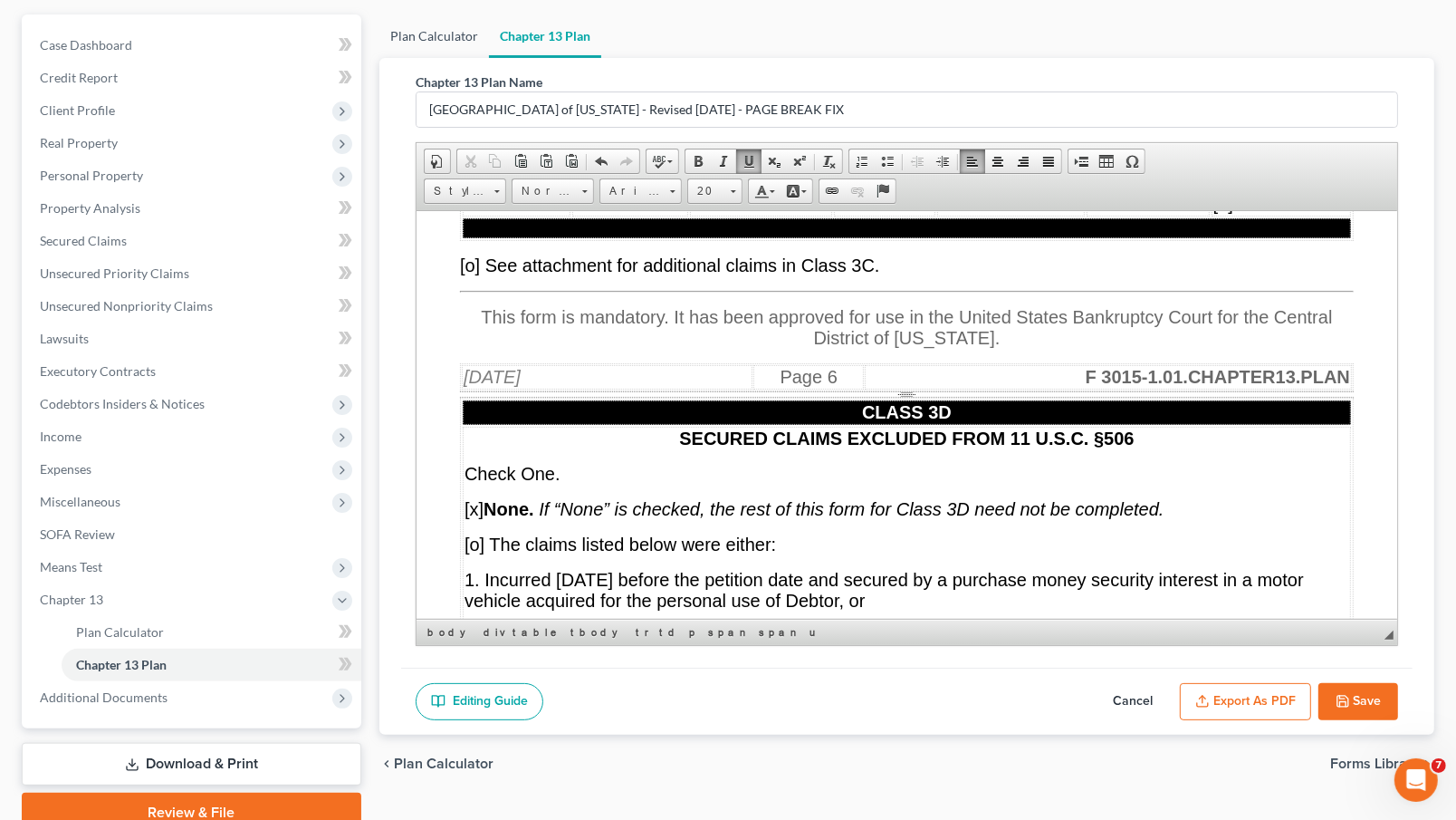
scroll to position [11569, 0]
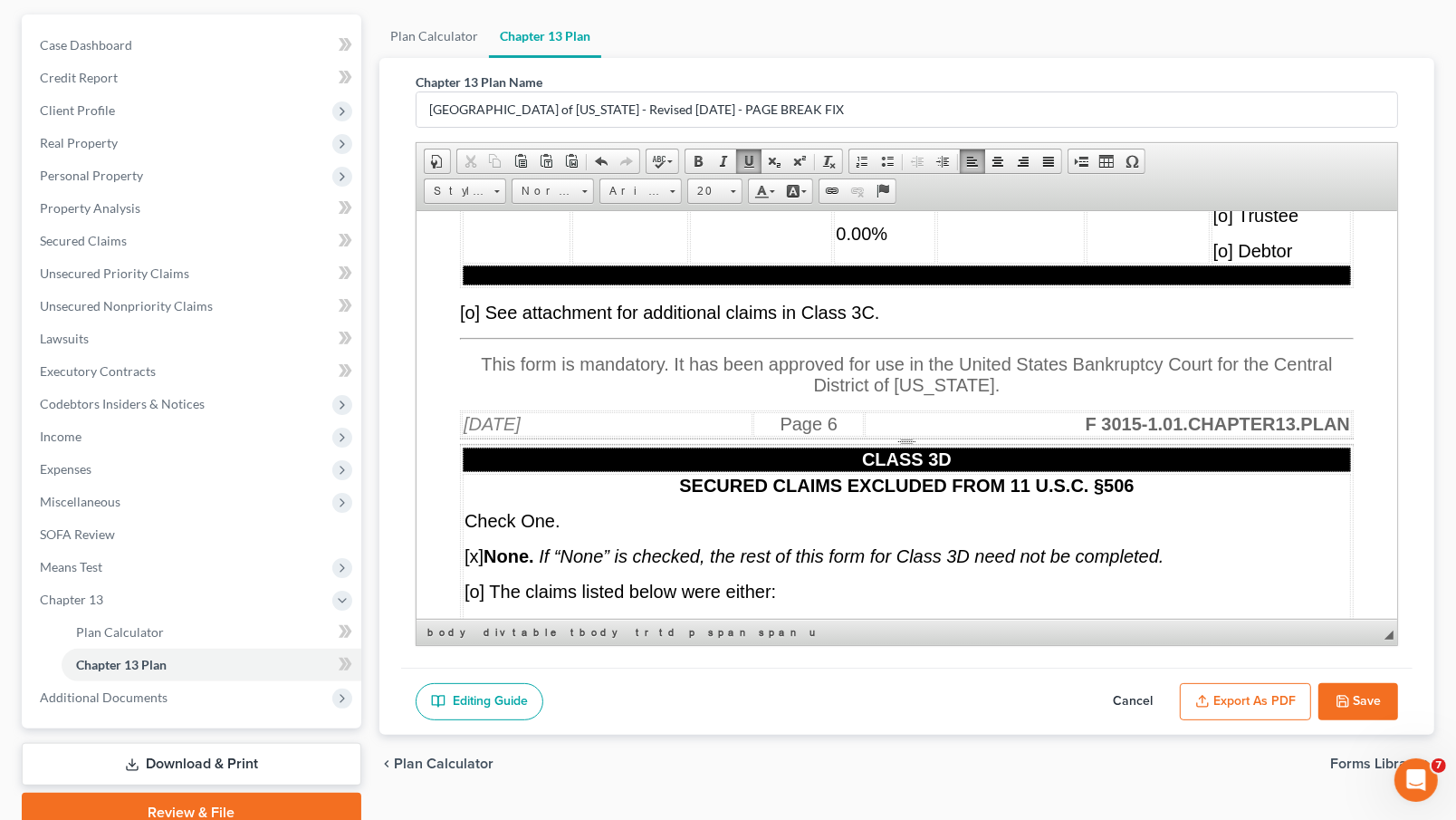
click at [901, 262] on td "0.00%" at bounding box center [883, 232] width 100 height 60
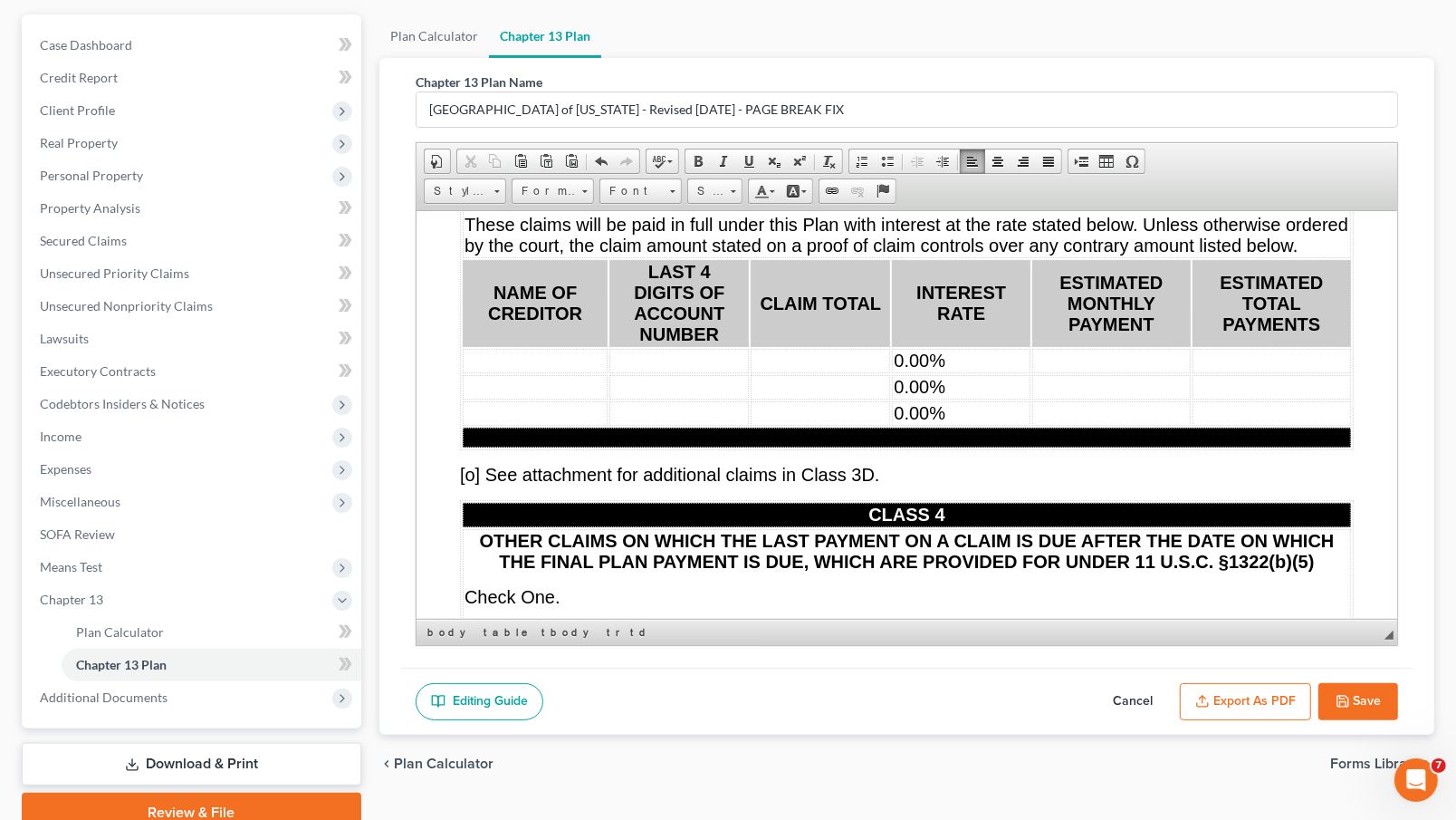
scroll to position [12119, 0]
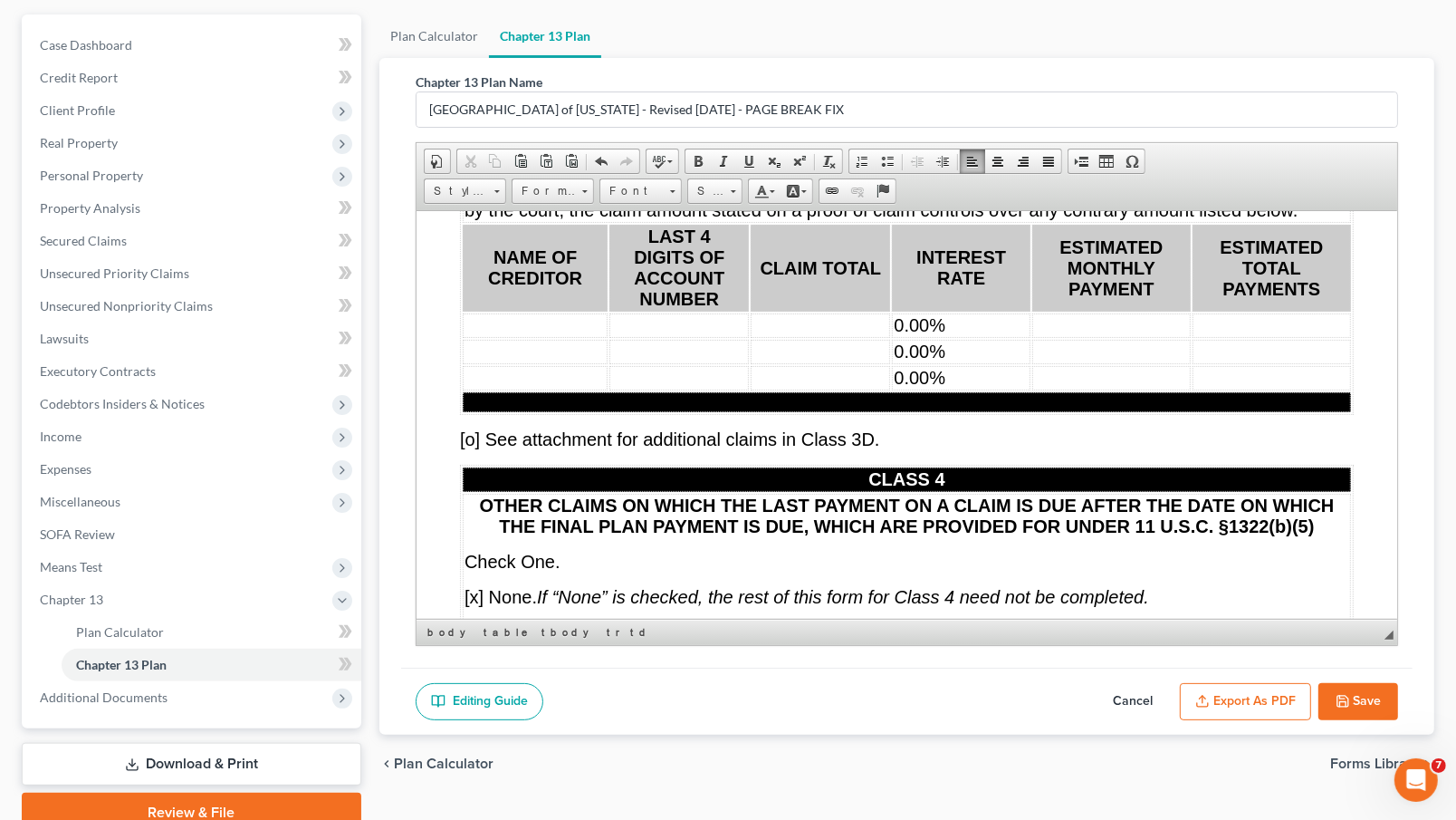
click at [990, 337] on td "0.00%" at bounding box center [960, 324] width 139 height 24
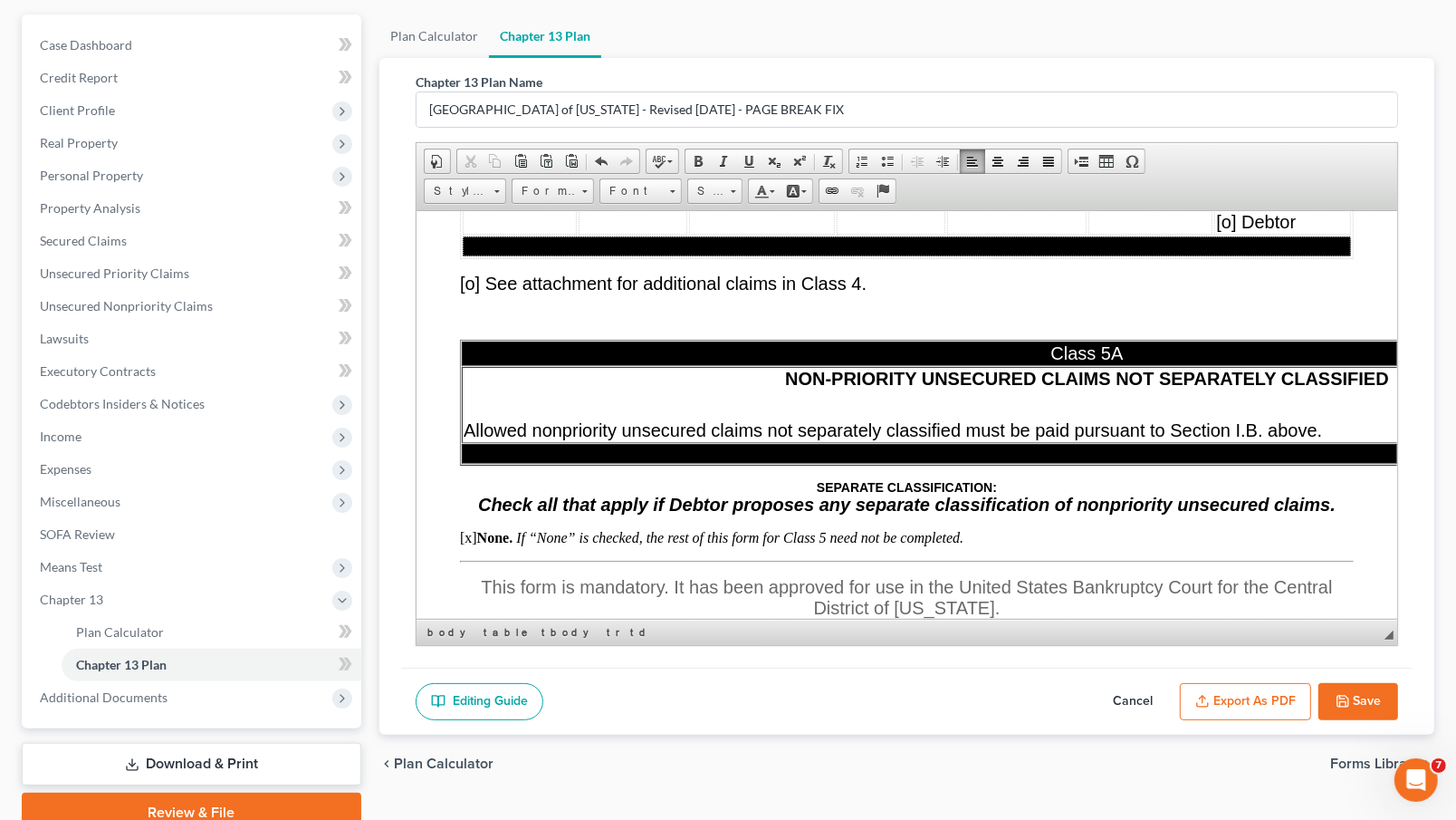
scroll to position [12784, 0]
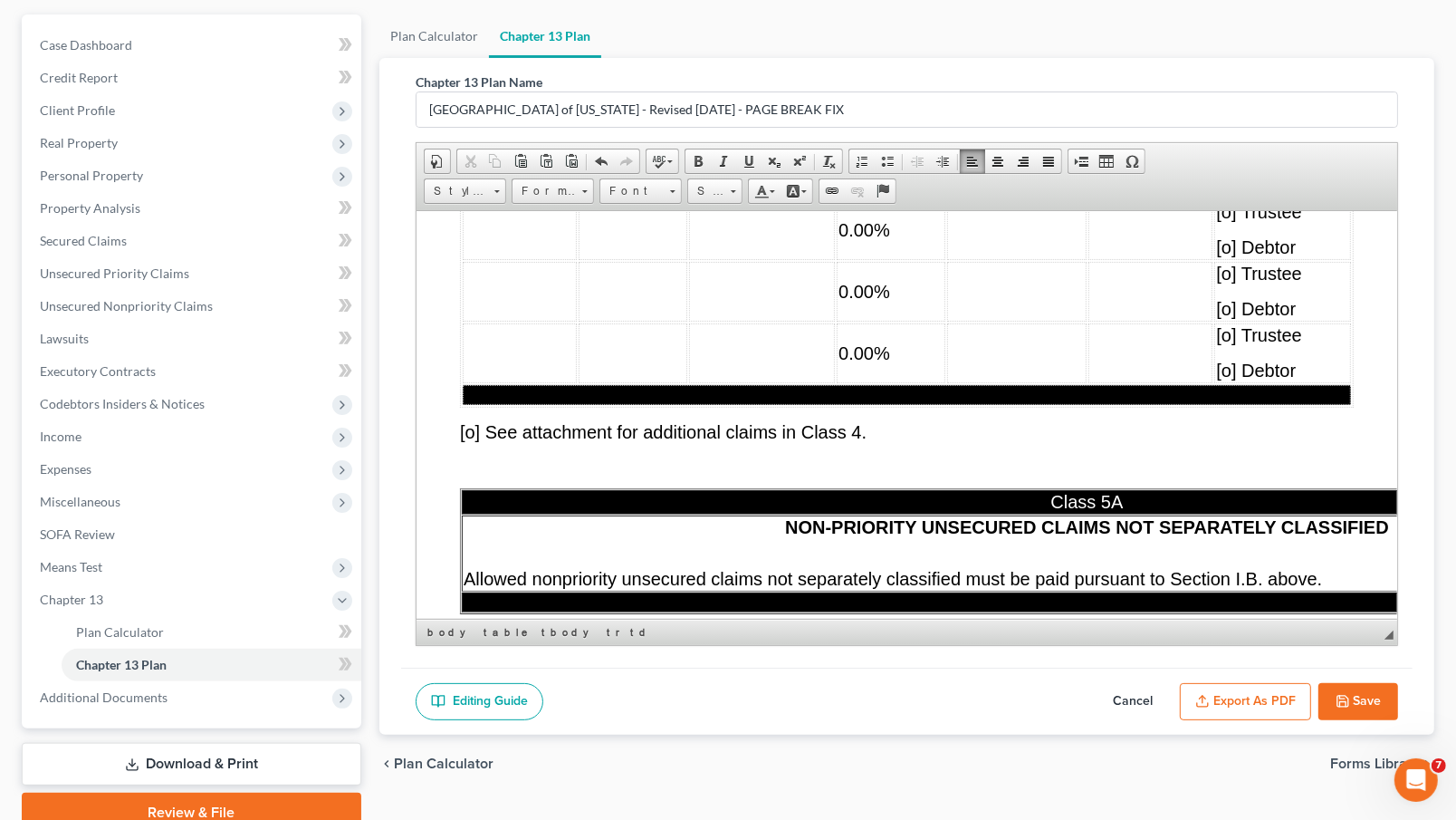
click at [897, 260] on td "0.00%" at bounding box center [890, 230] width 109 height 60
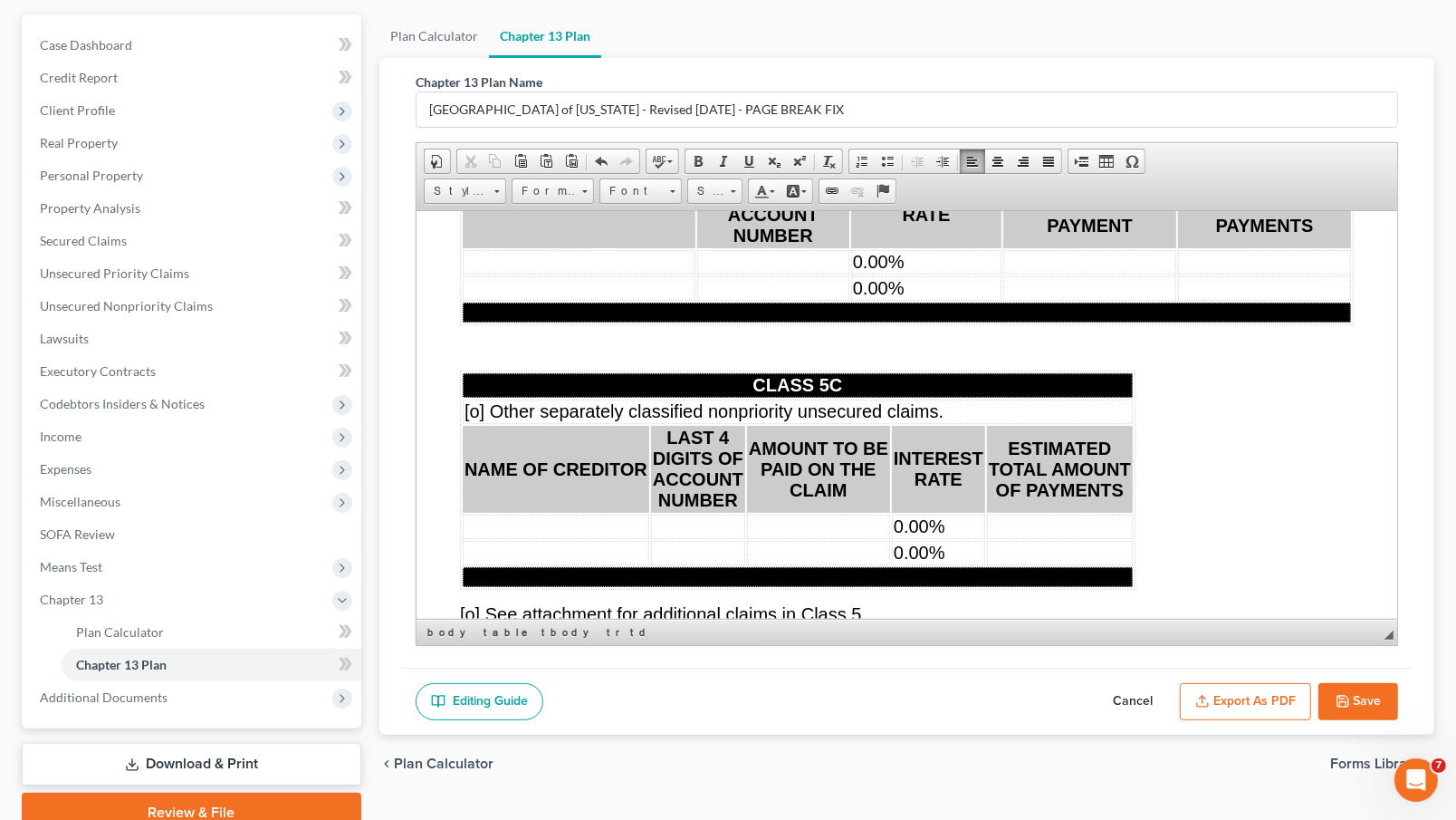
scroll to position [13614, 0]
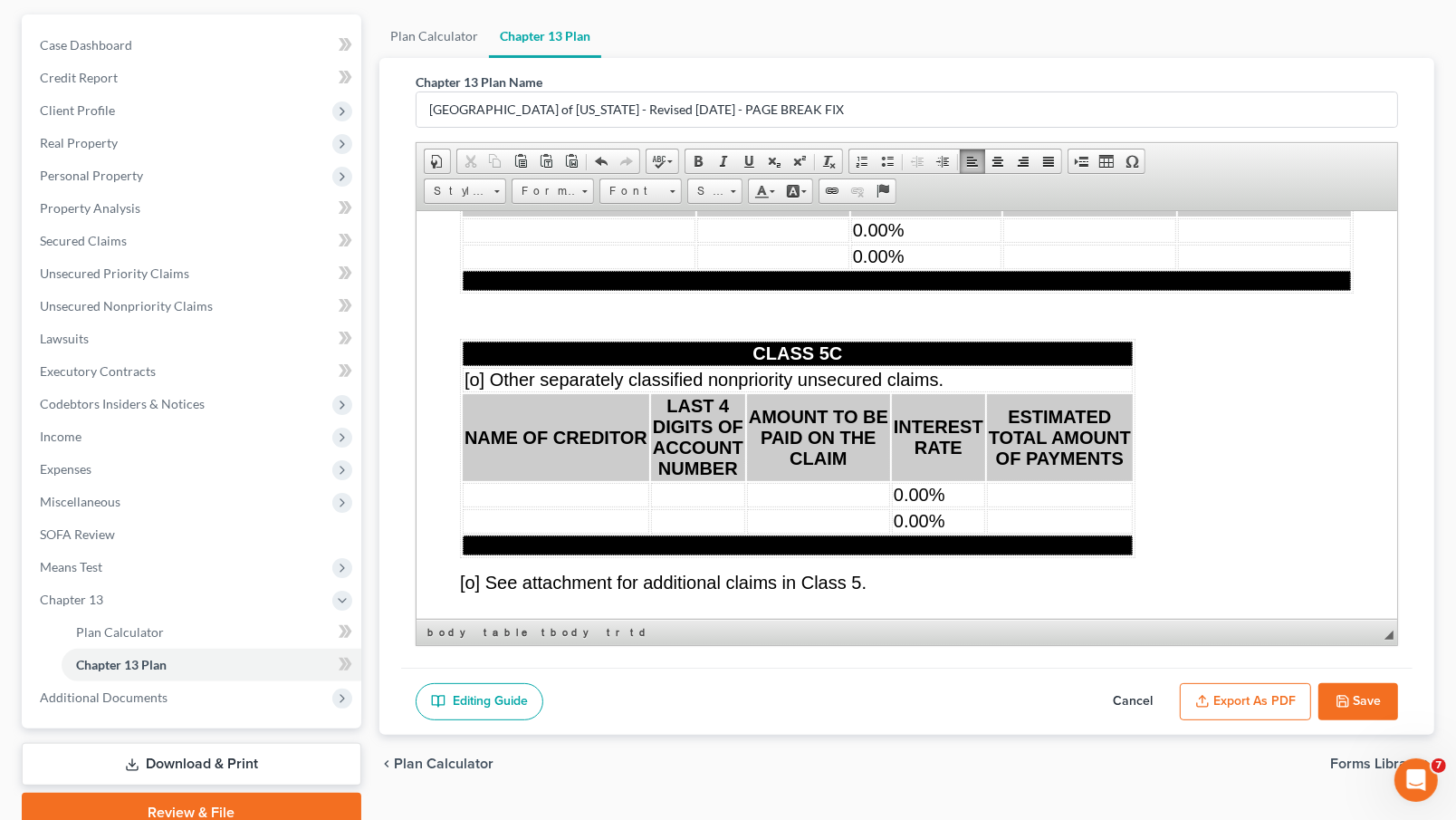
click at [956, 242] on td "0.00%" at bounding box center [926, 229] width 150 height 24
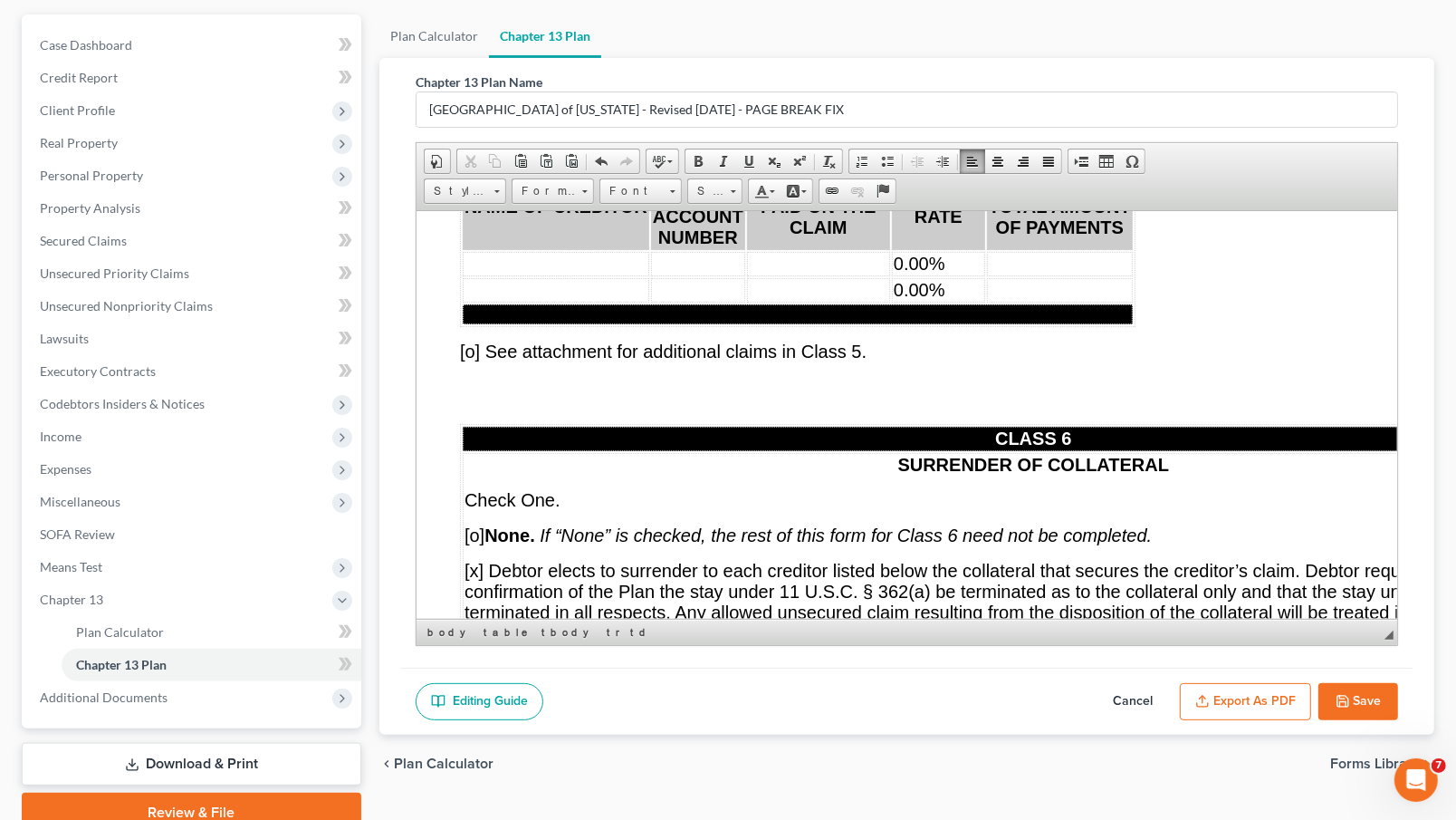
scroll to position [13878, 0]
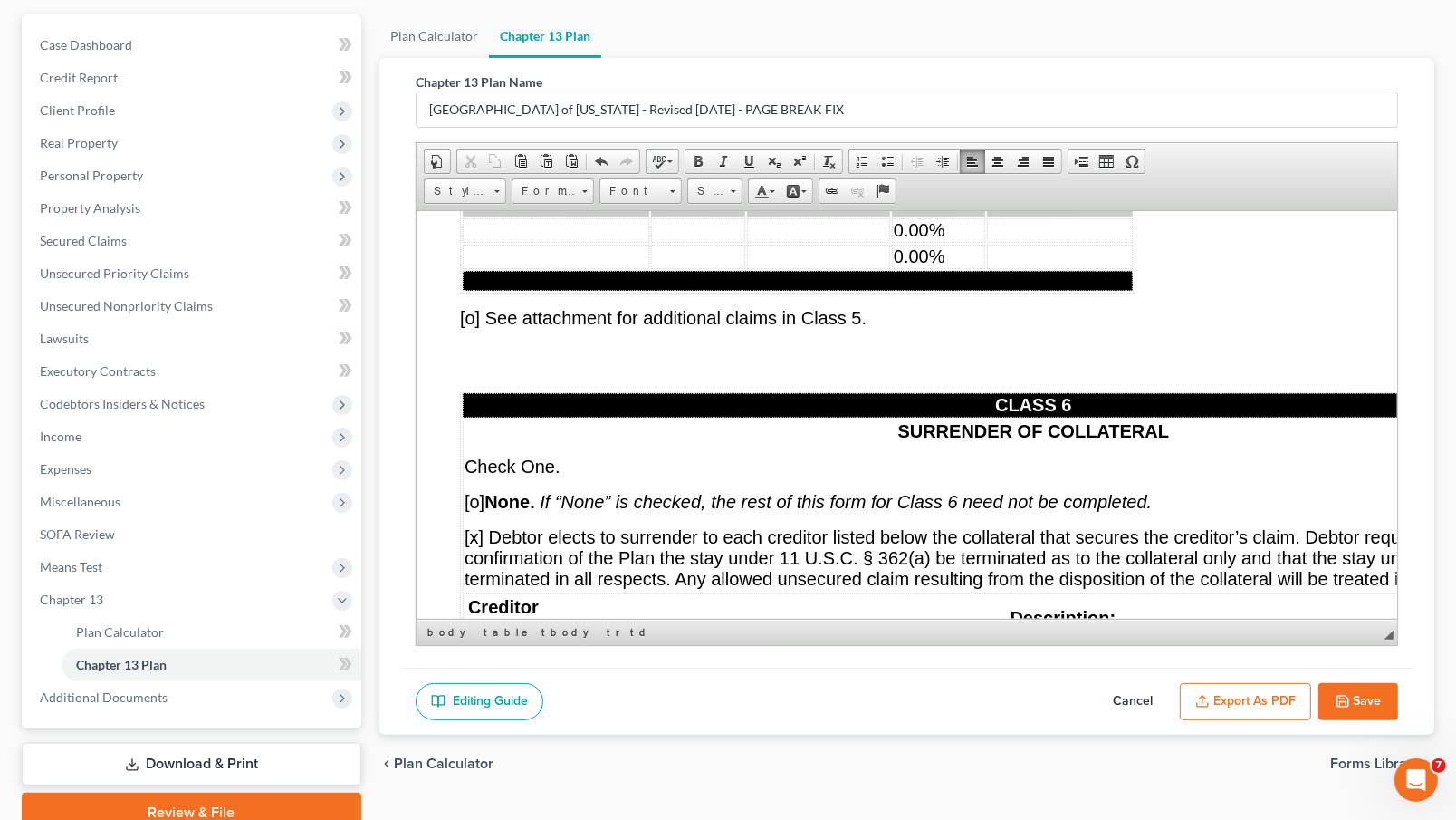
click at [944, 239] on span "0.00%" at bounding box center [919, 229] width 52 height 20
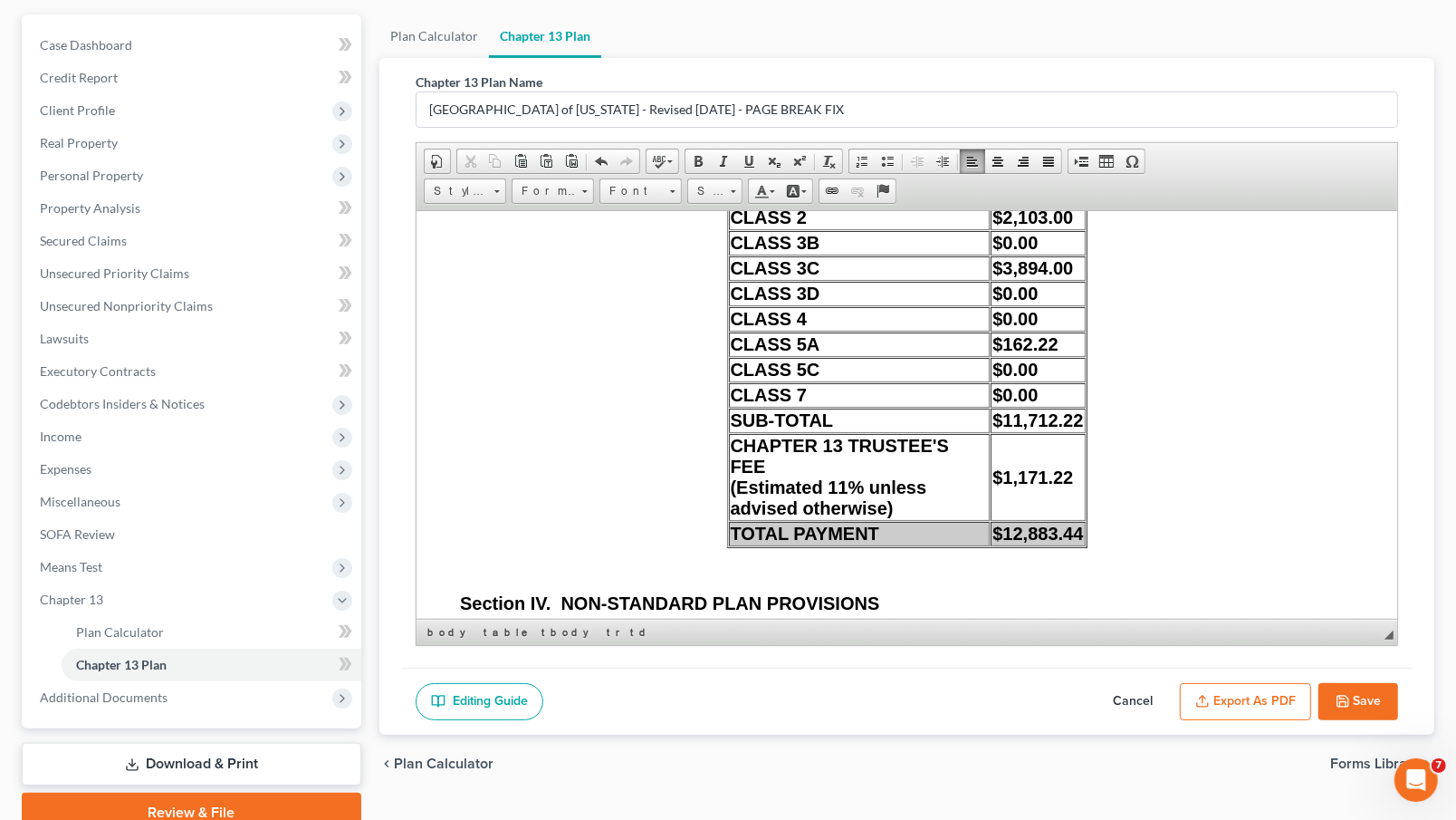
scroll to position [15390, 0]
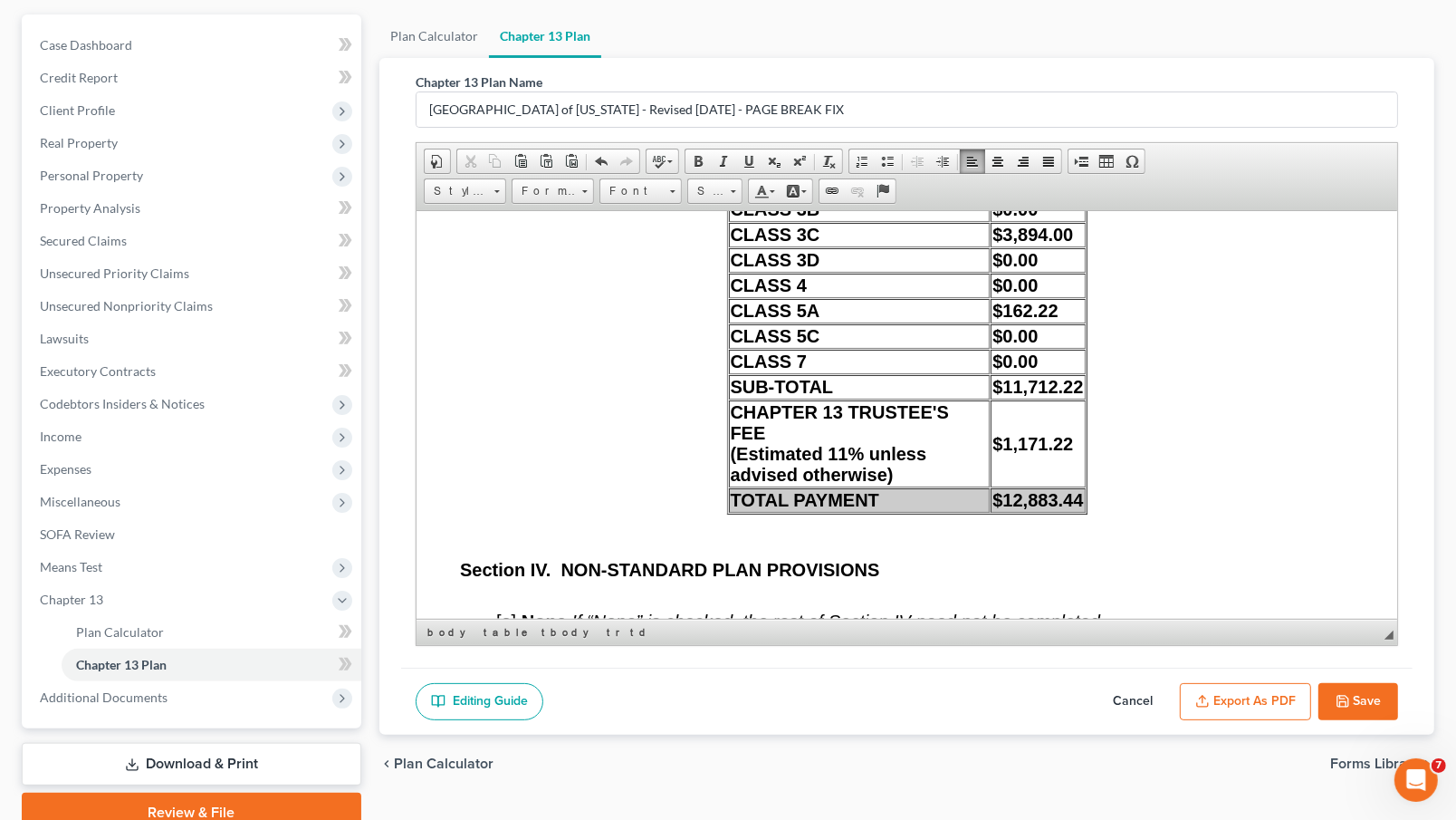
click at [1065, 246] on td "$3,894.00" at bounding box center [1038, 233] width 94 height 24
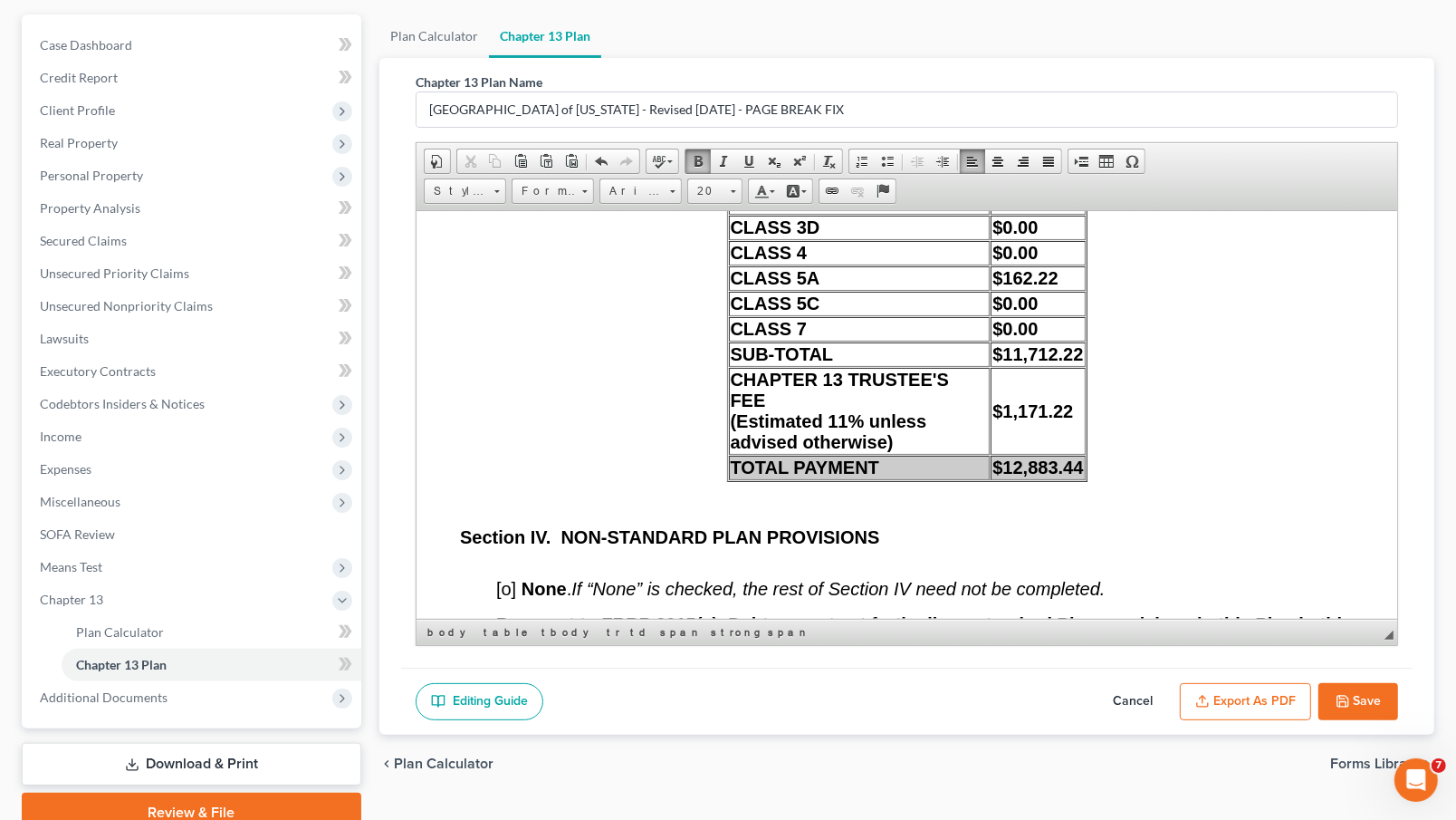
scroll to position [15426, 0]
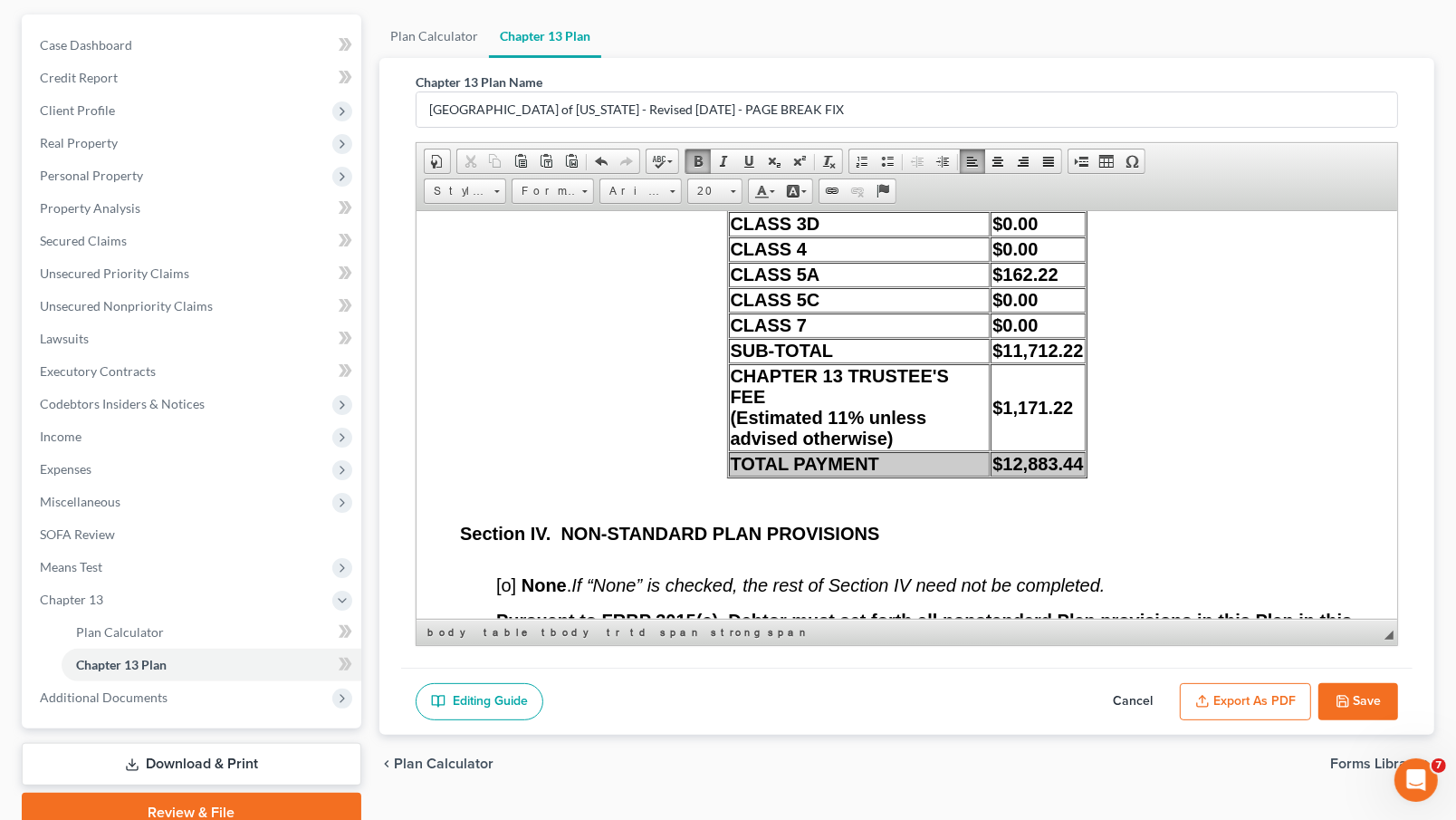
click at [1052, 287] on td "$162.22" at bounding box center [1038, 273] width 94 height 24
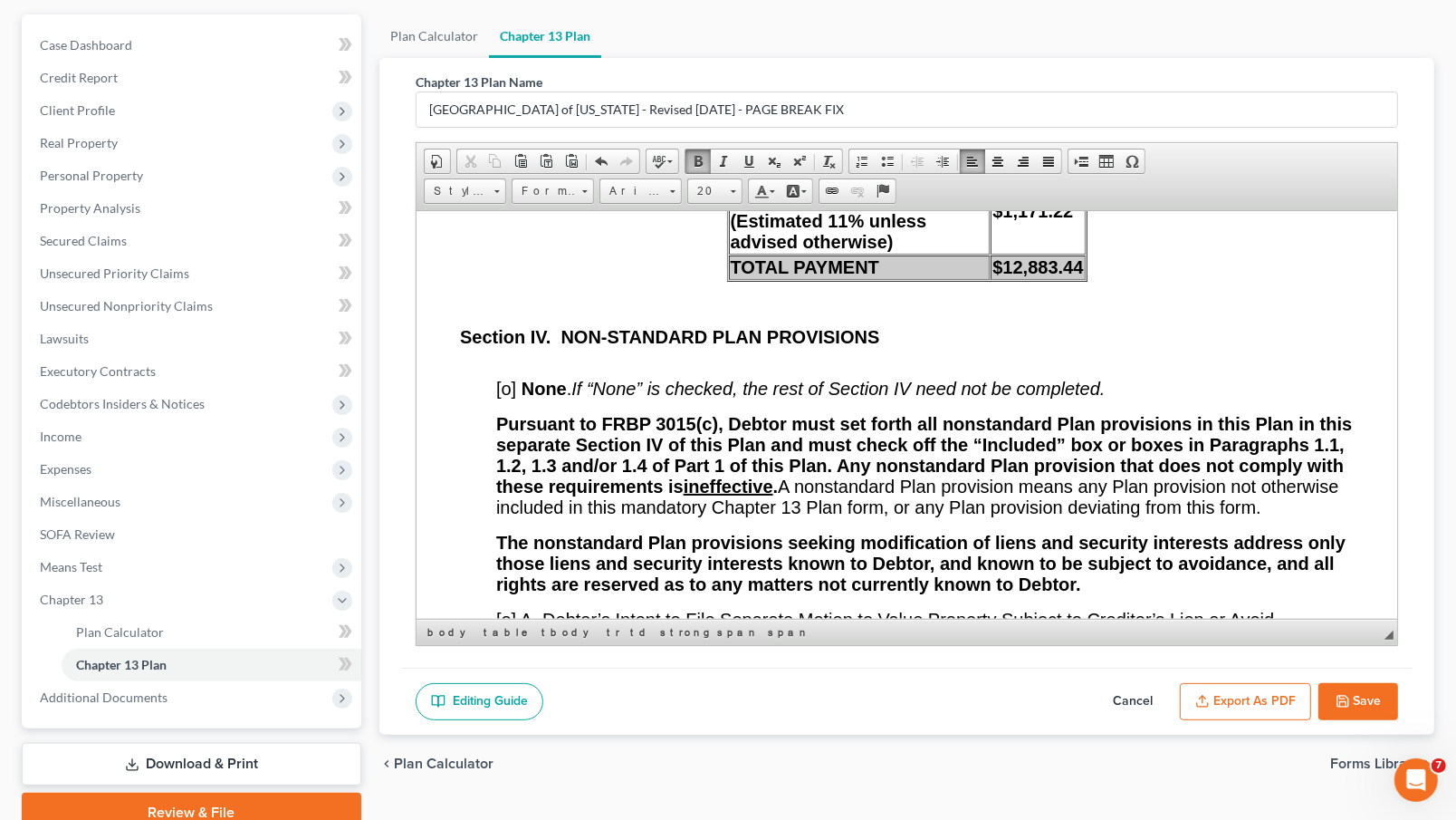
scroll to position [15627, 0]
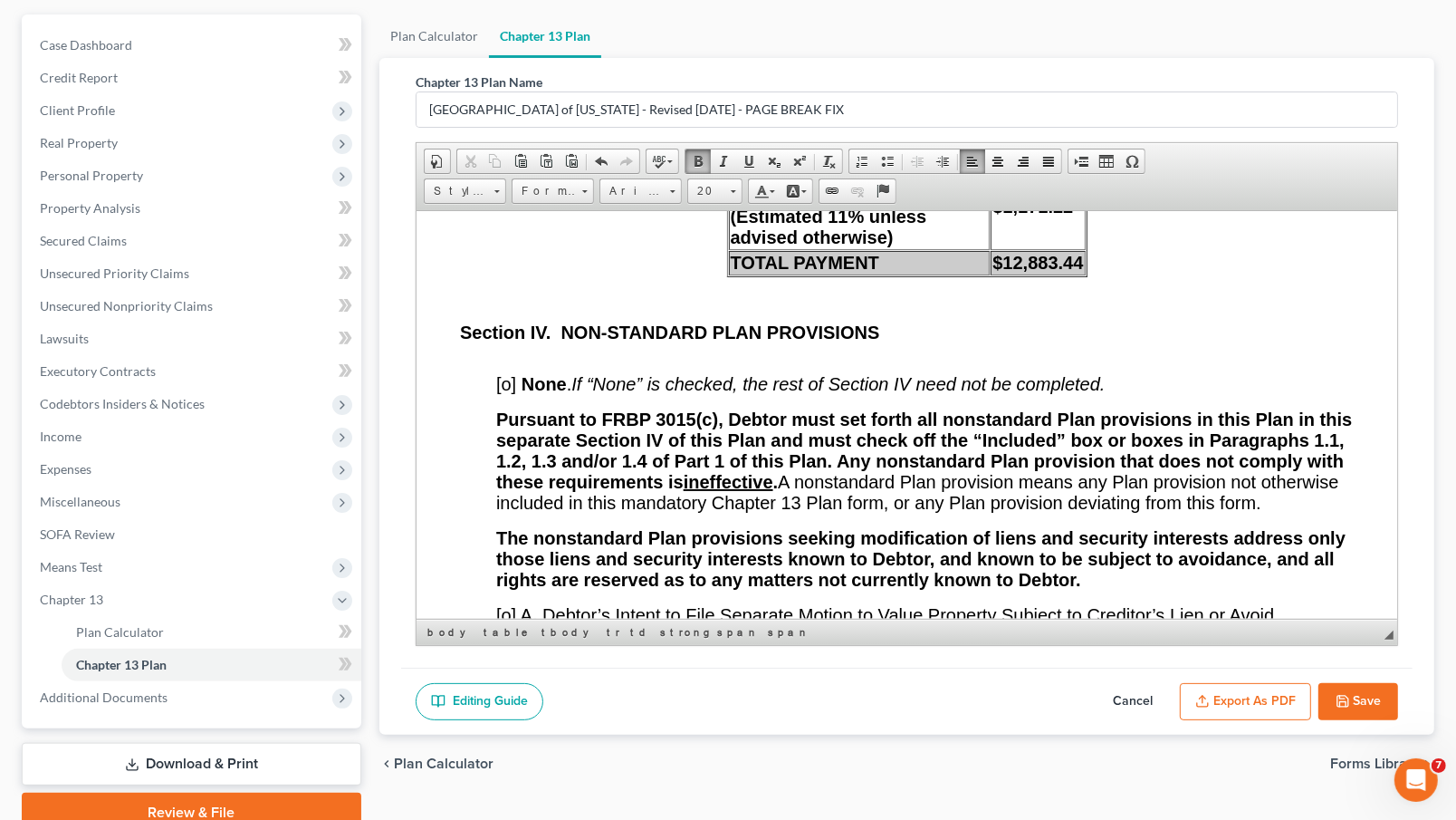
click at [1069, 158] on span "$11,712.22" at bounding box center [1037, 149] width 91 height 20
click at [1069, 249] on td "$1,171.22" at bounding box center [1038, 205] width 94 height 87
click at [1072, 272] on strong "$12,883.44" at bounding box center [1037, 261] width 91 height 20
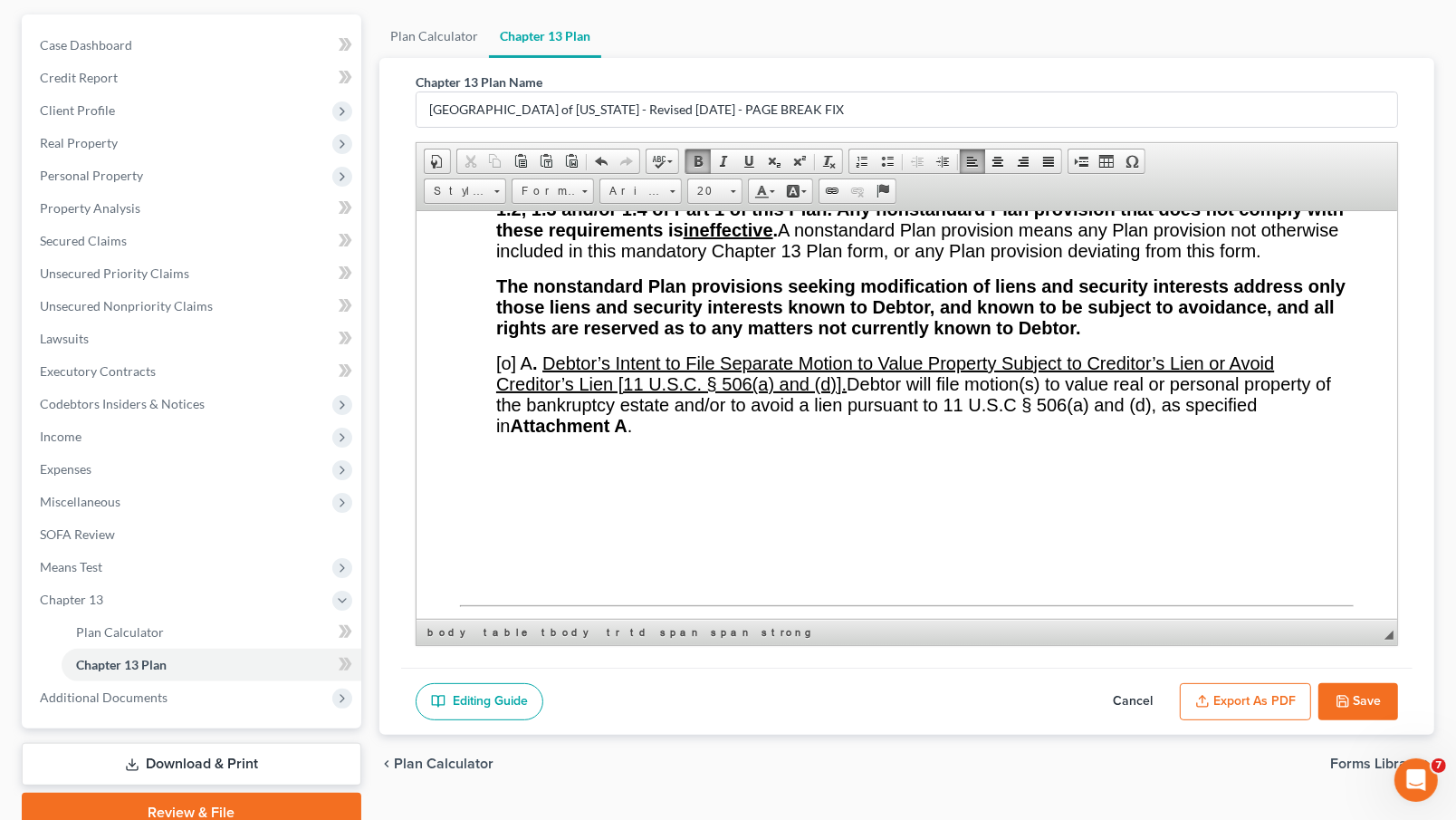
scroll to position [15875, 0]
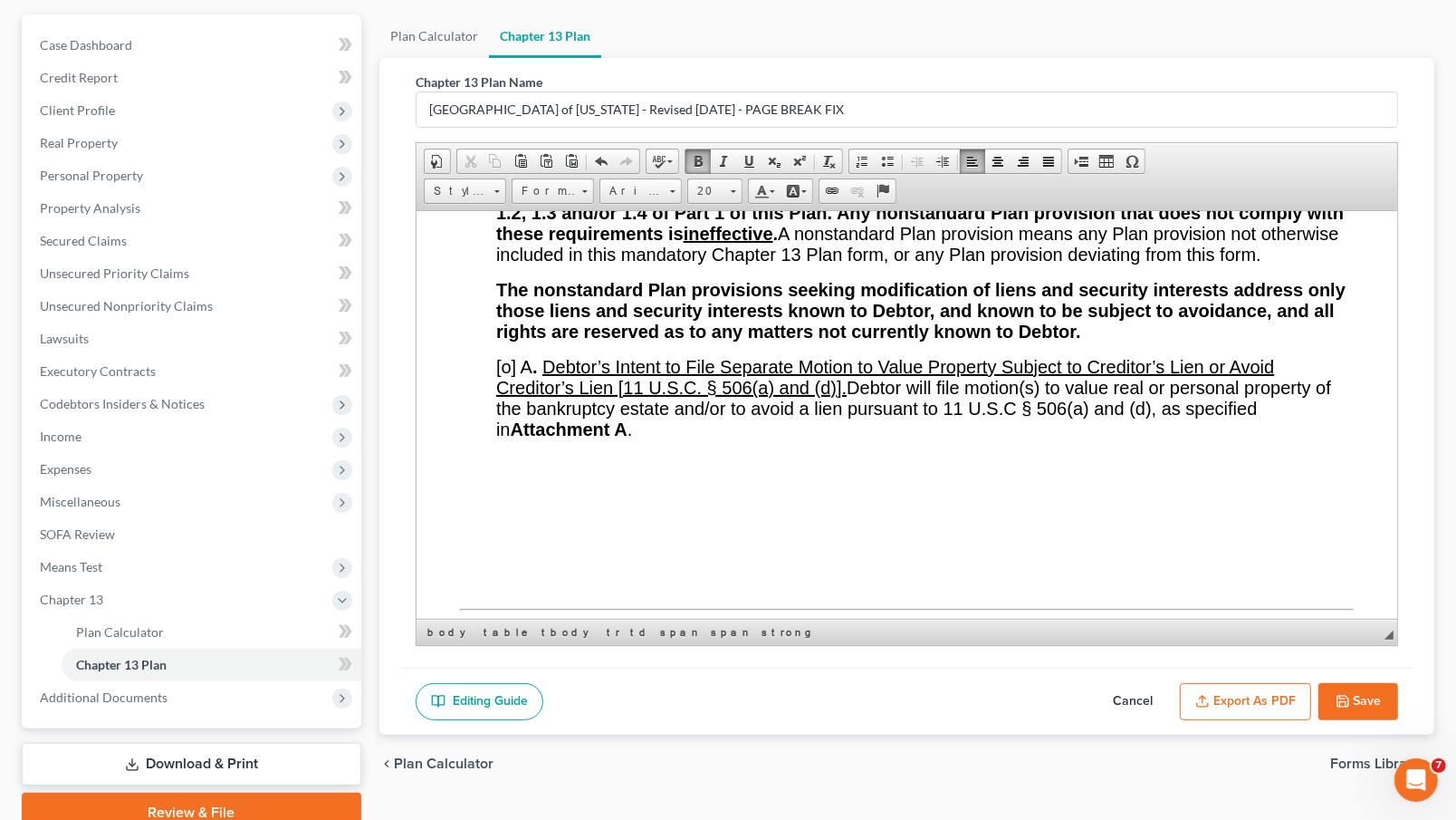
click at [507, 145] on span "[o]" at bounding box center [505, 135] width 20 height 20
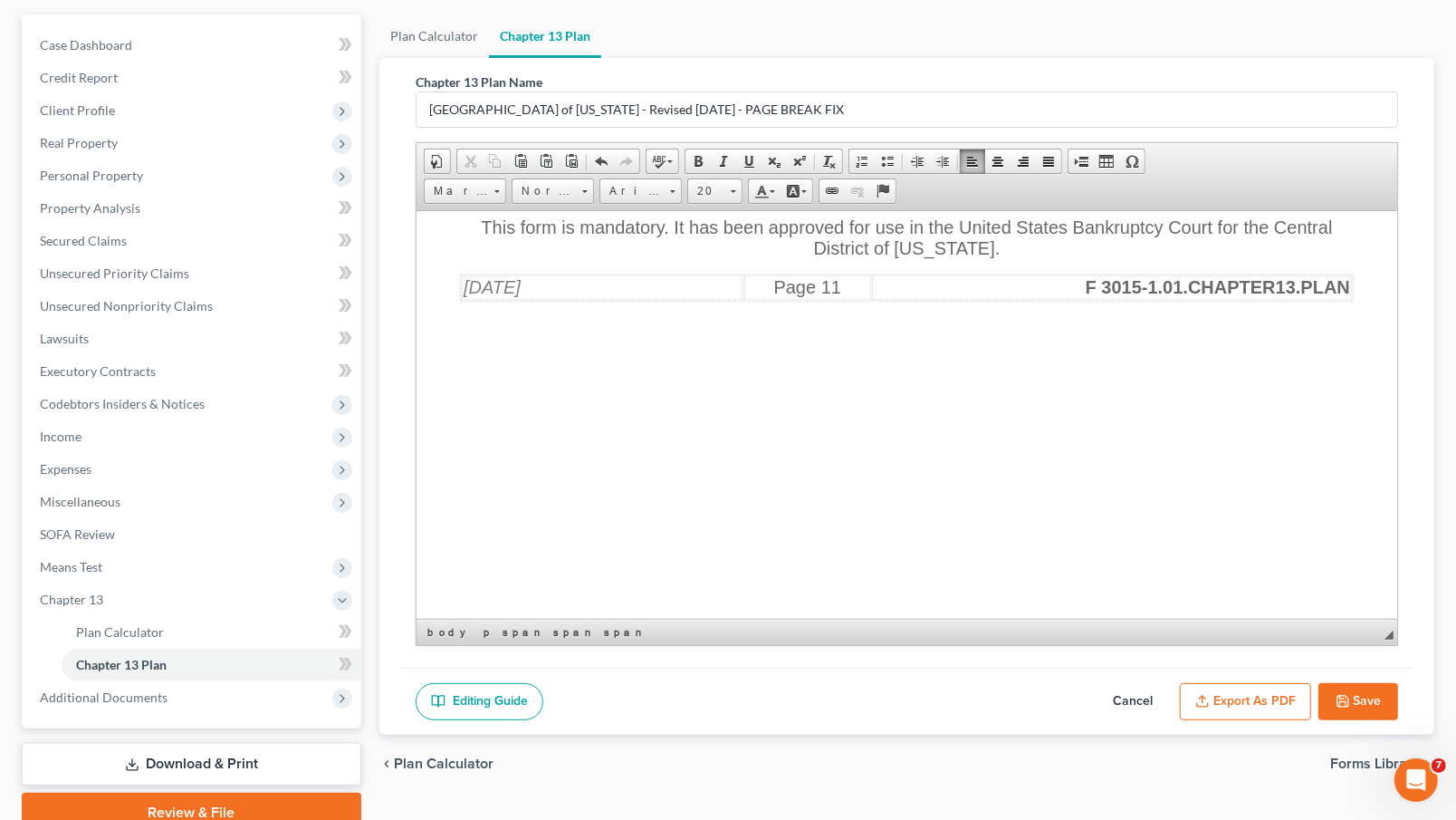
scroll to position [19736, 0]
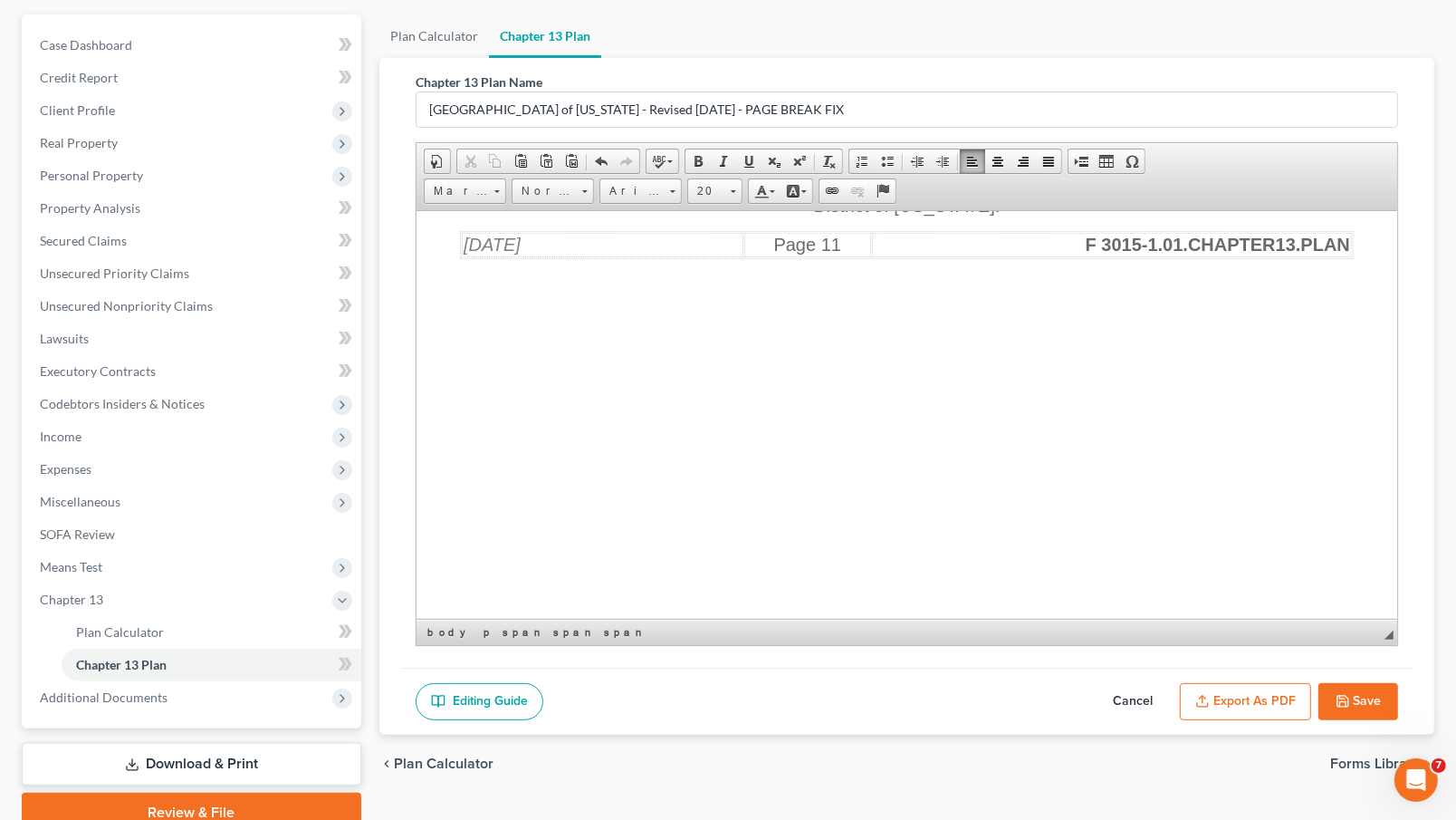
drag, startPoint x: 803, startPoint y: 339, endPoint x: 803, endPoint y: 350, distance: 11.0
click at [800, 29] on span "Printed name: [PERSON_NAME], 245077 Signature:" at bounding box center [669, 18] width 420 height 20
click at [472, 50] on span "[x] Attorney for Debtor or [o] Debtor appearing without attorney" at bounding box center [716, 40] width 515 height 20
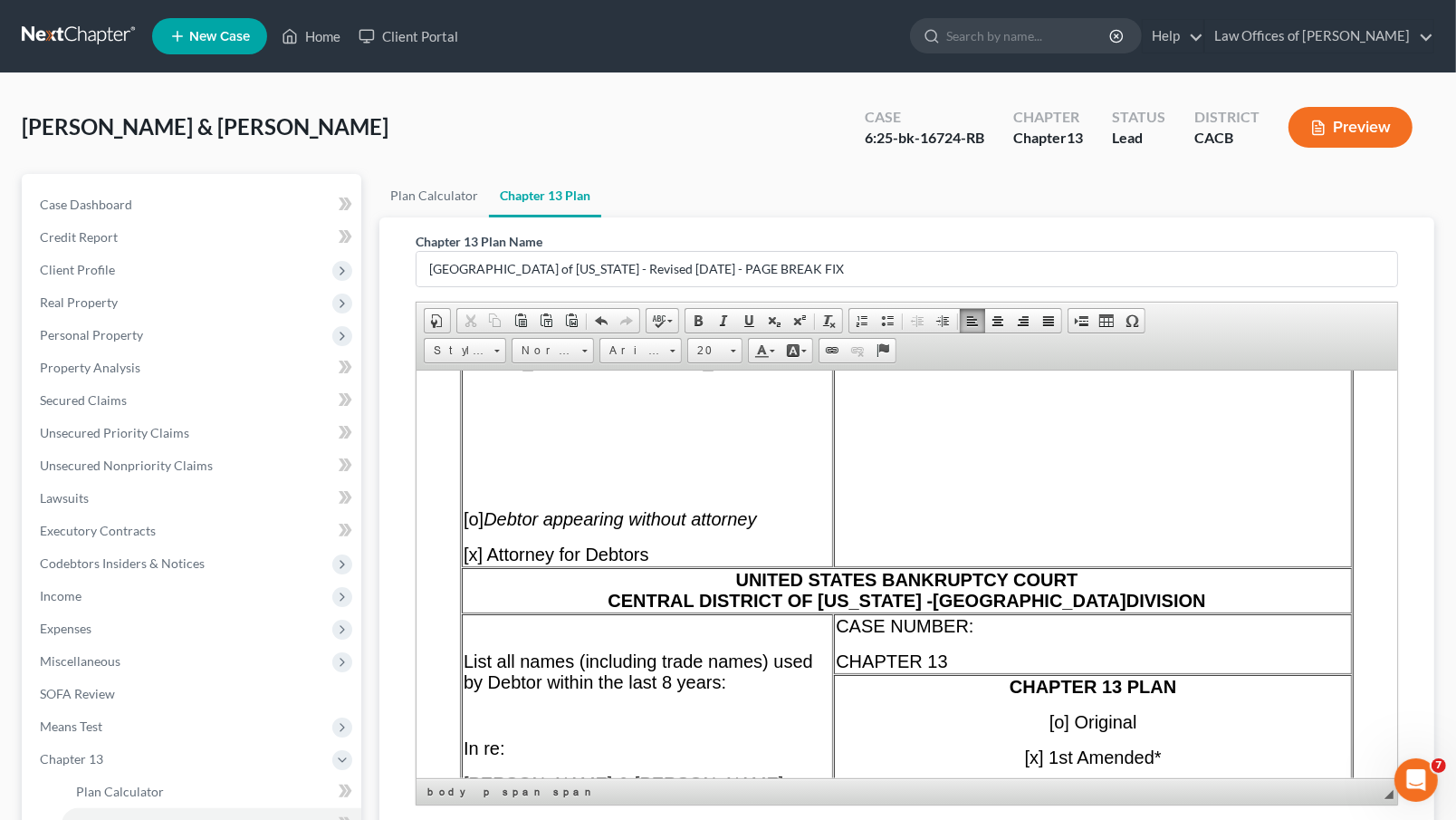
scroll to position [417, 0]
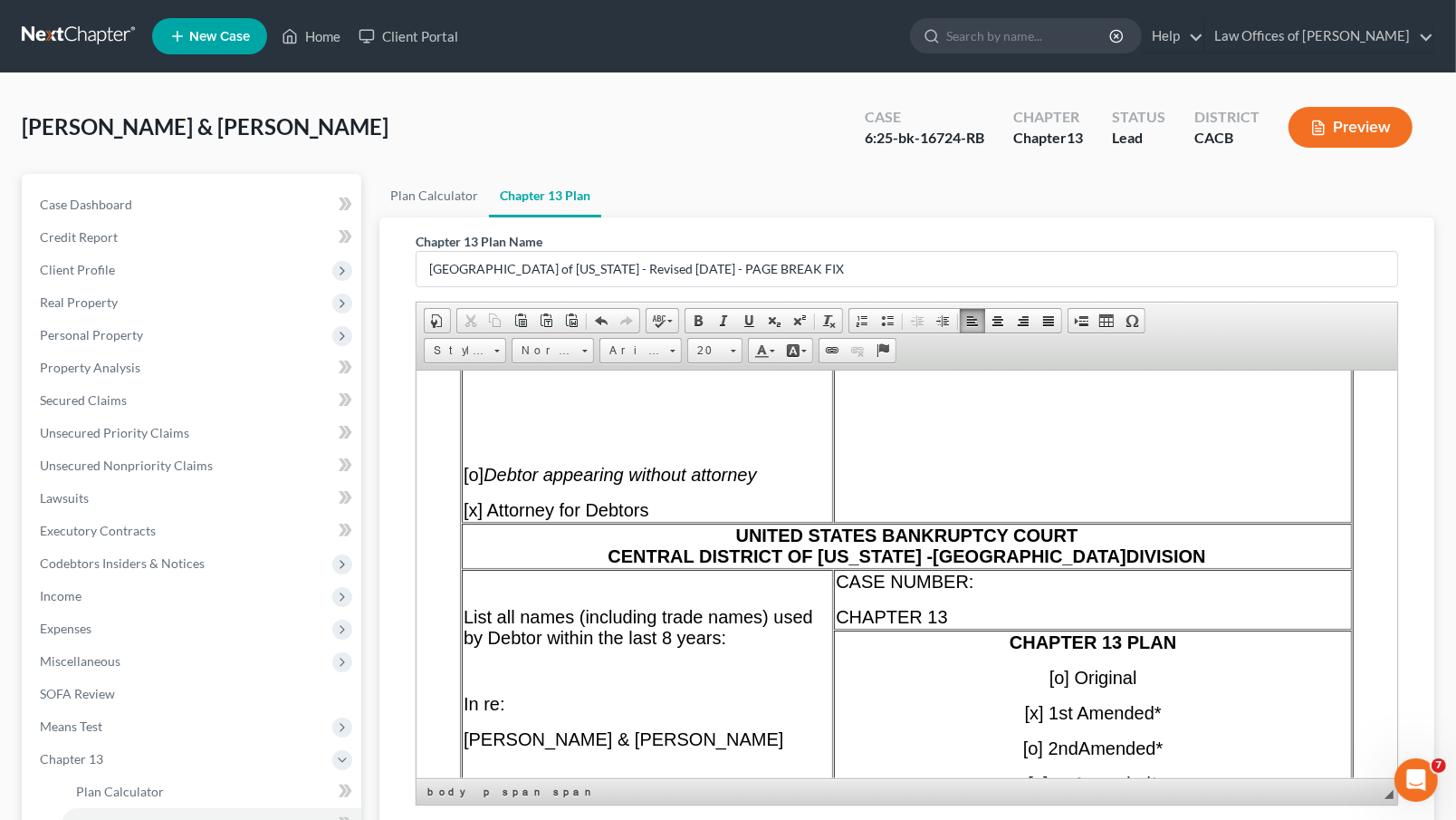
click at [1056, 586] on p "CASE NUMBER:" at bounding box center [1092, 582] width 514 height 21
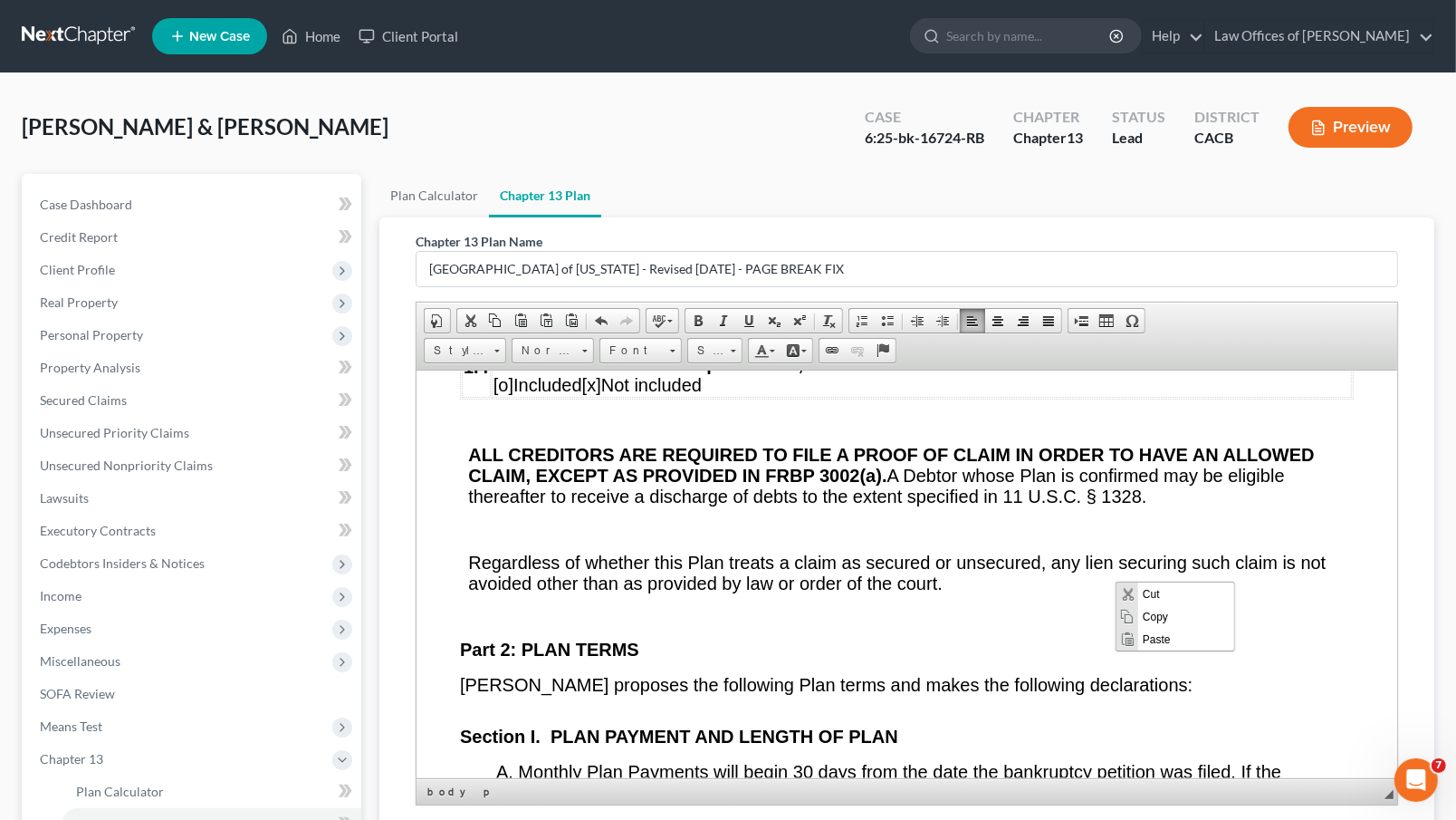
scroll to position [1, 0]
click at [1071, 506] on span "ALL CREDITORS ARE REQUIRED TO FILE A PROOF OF CLAIM IN ORDER TO HAVE AN ALLOWED…" at bounding box center [890, 475] width 846 height 62
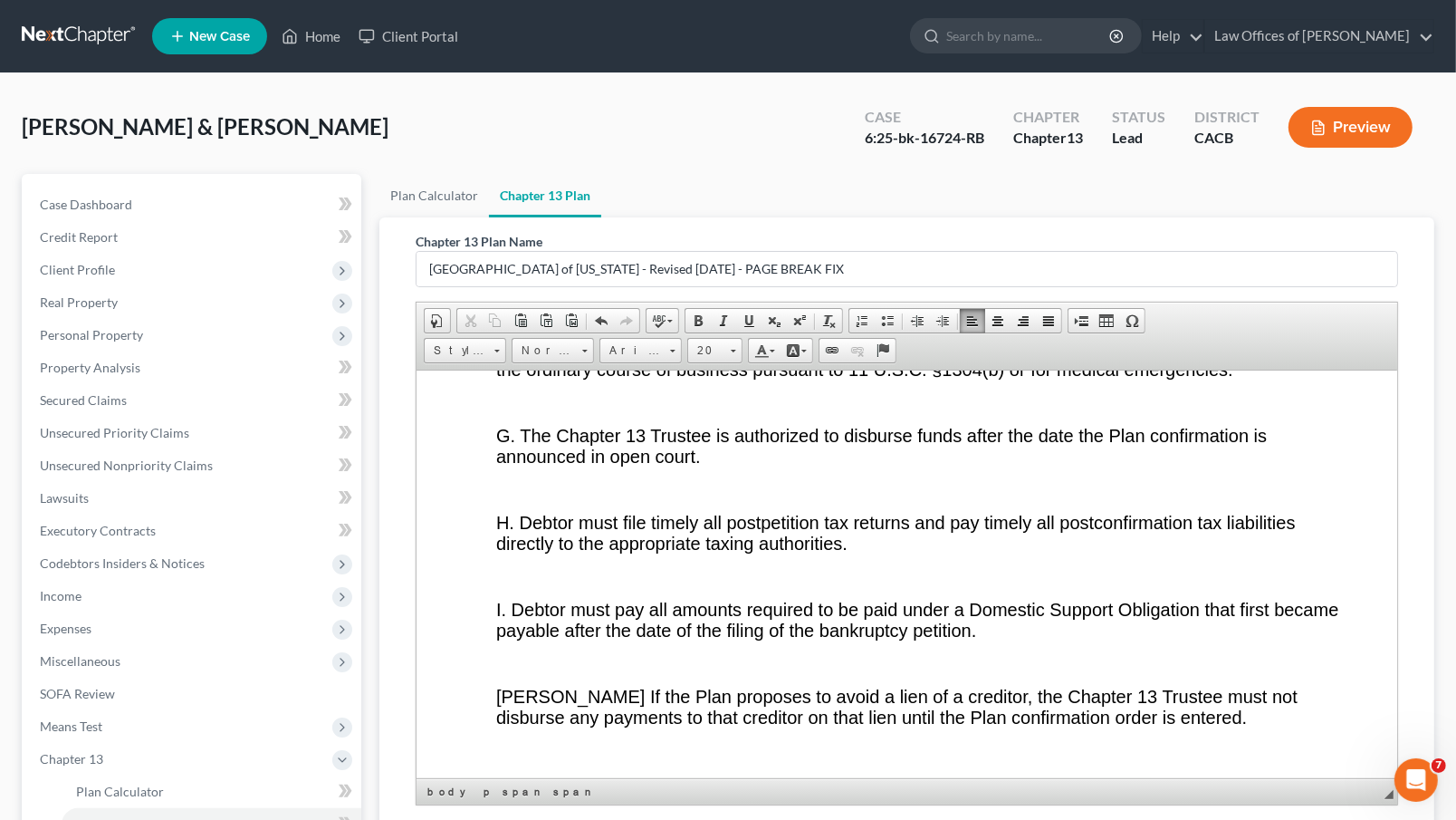
scroll to position [214, 0]
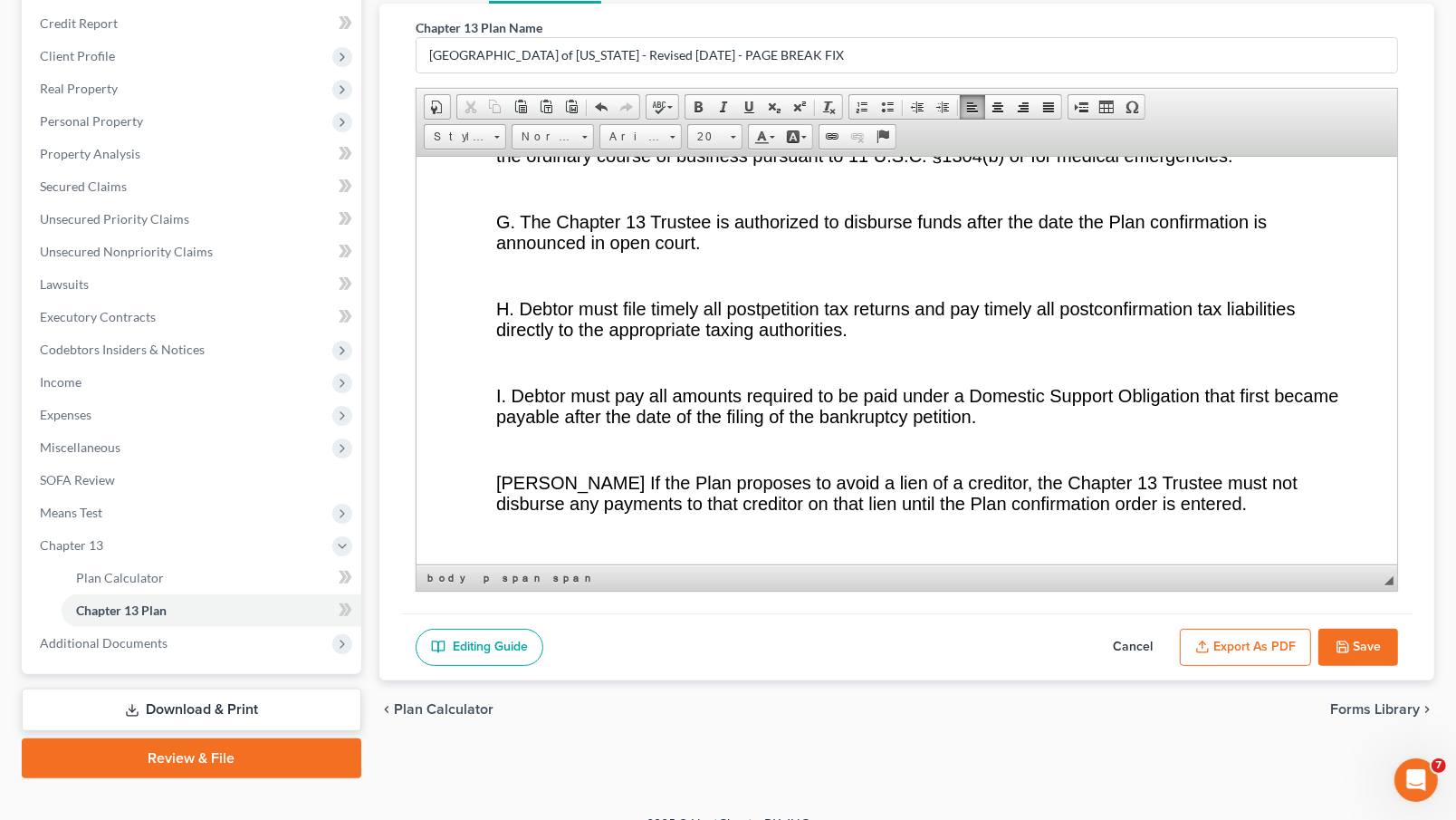
click at [1212, 633] on button "Export as PDF" at bounding box center [1246, 647] width 131 height 38
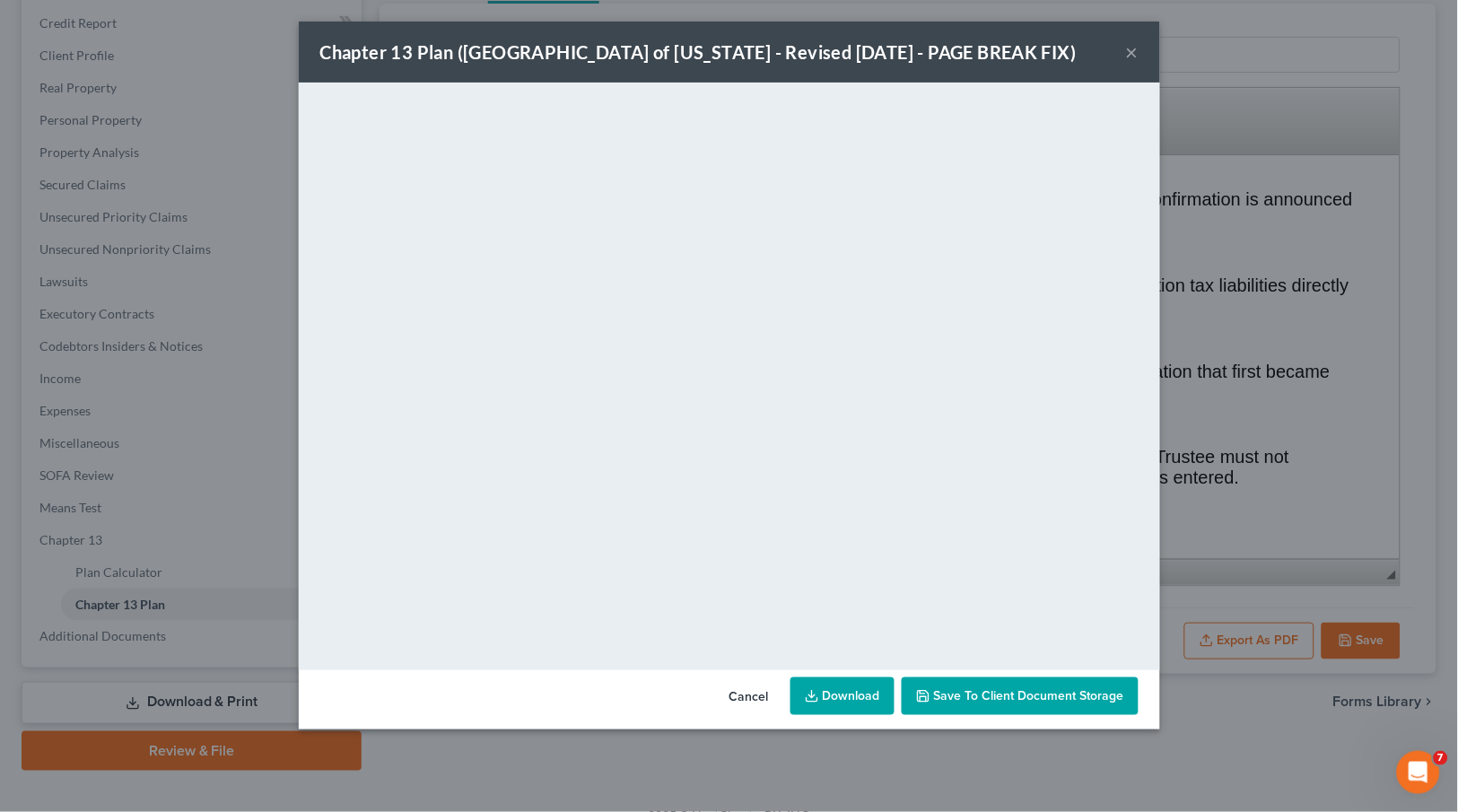
click at [829, 703] on link "Download" at bounding box center [842, 695] width 104 height 37
click at [755, 701] on button "Cancel" at bounding box center [749, 697] width 68 height 36
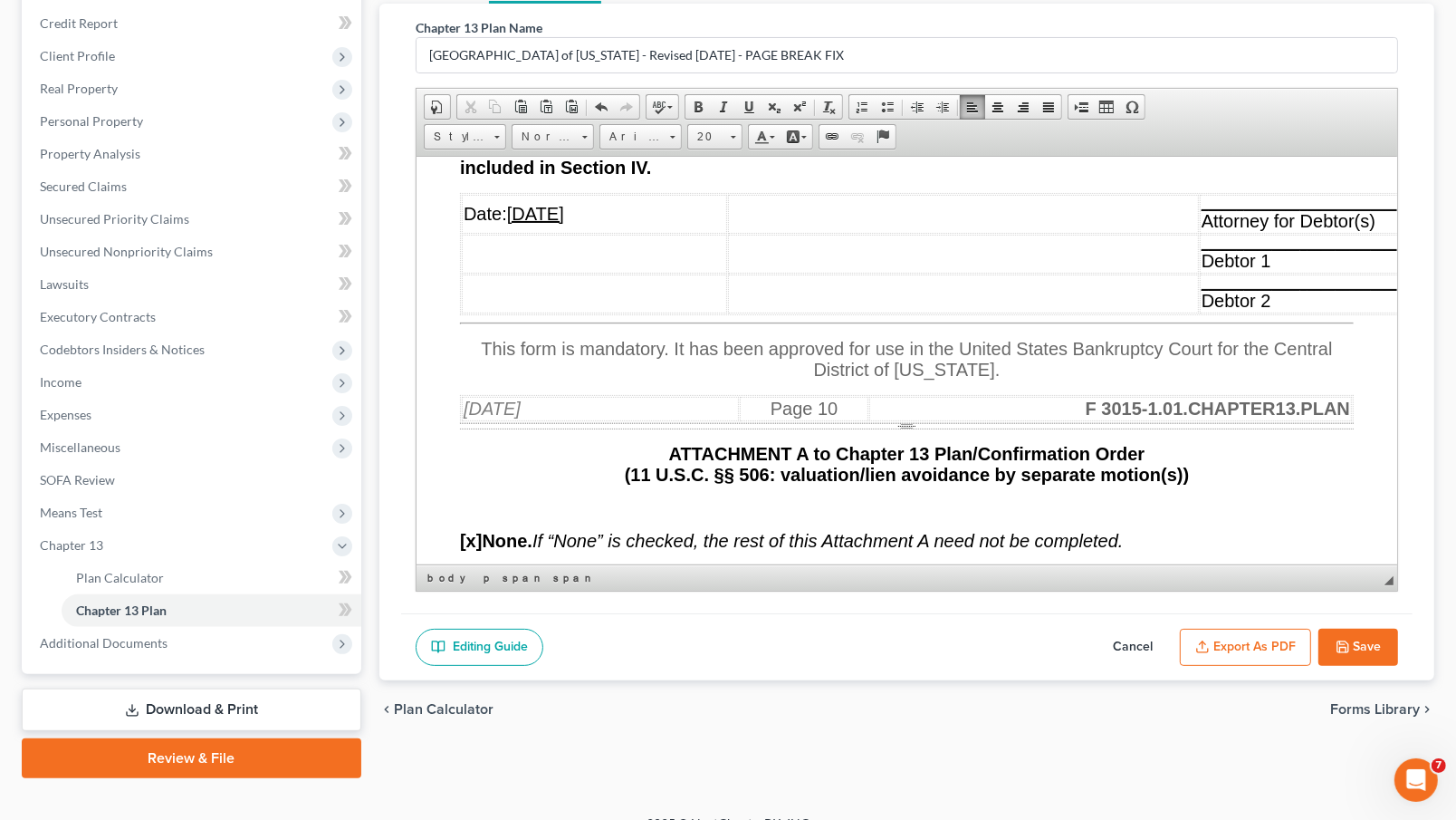
scroll to position [18140, 0]
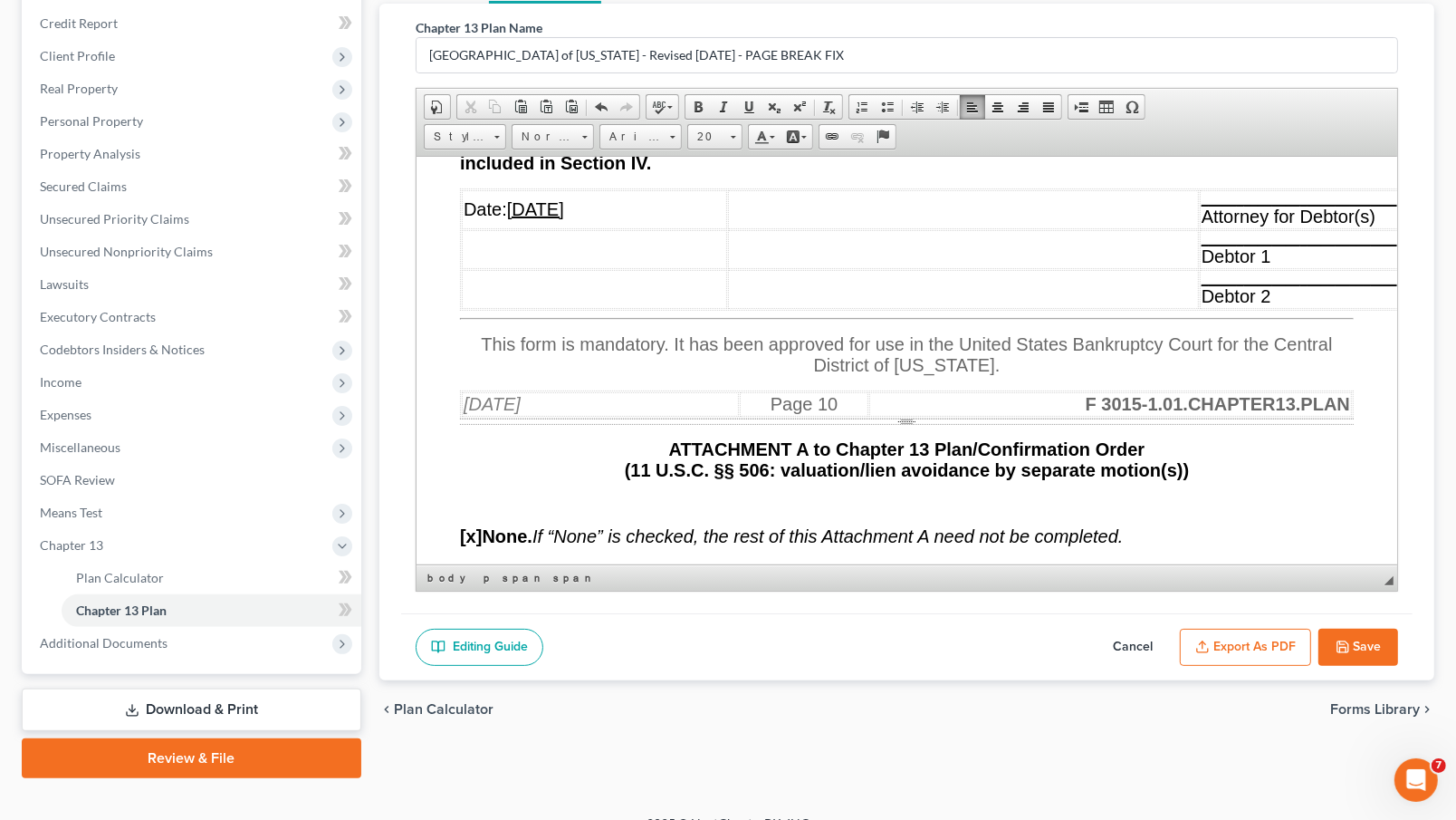
click at [563, 218] on u "[DATE]" at bounding box center [534, 208] width 57 height 20
click at [1276, 205] on u "____________________________" at bounding box center [1299, 198] width 198 height 14
click at [1244, 205] on u "____________________________" at bounding box center [1299, 198] width 198 height 14
click at [1206, 634] on button "Export as PDF" at bounding box center [1246, 647] width 131 height 38
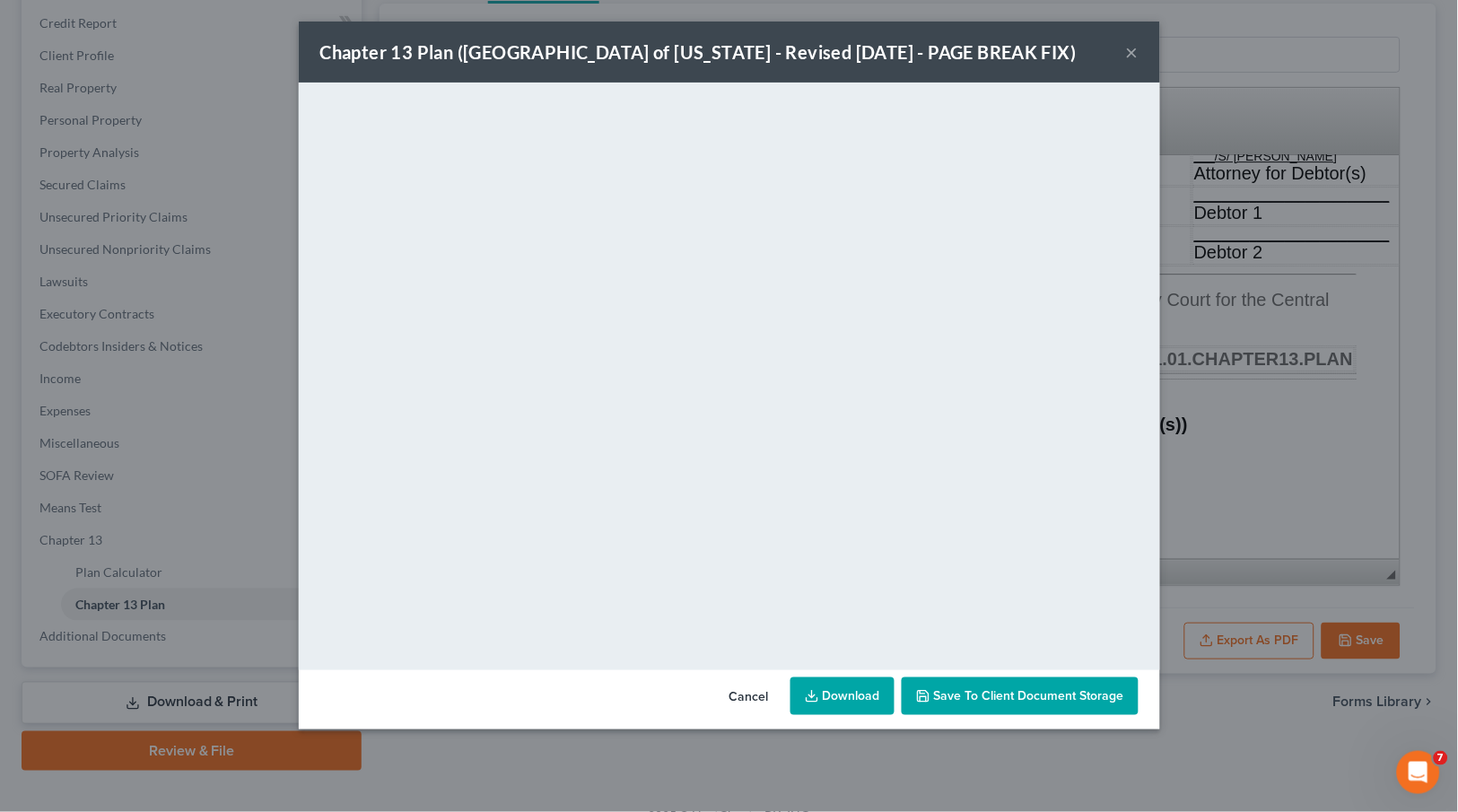
click at [852, 701] on link "Download" at bounding box center [842, 695] width 104 height 37
click at [1135, 53] on button "×" at bounding box center [1132, 52] width 12 height 22
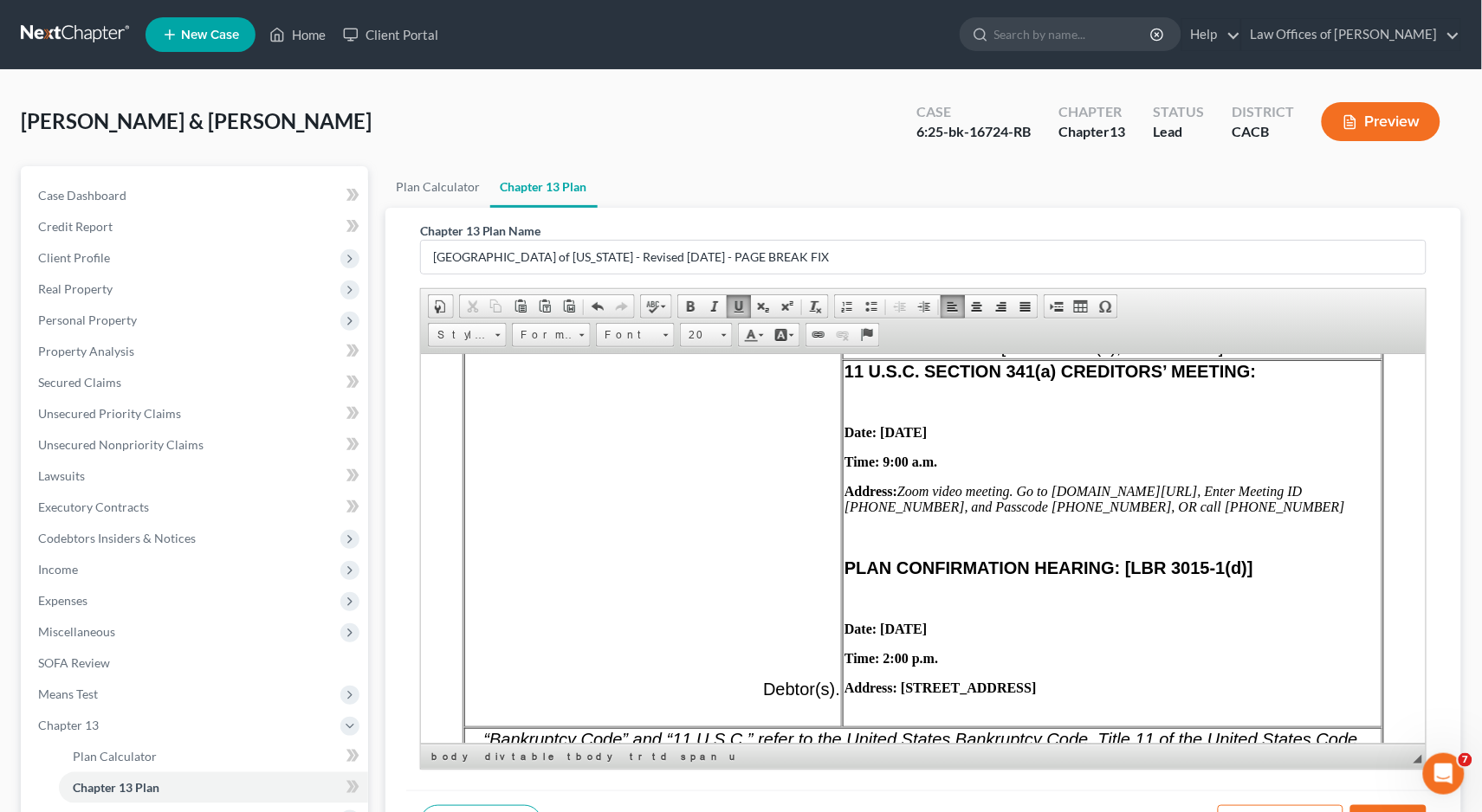
scroll to position [702, 0]
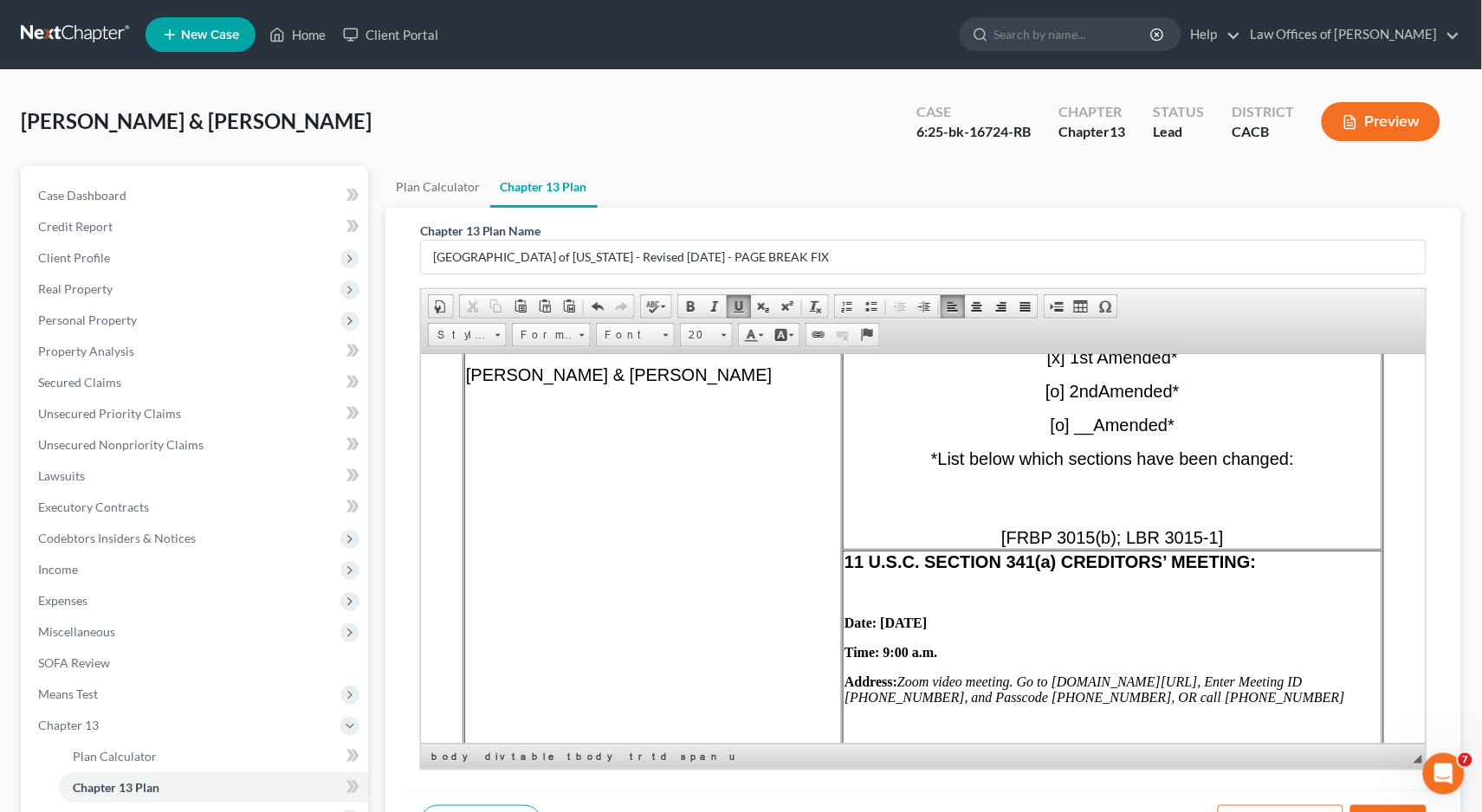
click at [622, 416] on td "List all names (including trade names) used by Debtor within the last 8 years: …" at bounding box center [651, 569] width 377 height 697
click at [652, 383] on span "[PERSON_NAME] & [PERSON_NAME]" at bounding box center [618, 373] width 306 height 19
click at [648, 394] on p "[PERSON_NAME] aka [PERSON_NAME] & [PERSON_NAME]" at bounding box center [652, 374] width 374 height 40
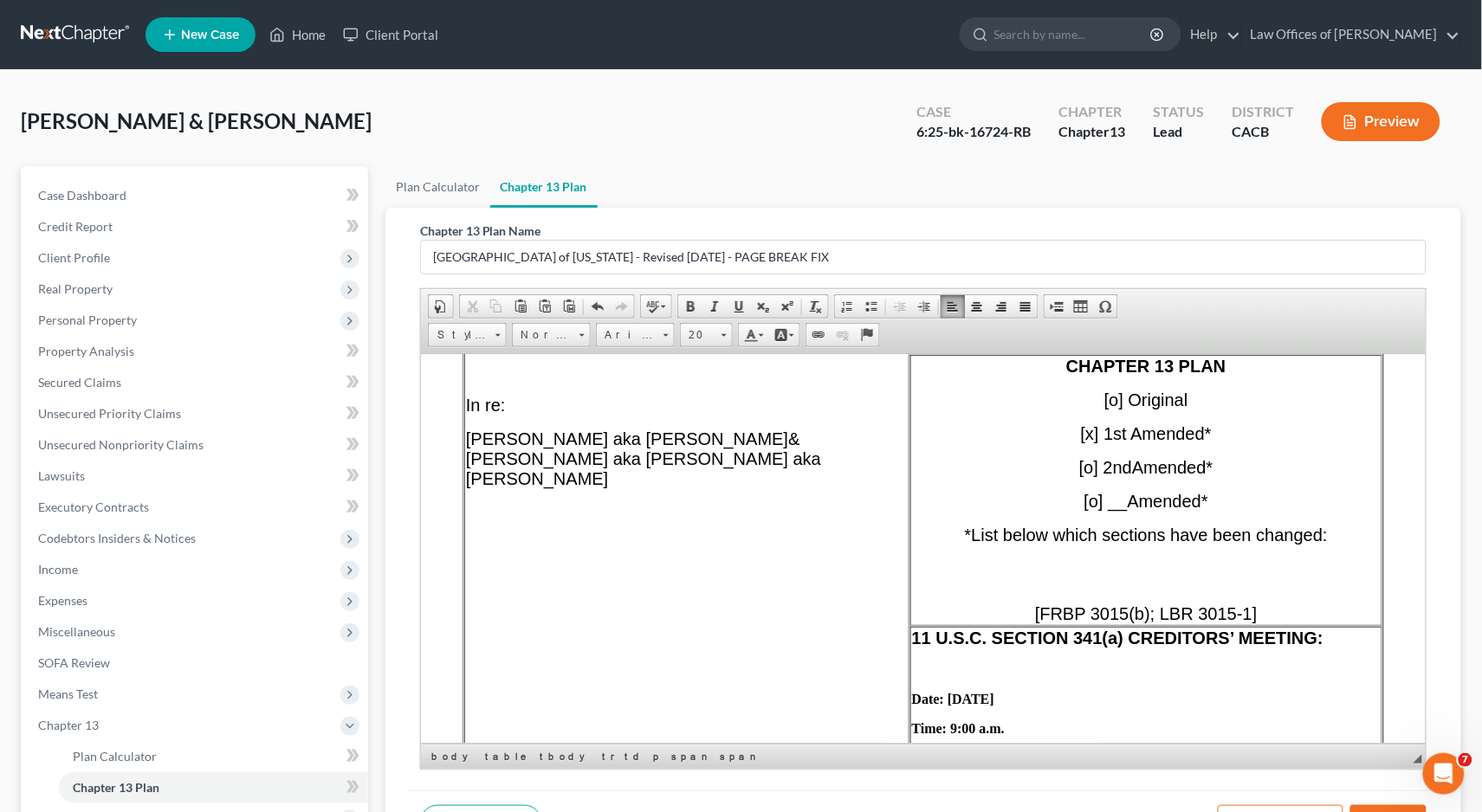
scroll to position [176, 0]
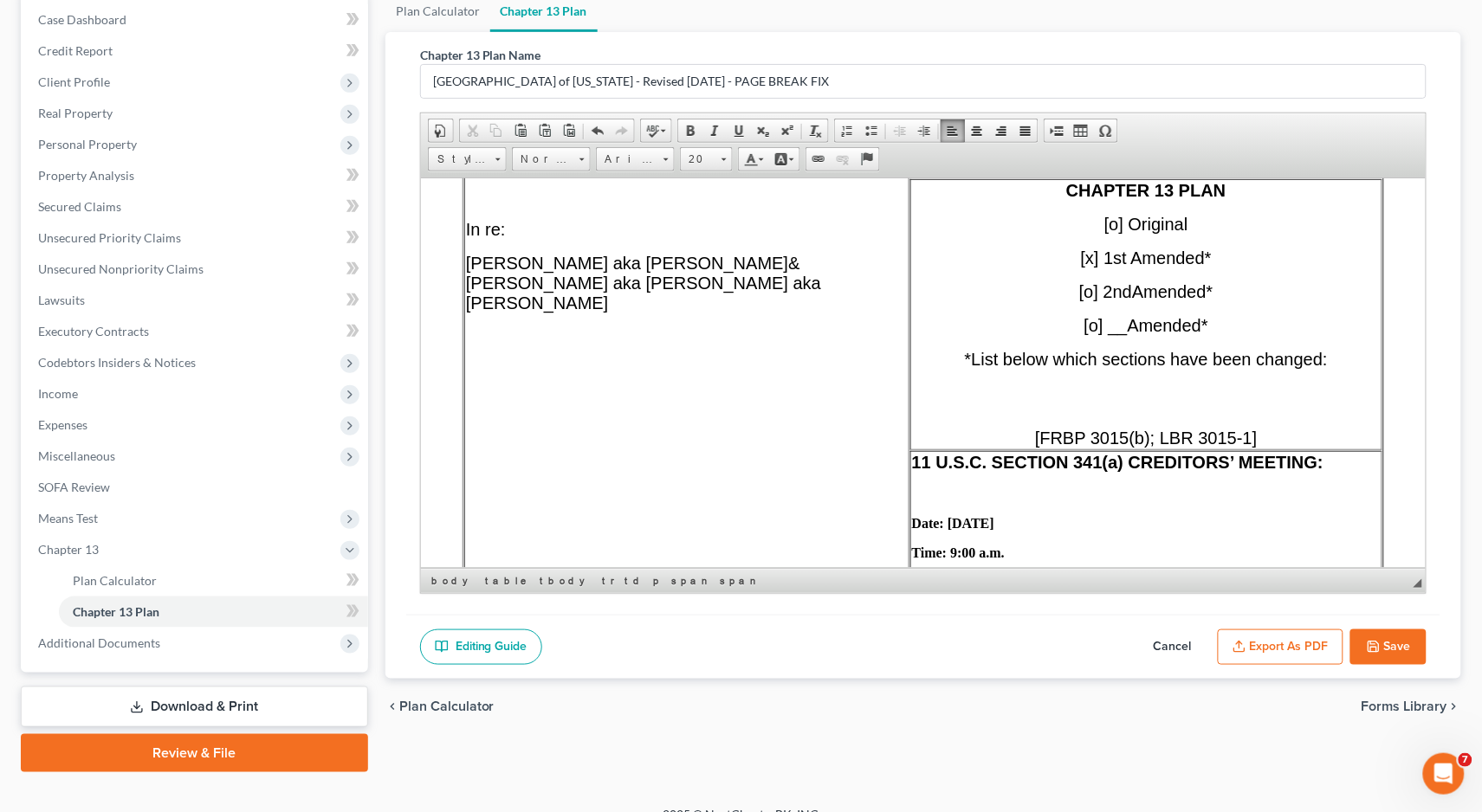
click at [1389, 656] on button "Save" at bounding box center [1388, 647] width 77 height 36
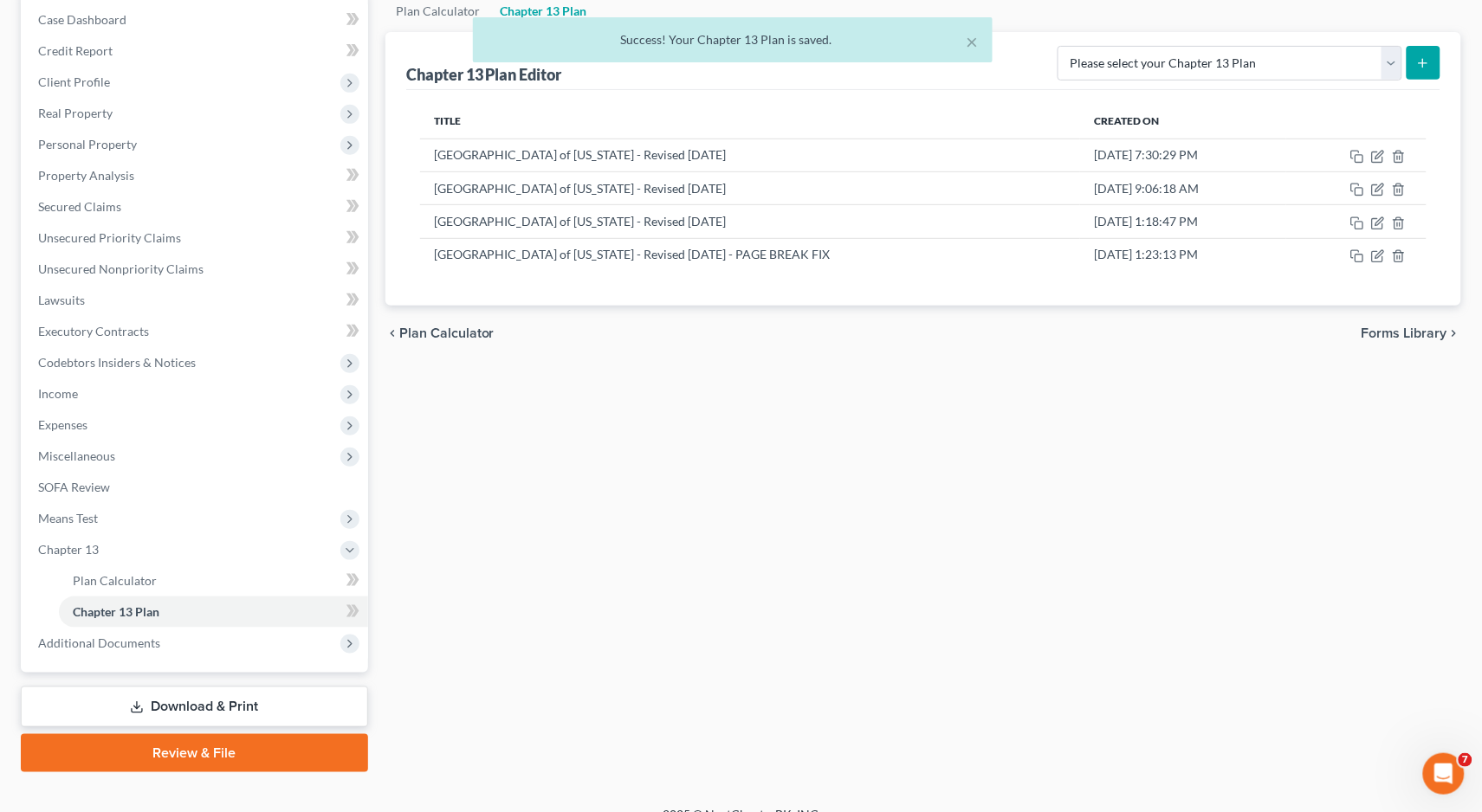
click at [1283, 655] on div "Plan Calculator Chapter 13 Plan Chapter 13 Plan Editor Please select your Chapt…" at bounding box center [923, 382] width 1093 height 782
click at [1381, 253] on icon "button" at bounding box center [1378, 255] width 14 height 14
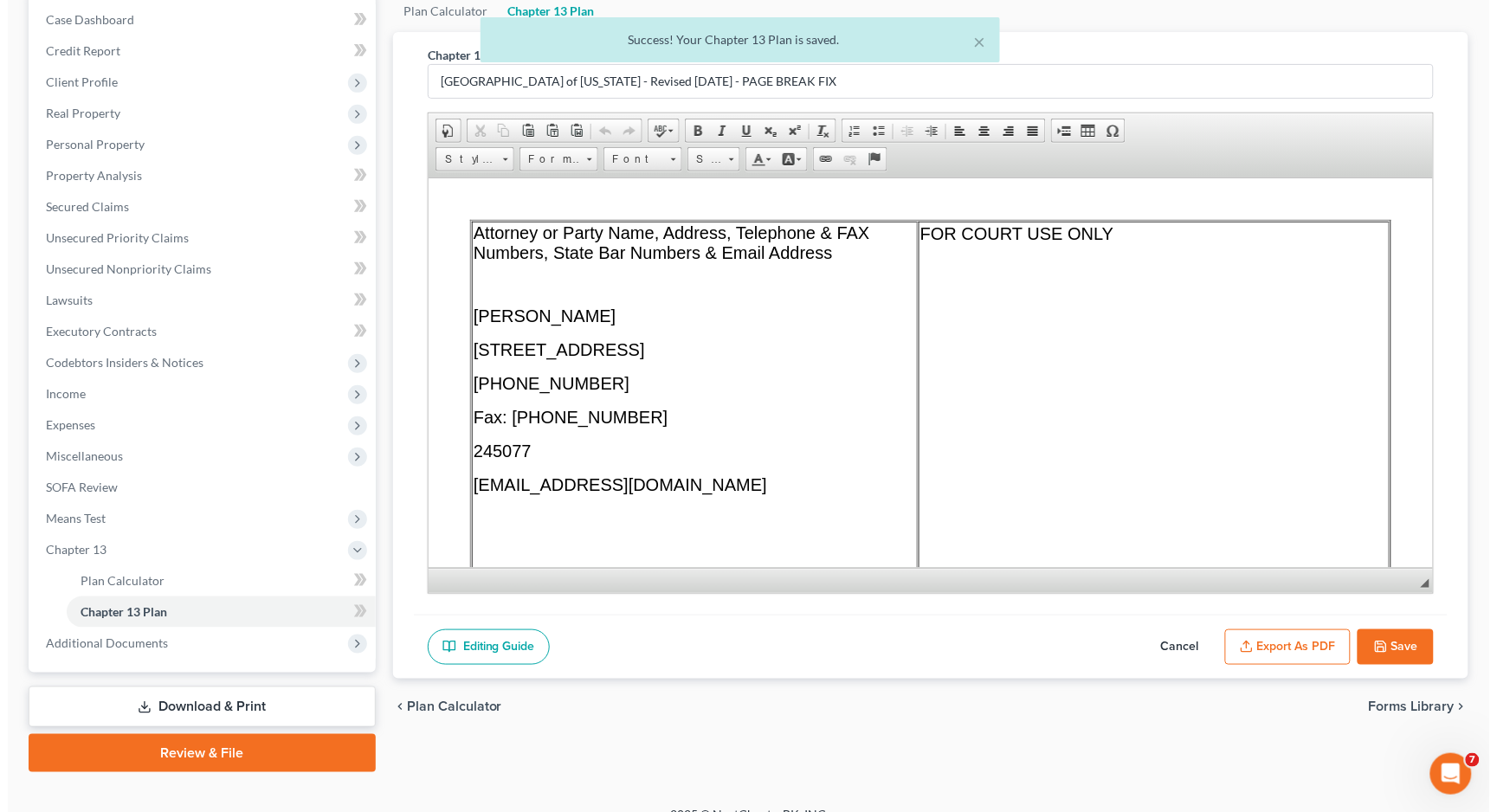
scroll to position [73, 0]
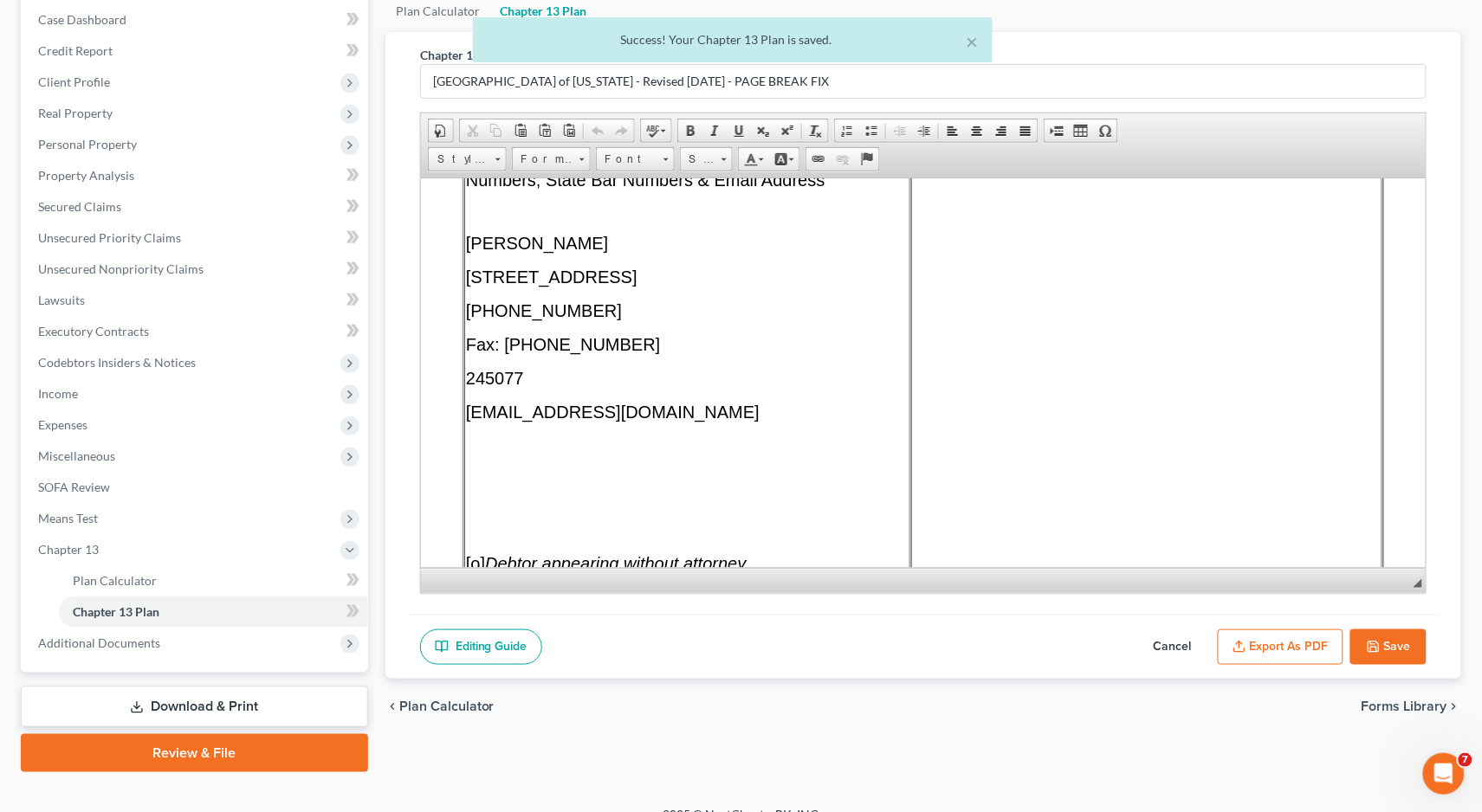
click at [1250, 651] on button "Export as PDF" at bounding box center [1281, 647] width 125 height 36
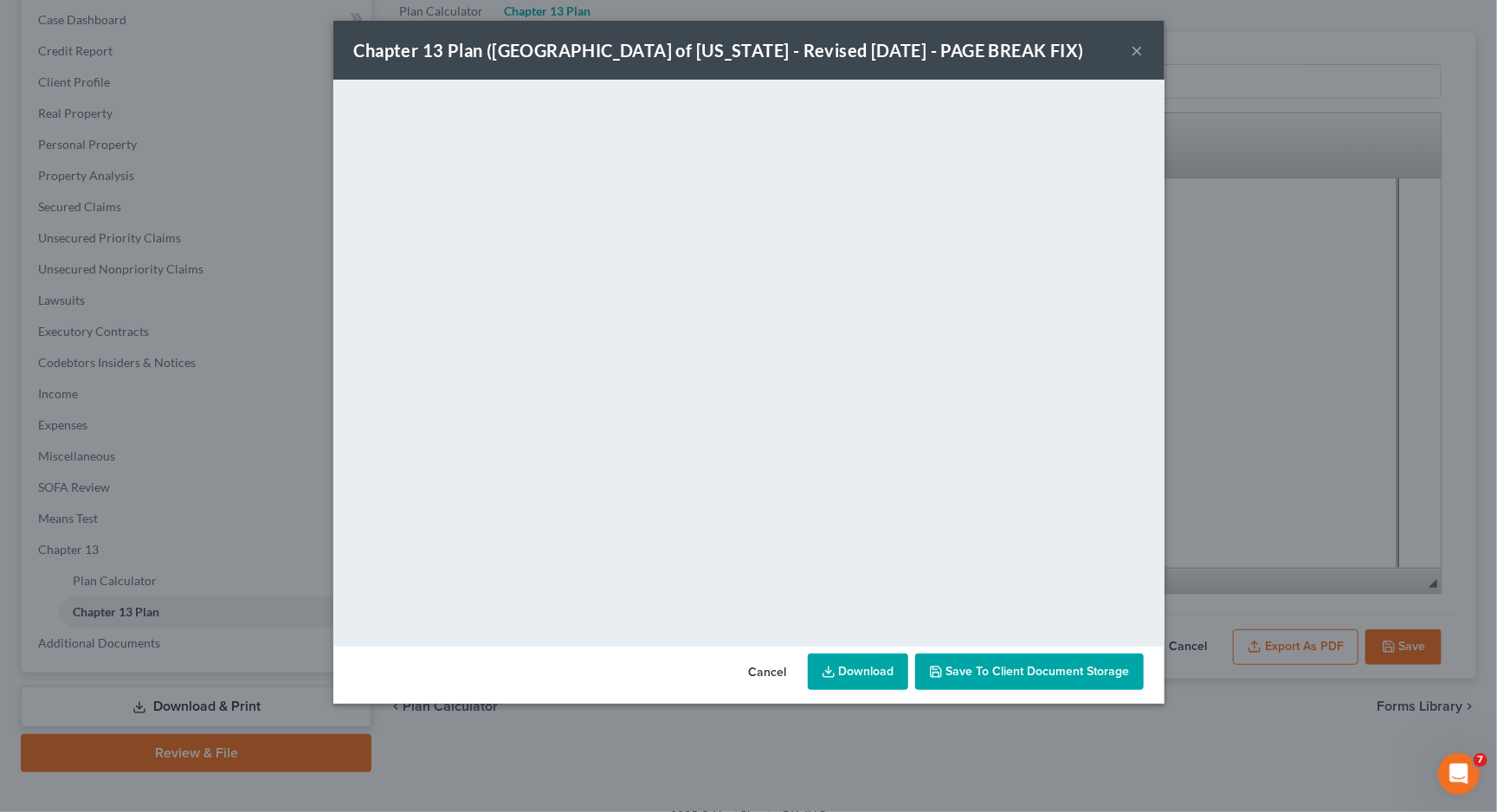
click at [850, 683] on link "Download" at bounding box center [857, 671] width 100 height 36
